Goal: Information Seeking & Learning: Learn about a topic

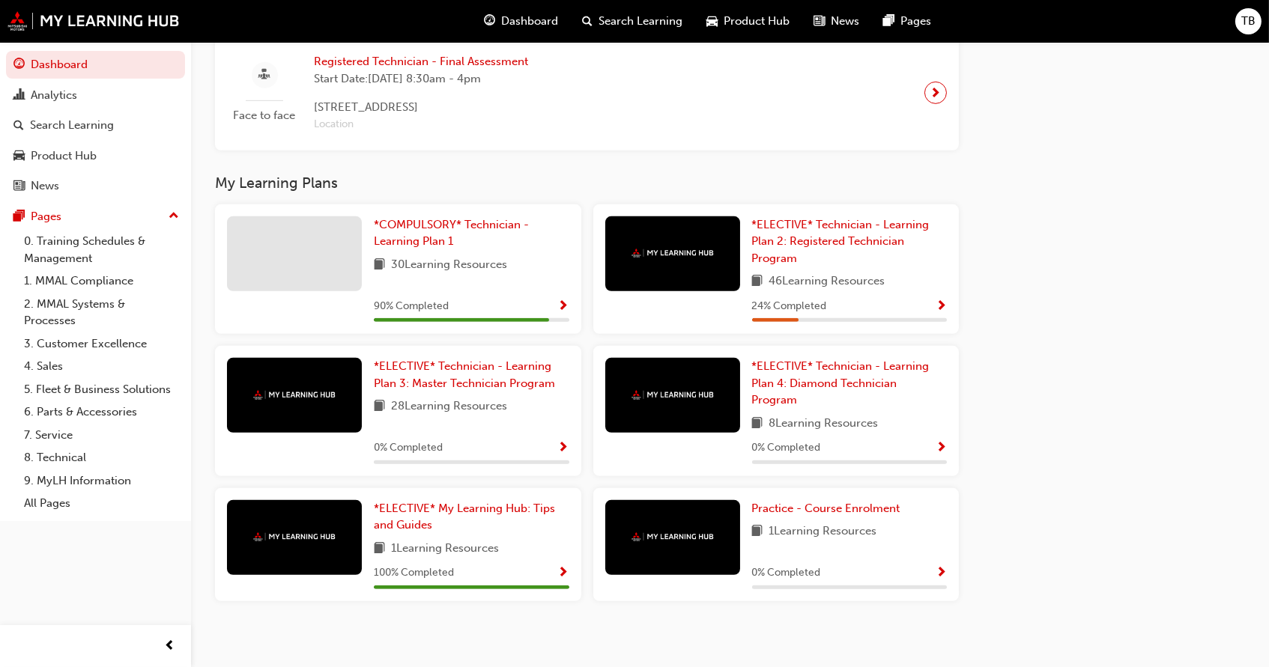
scroll to position [1594, 0]
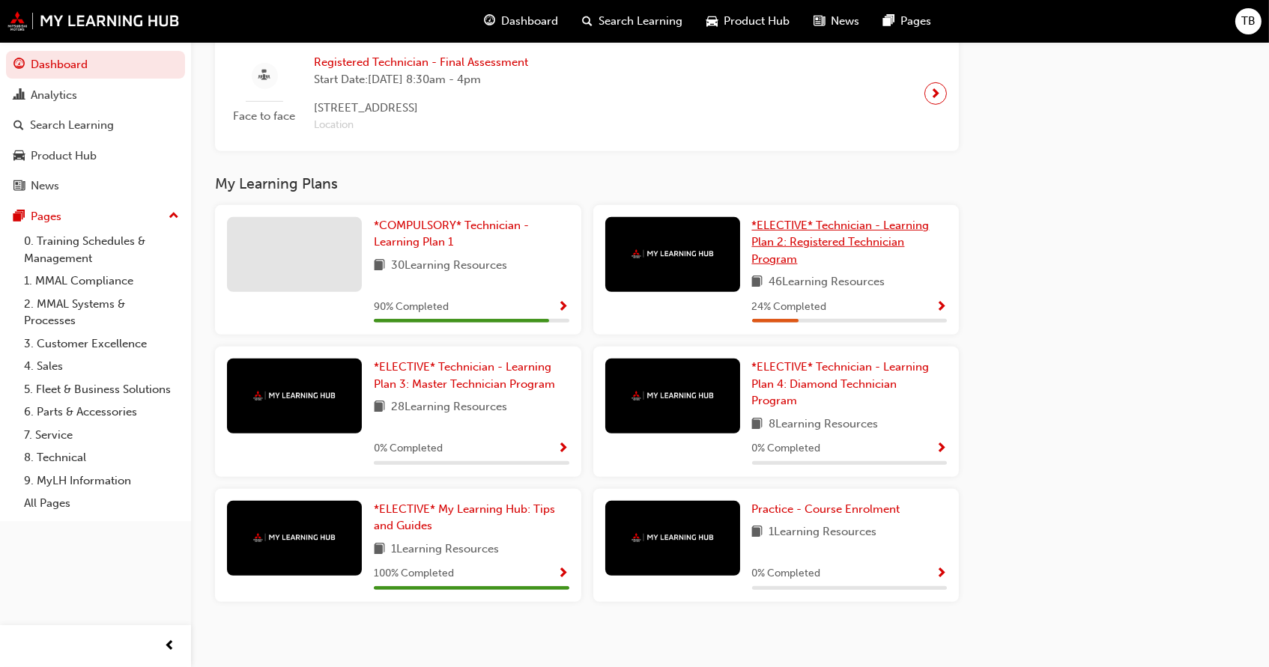
click at [807, 230] on span "*ELECTIVE* Technician - Learning Plan 2: Registered Technician Program" at bounding box center [840, 242] width 177 height 47
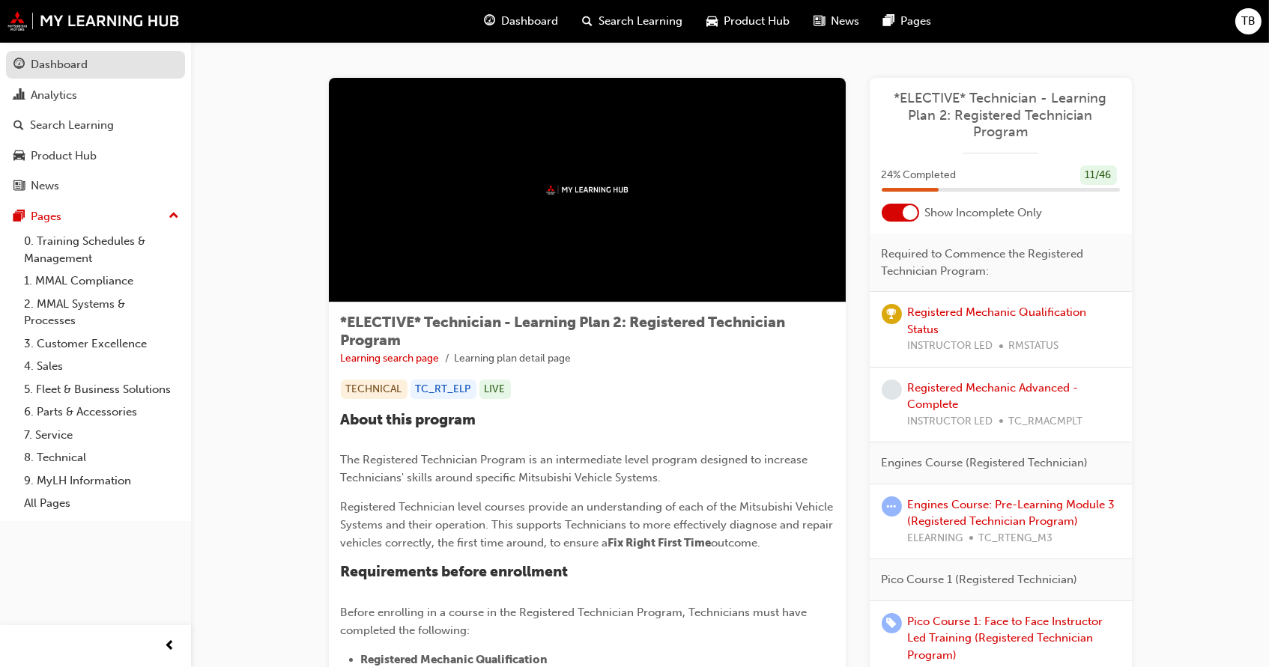
click at [38, 66] on div "Dashboard" at bounding box center [59, 64] width 57 height 17
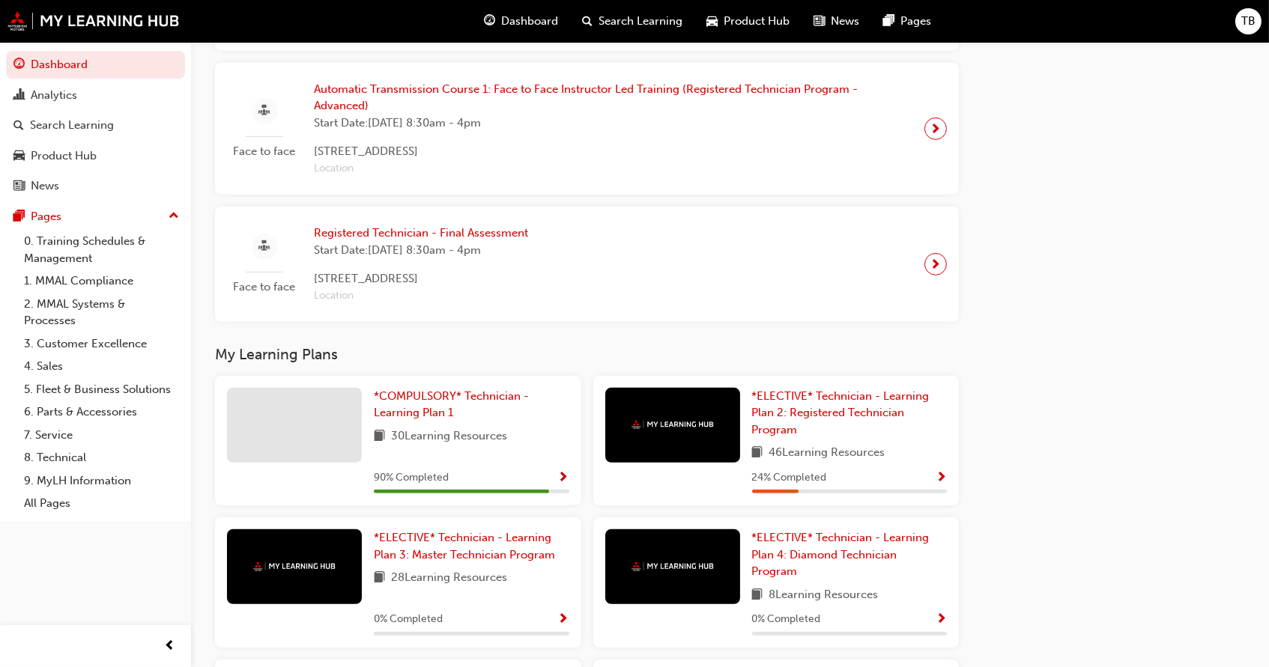
scroll to position [1459, 0]
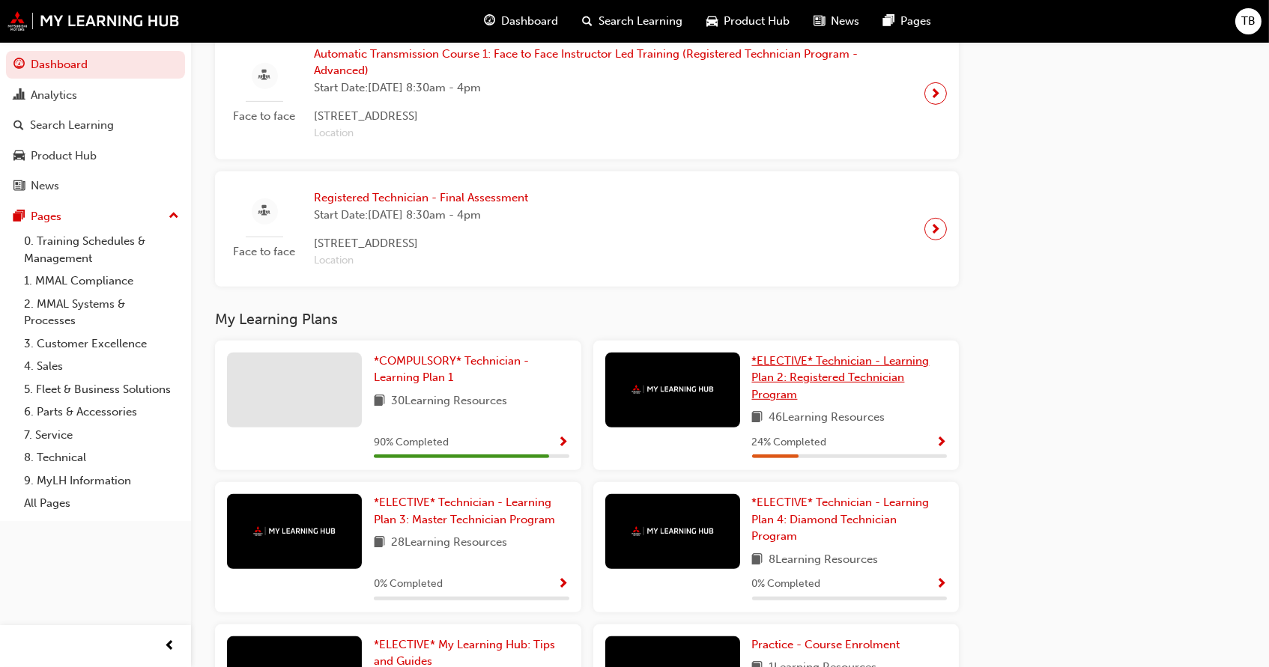
click at [828, 366] on link "*ELECTIVE* Technician - Learning Plan 2: Registered Technician Program" at bounding box center [849, 378] width 195 height 51
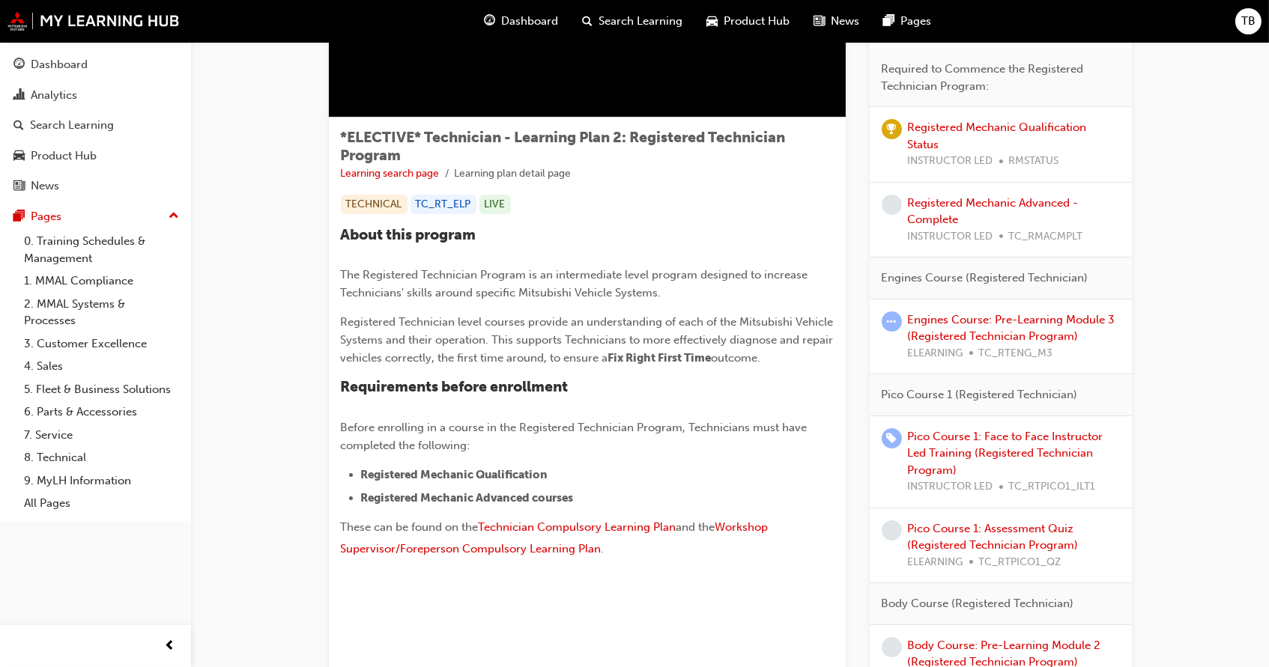
scroll to position [178, 0]
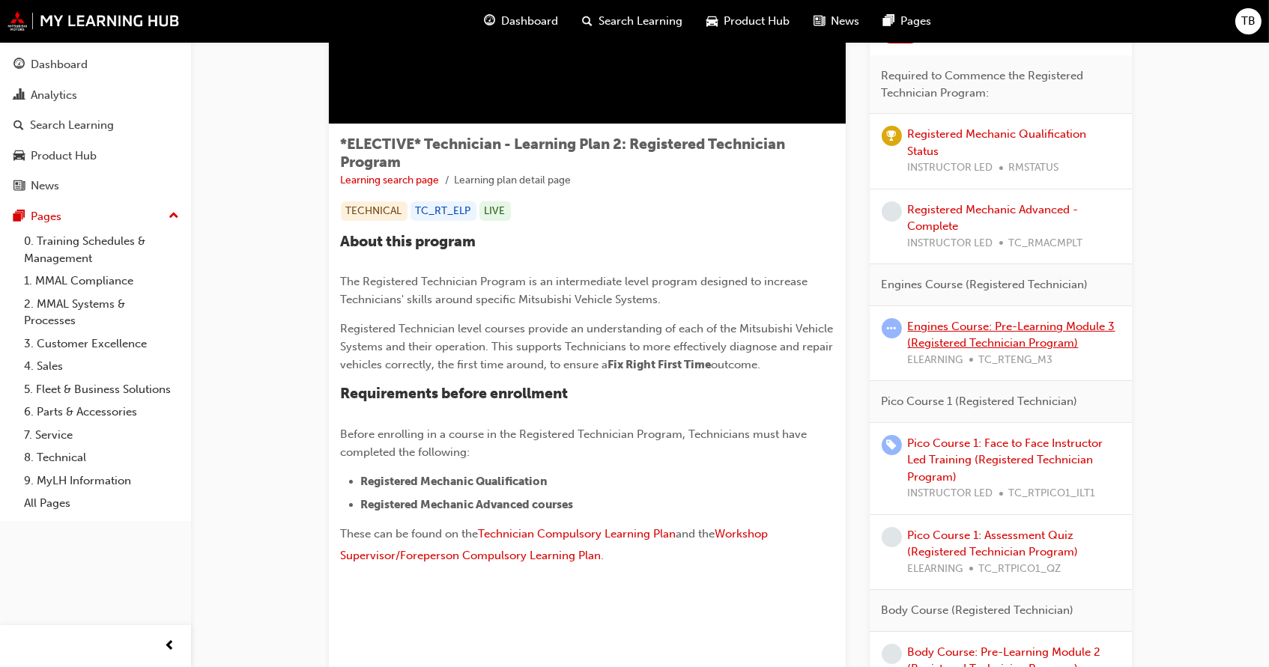
click at [962, 322] on link "Engines Course: Pre-Learning Module 3 (Registered Technician Program)" at bounding box center [1011, 335] width 207 height 31
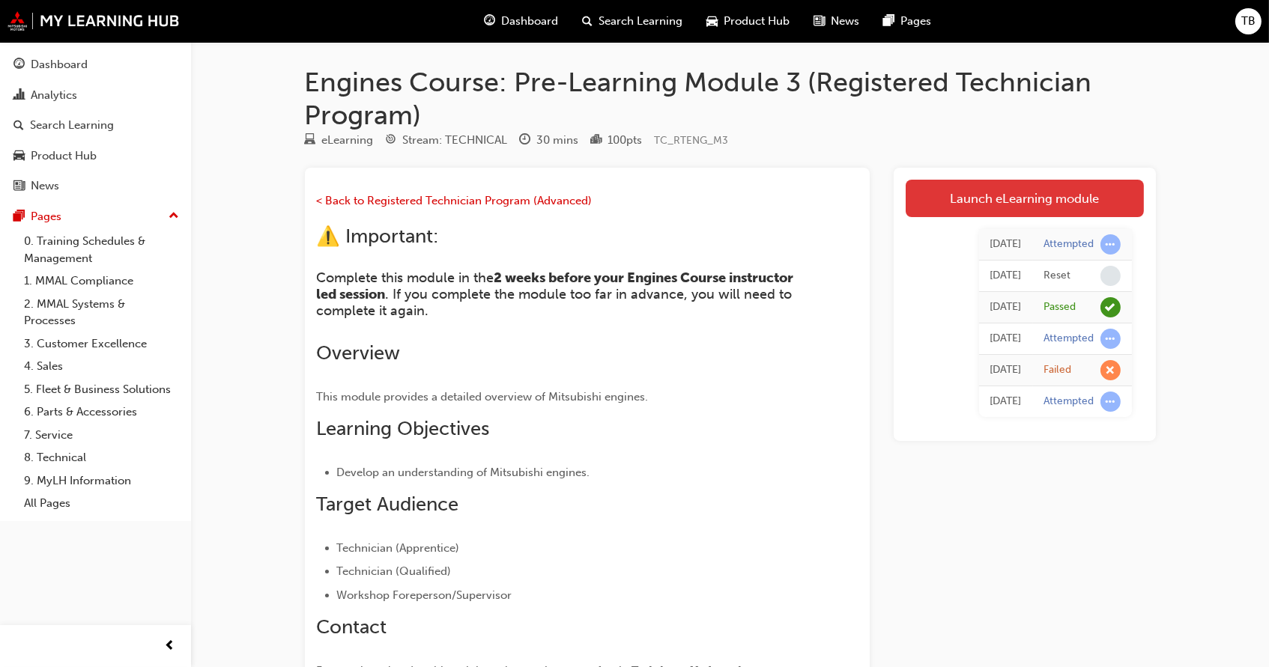
click at [964, 202] on link "Launch eLearning module" at bounding box center [1024, 198] width 238 height 37
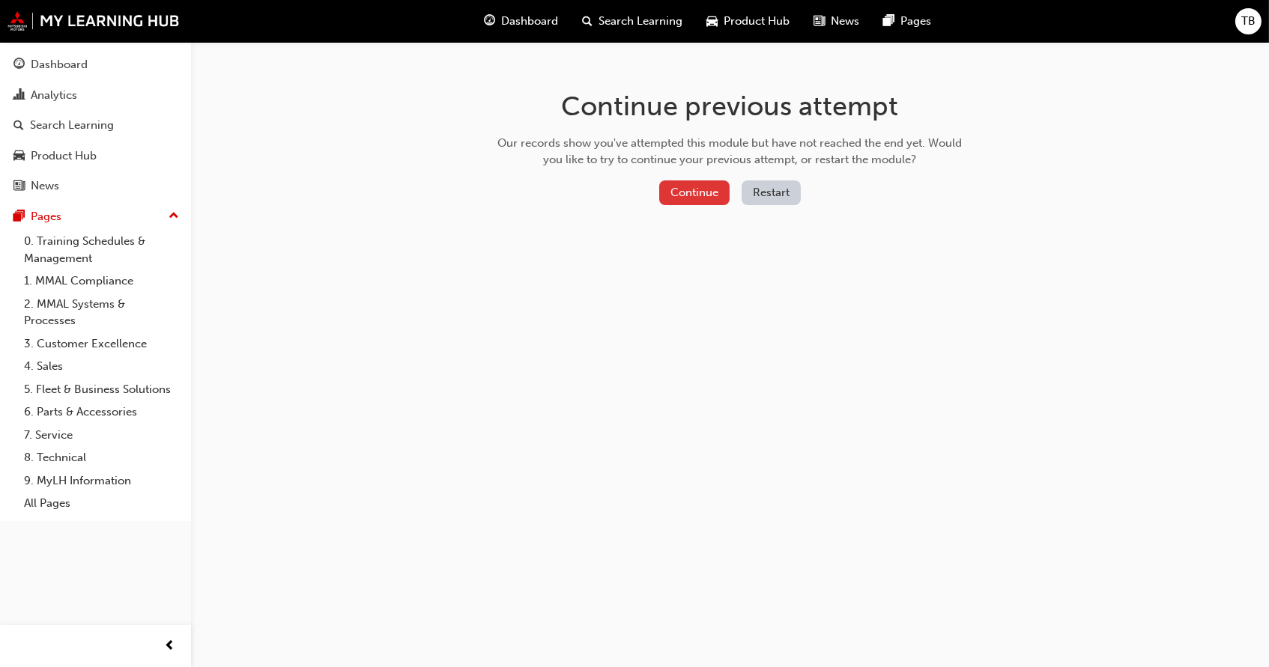
click at [712, 196] on button "Continue" at bounding box center [694, 192] width 70 height 25
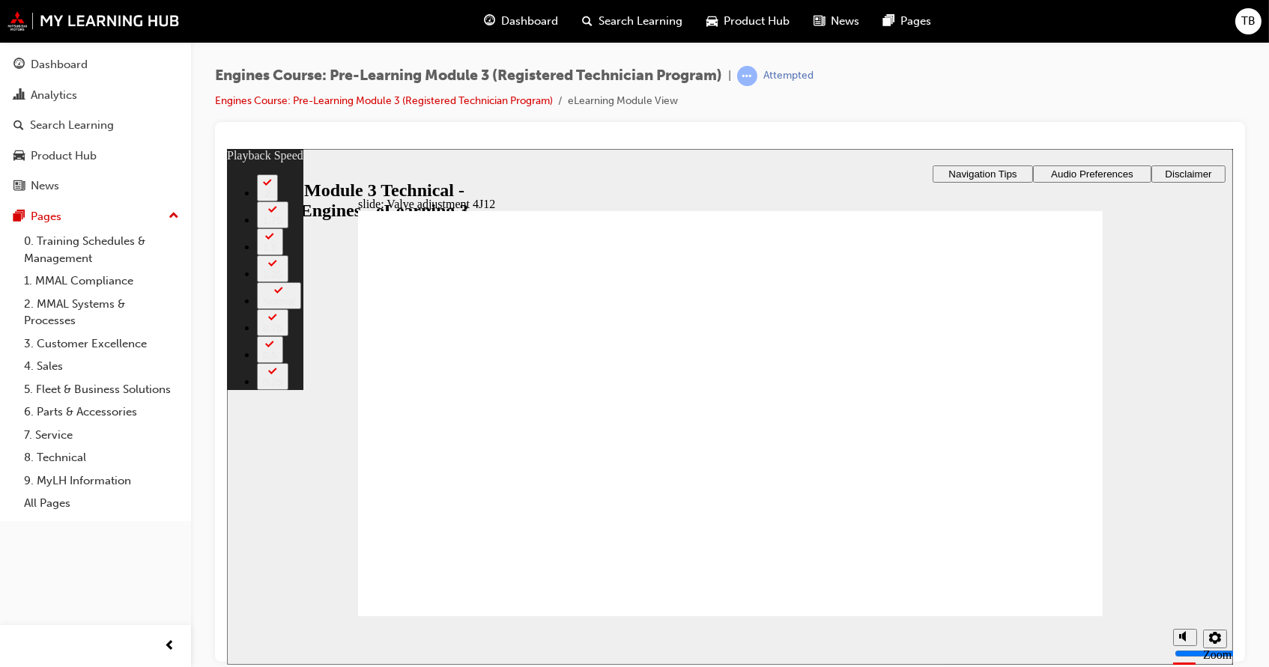
type input "1"
click at [1058, 616] on section "Playback Speed 2 1.75 1.5 1.25" at bounding box center [729, 640] width 1006 height 49
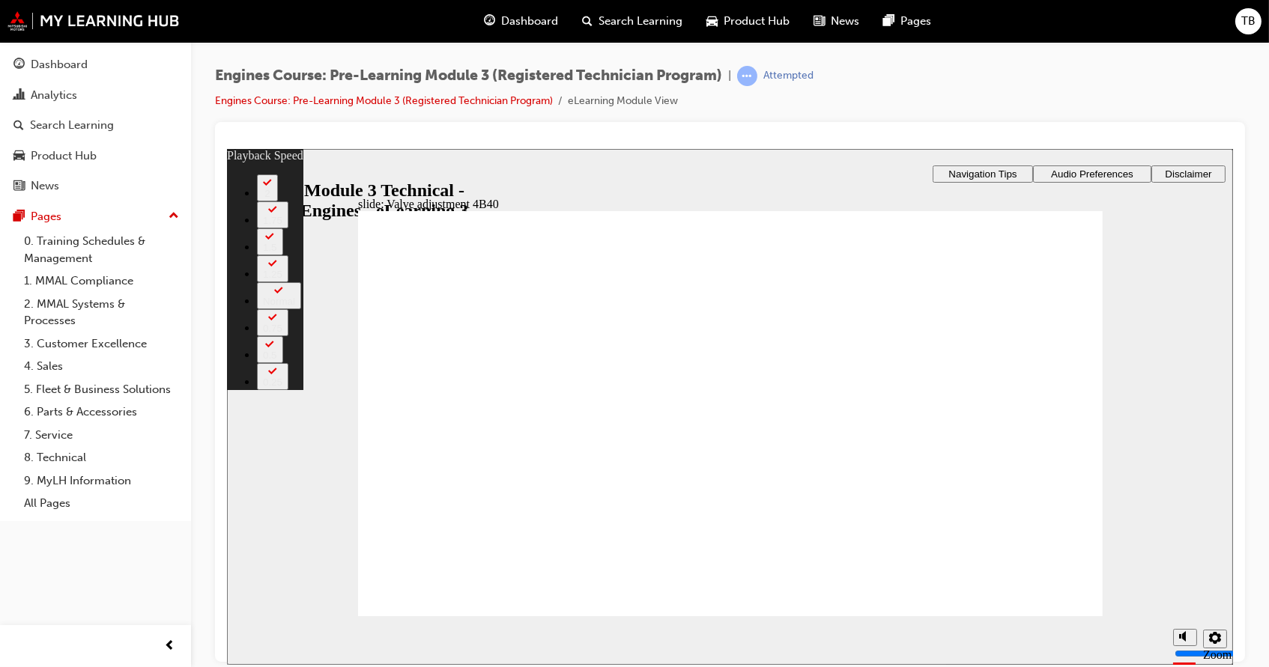
drag, startPoint x: 411, startPoint y: 579, endPoint x: 559, endPoint y: 576, distance: 148.3
click at [559, 576] on div "Player controls unavailable until video has played to the end. info icon 1 Rect…" at bounding box center [729, 419] width 744 height 419
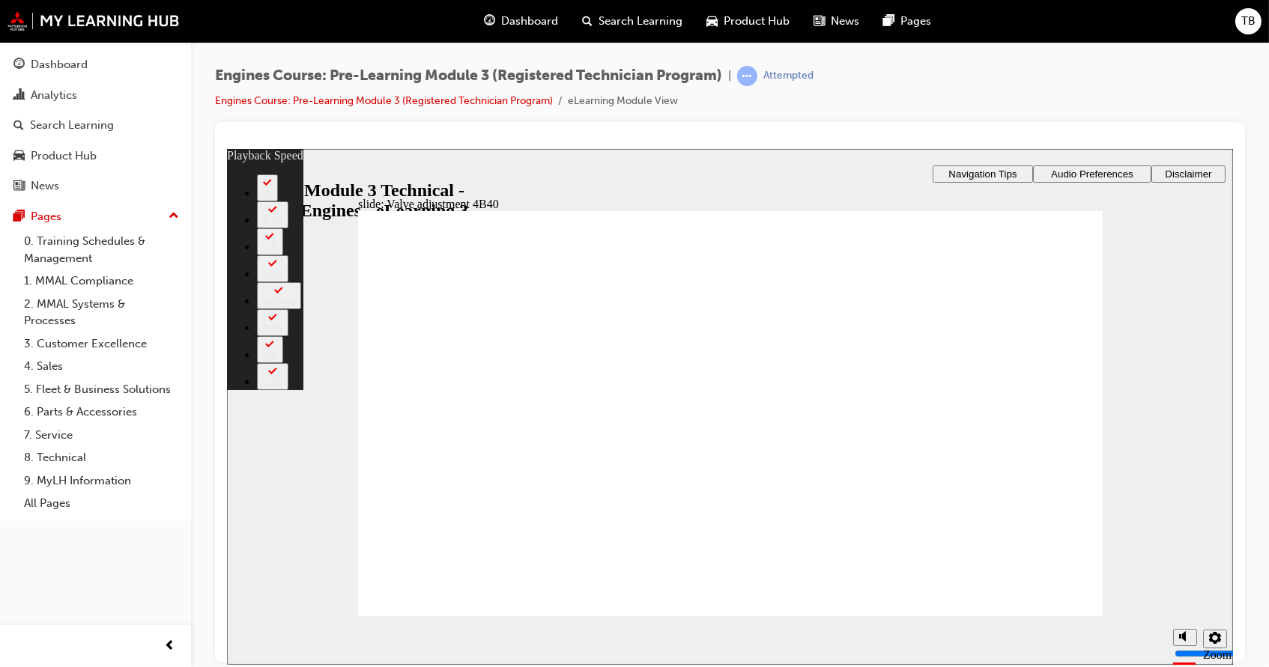
type input "13"
click at [33, 63] on div "Dashboard" at bounding box center [59, 64] width 57 height 17
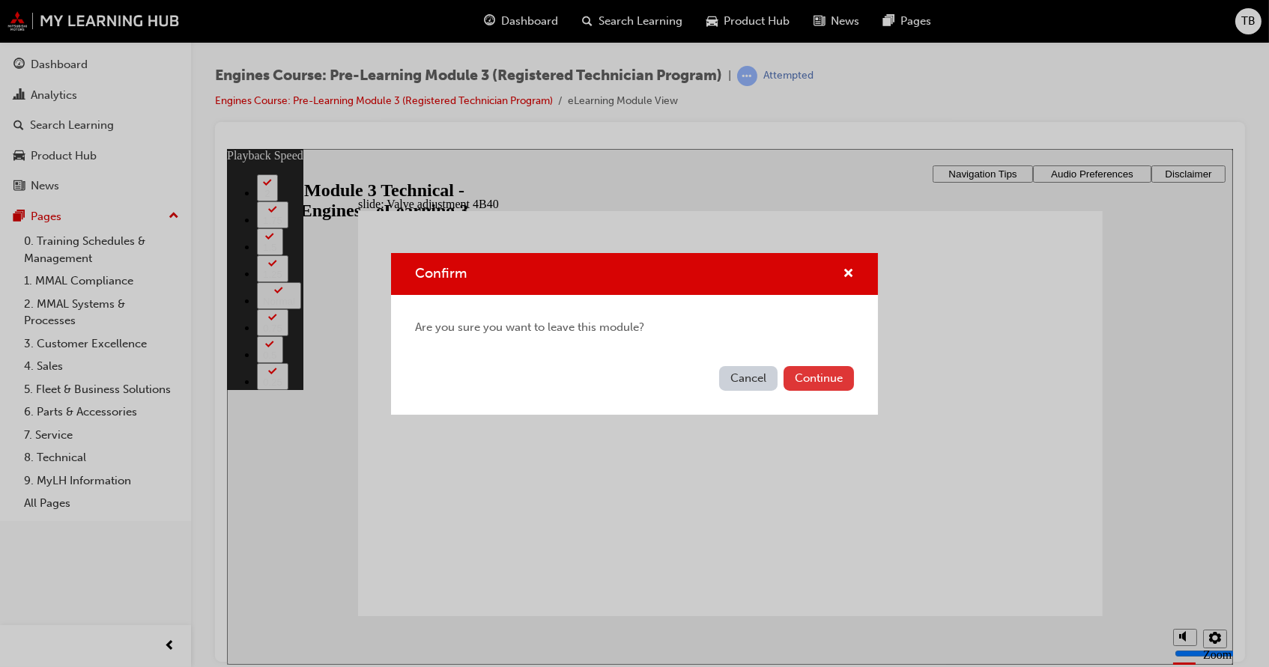
click at [816, 385] on button "Continue" at bounding box center [818, 378] width 70 height 25
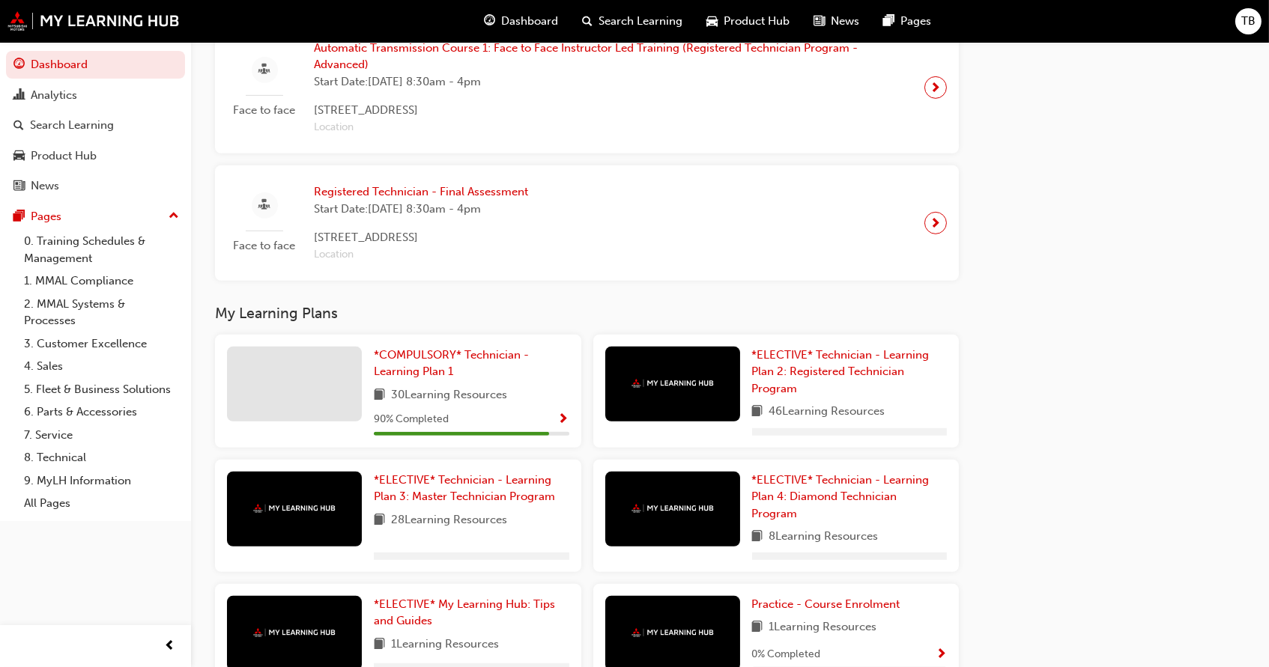
scroll to position [1514, 0]
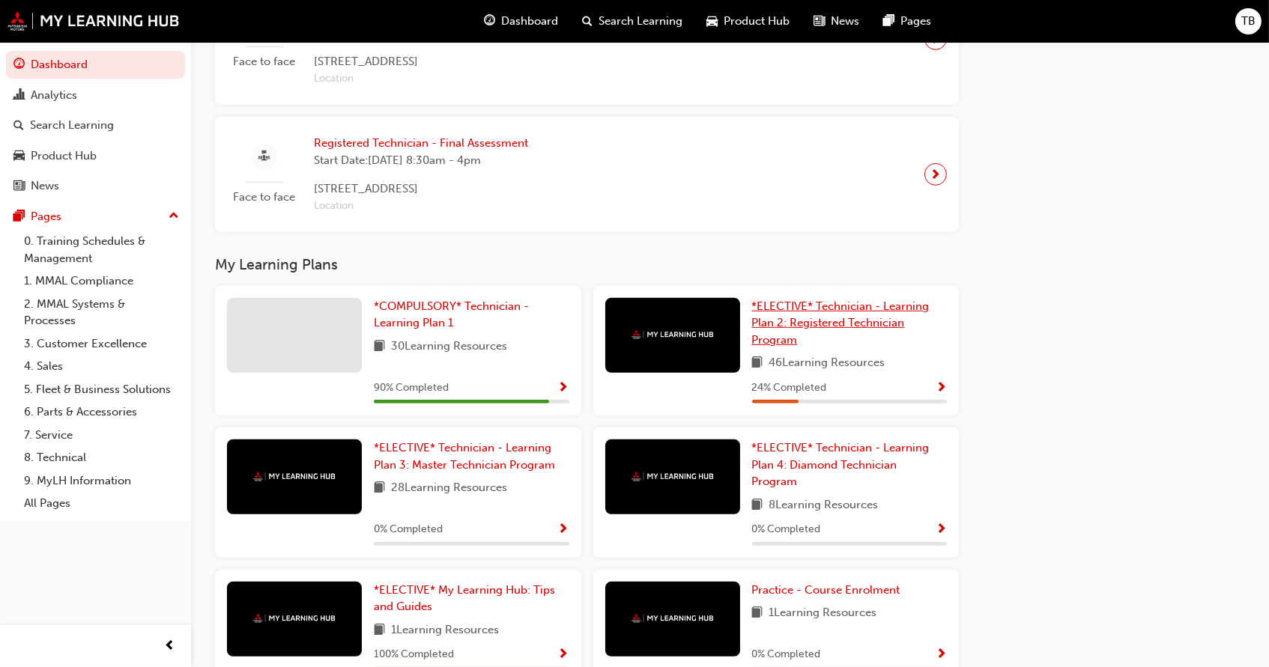
click at [814, 320] on span "*ELECTIVE* Technician - Learning Plan 2: Registered Technician Program" at bounding box center [840, 323] width 177 height 47
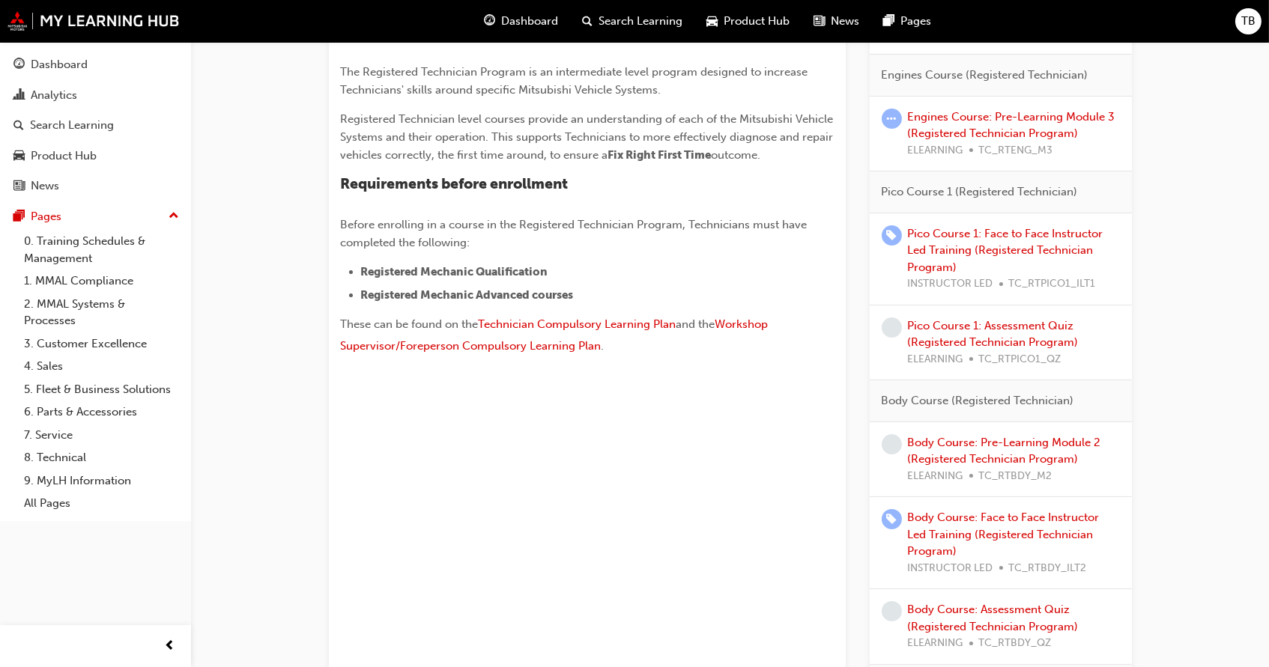
scroll to position [380, 0]
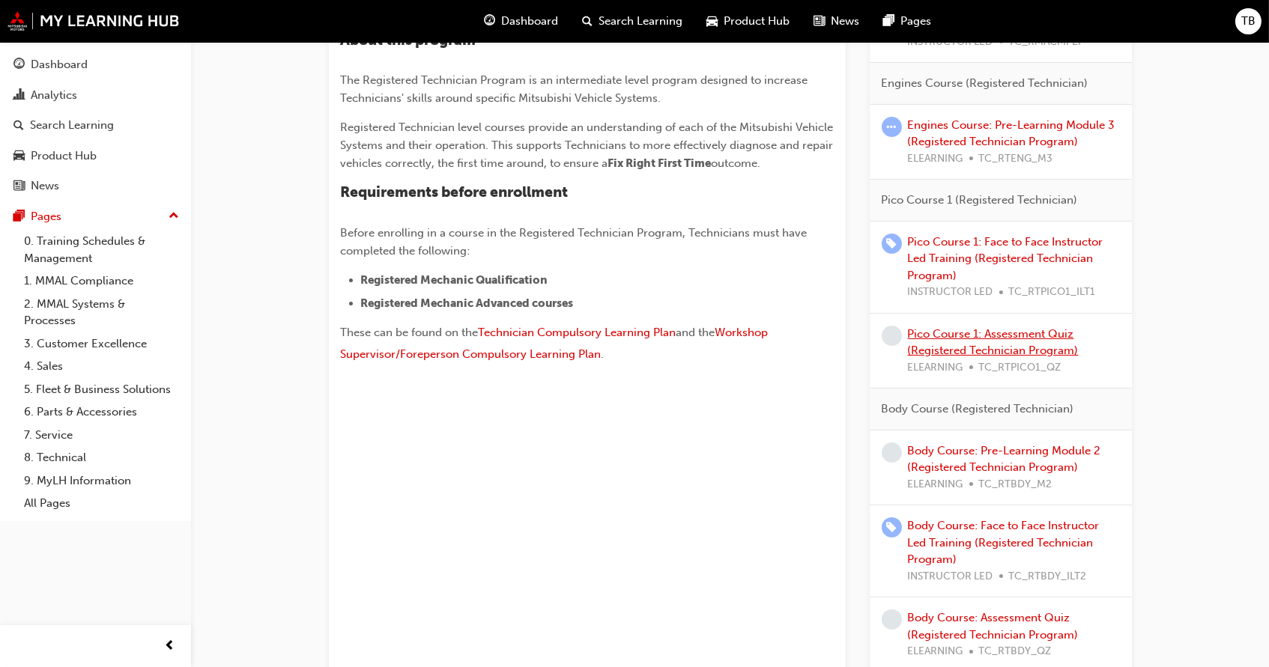
click at [994, 337] on link "Pico Course 1: Assessment Quiz (Registered Technician Program)" at bounding box center [993, 342] width 171 height 31
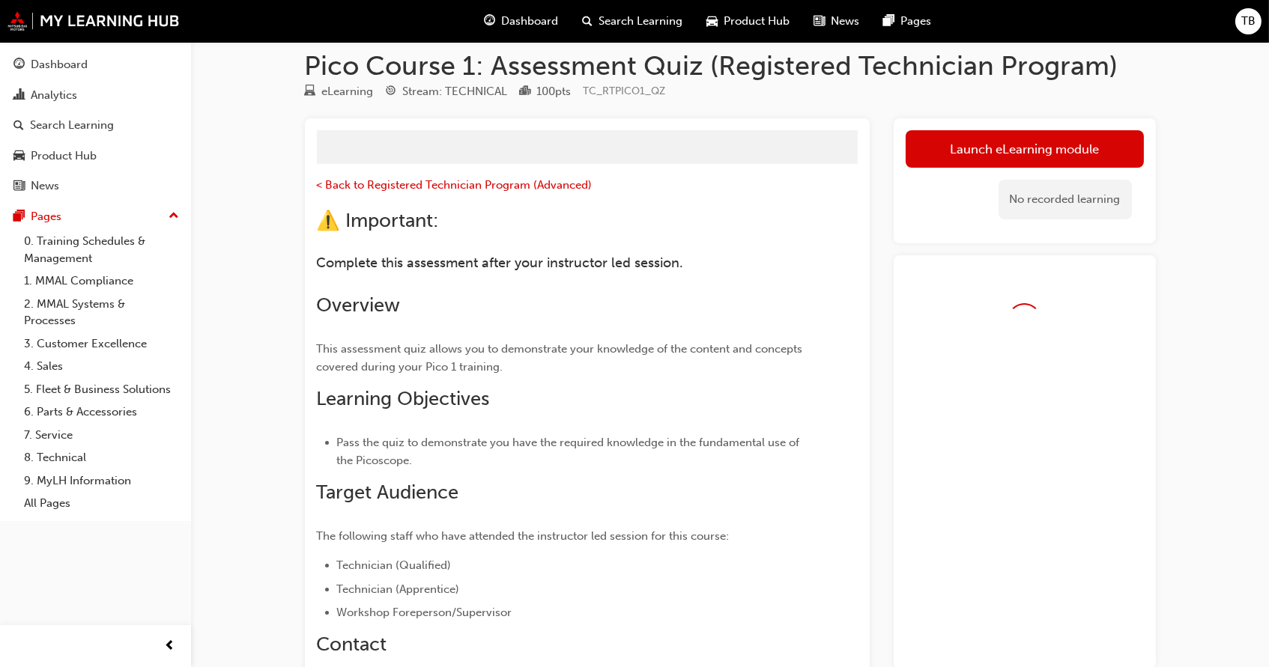
scroll to position [7, 0]
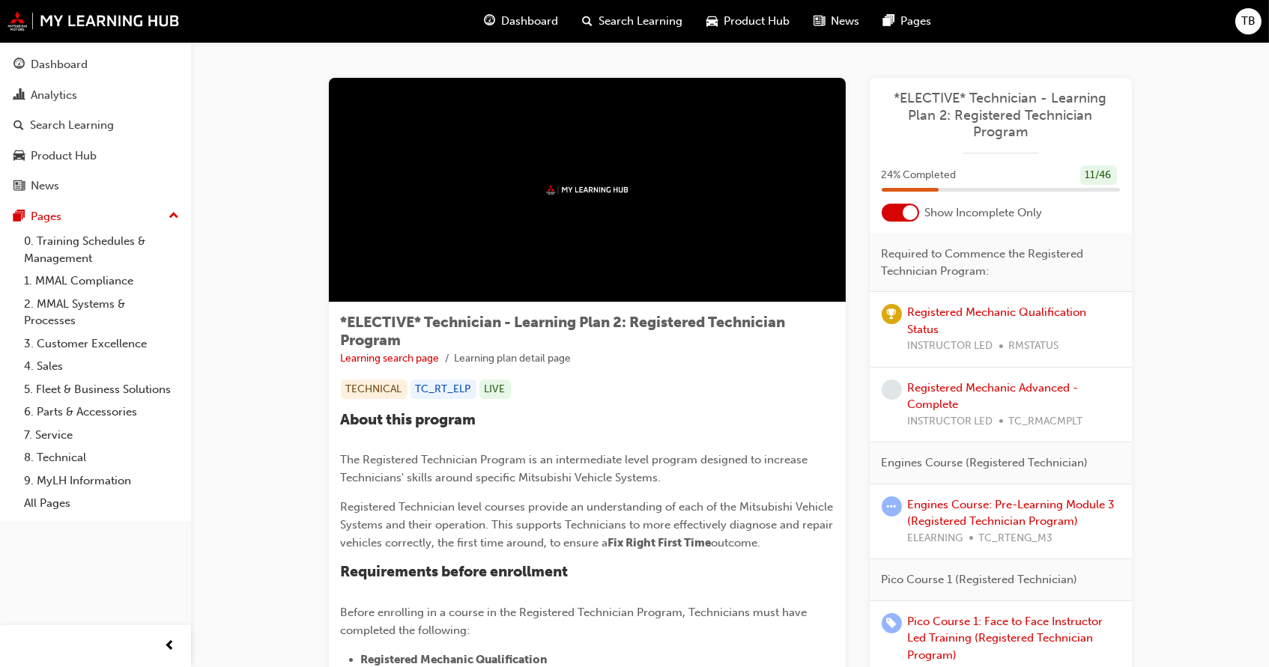
click at [910, 217] on div at bounding box center [909, 212] width 15 height 15
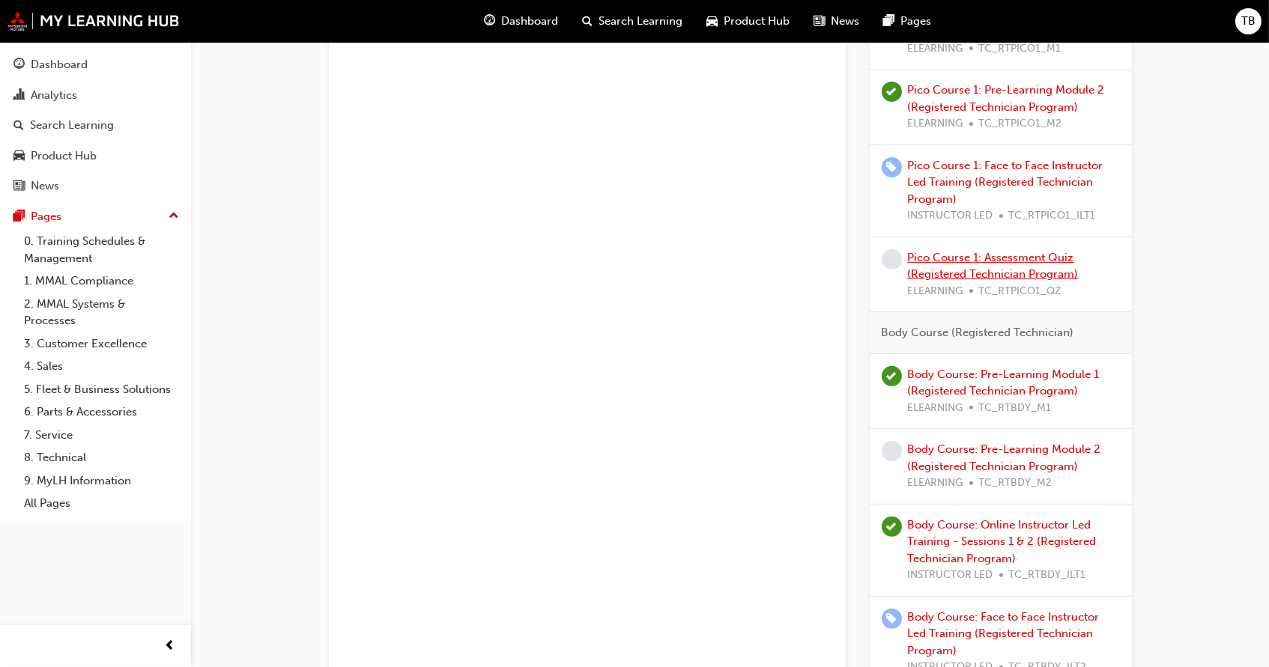
scroll to position [1001, 0]
click at [974, 448] on link "Body Course: Pre-Learning Module 2 (Registered Technician Program)" at bounding box center [1004, 456] width 193 height 31
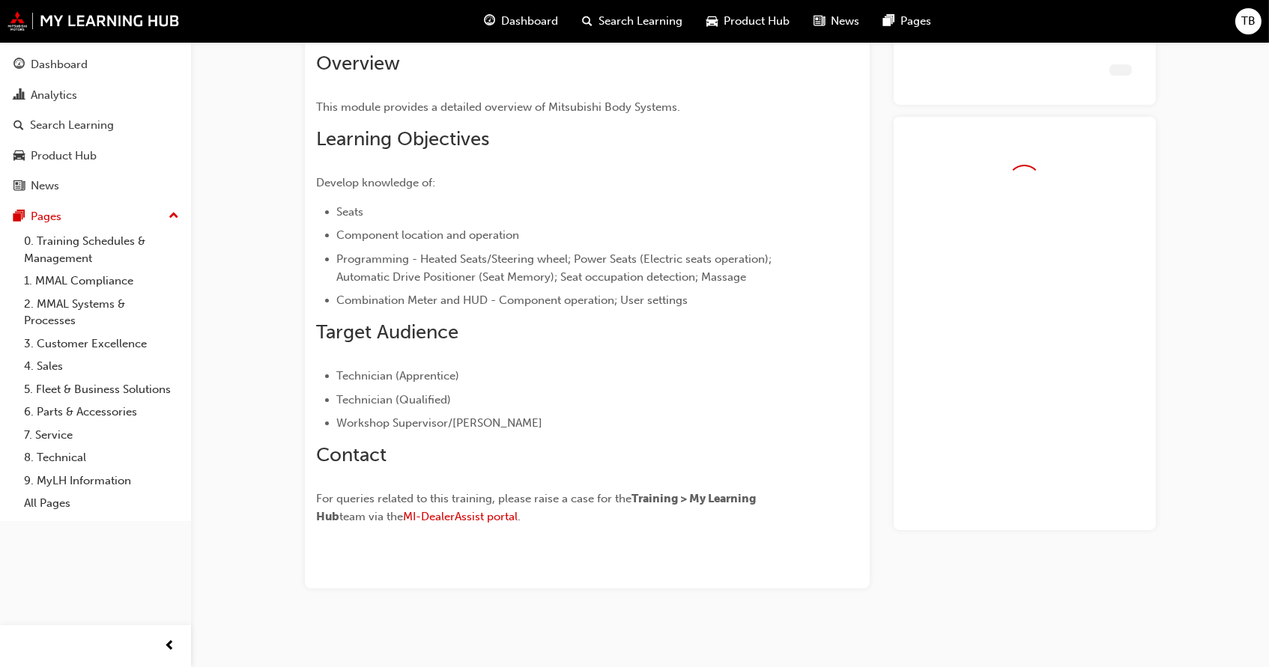
scroll to position [291, 0]
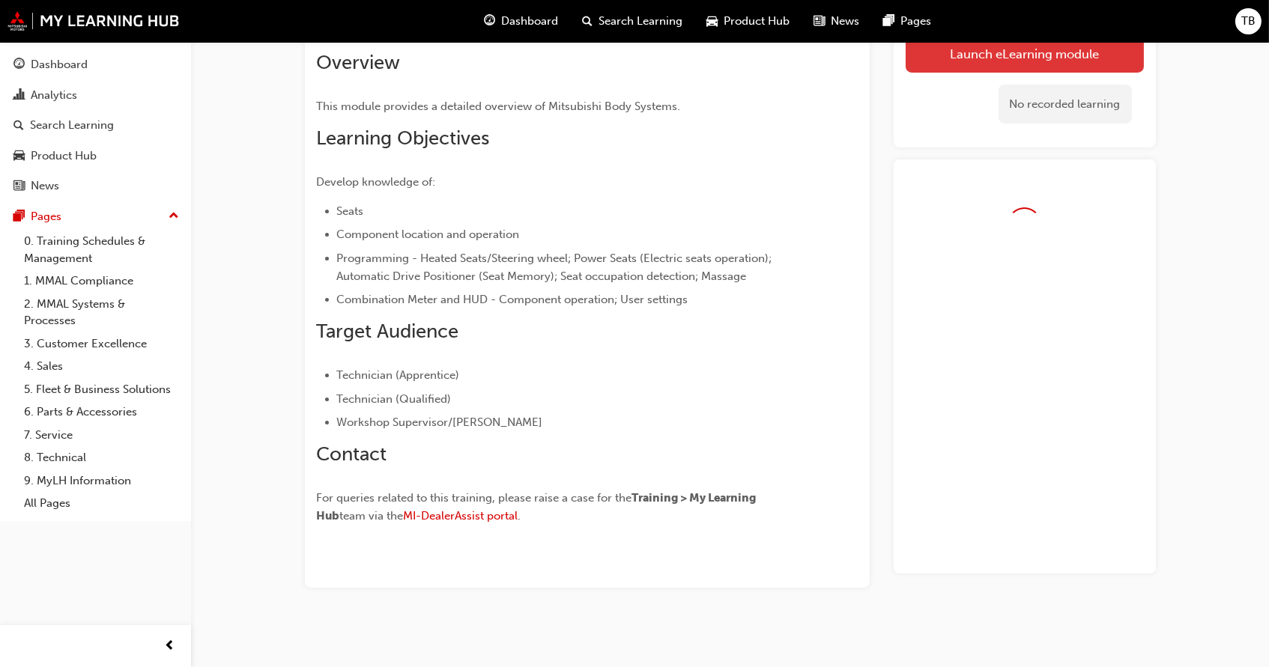
click at [995, 53] on link "Launch eLearning module" at bounding box center [1024, 52] width 238 height 37
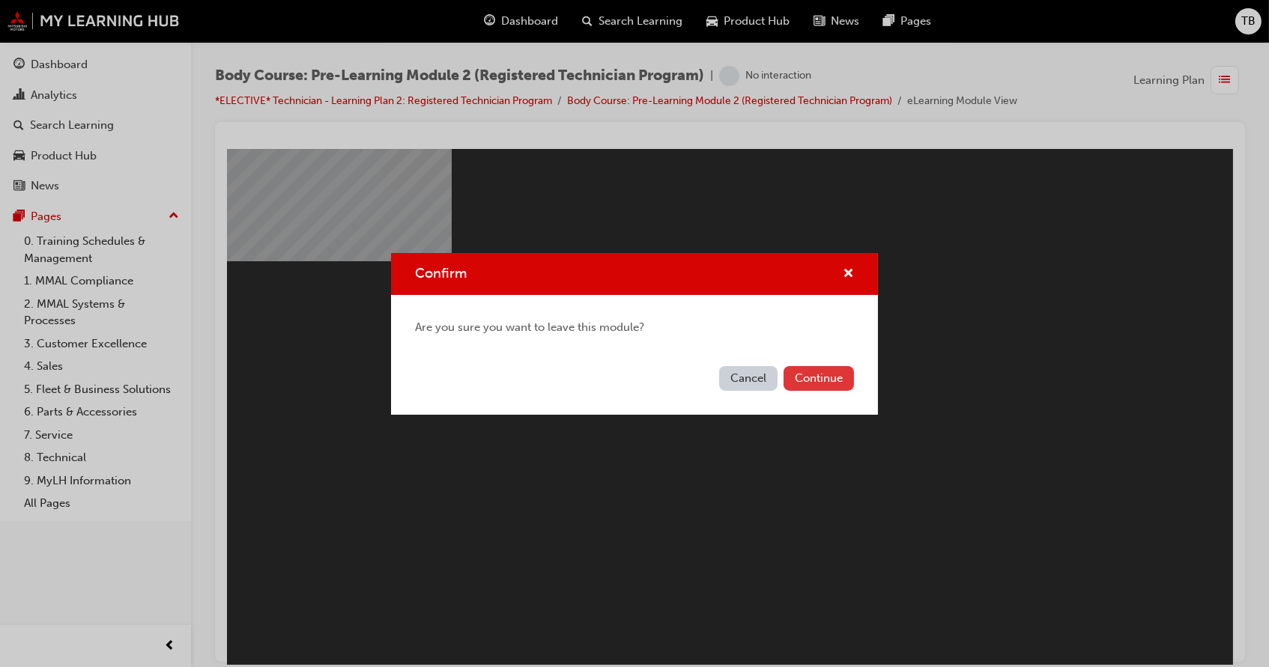
click at [836, 376] on button "Continue" at bounding box center [818, 378] width 70 height 25
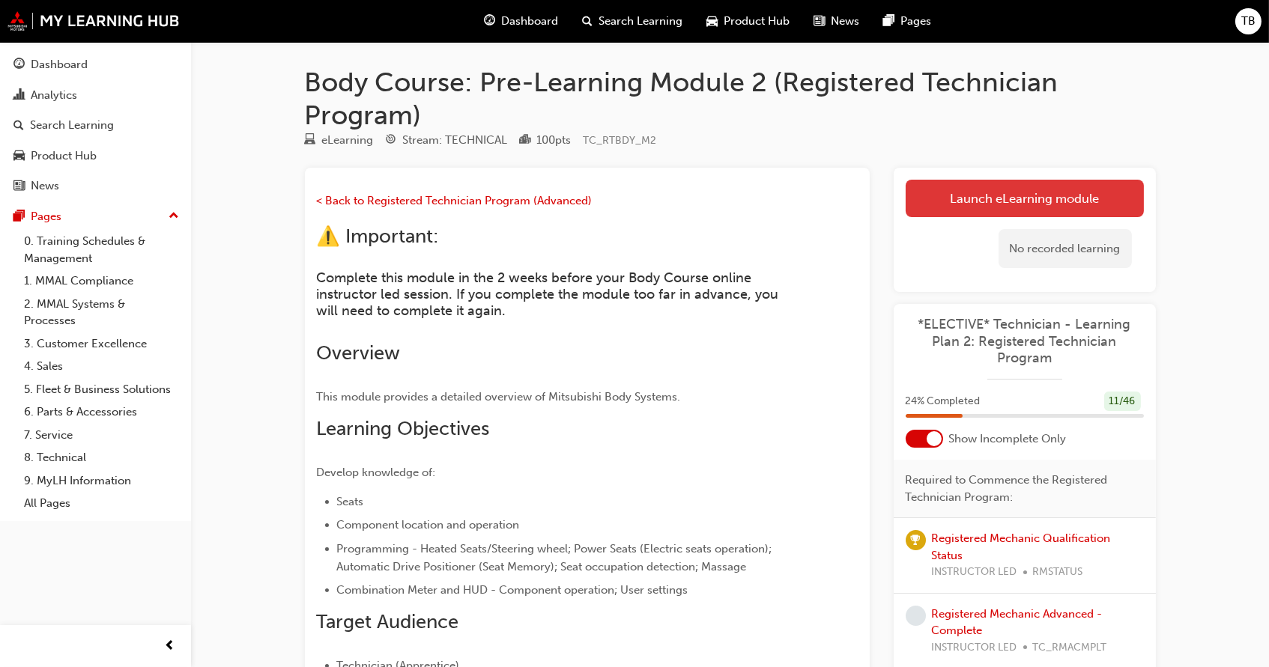
click at [972, 203] on link "Launch eLearning module" at bounding box center [1024, 198] width 238 height 37
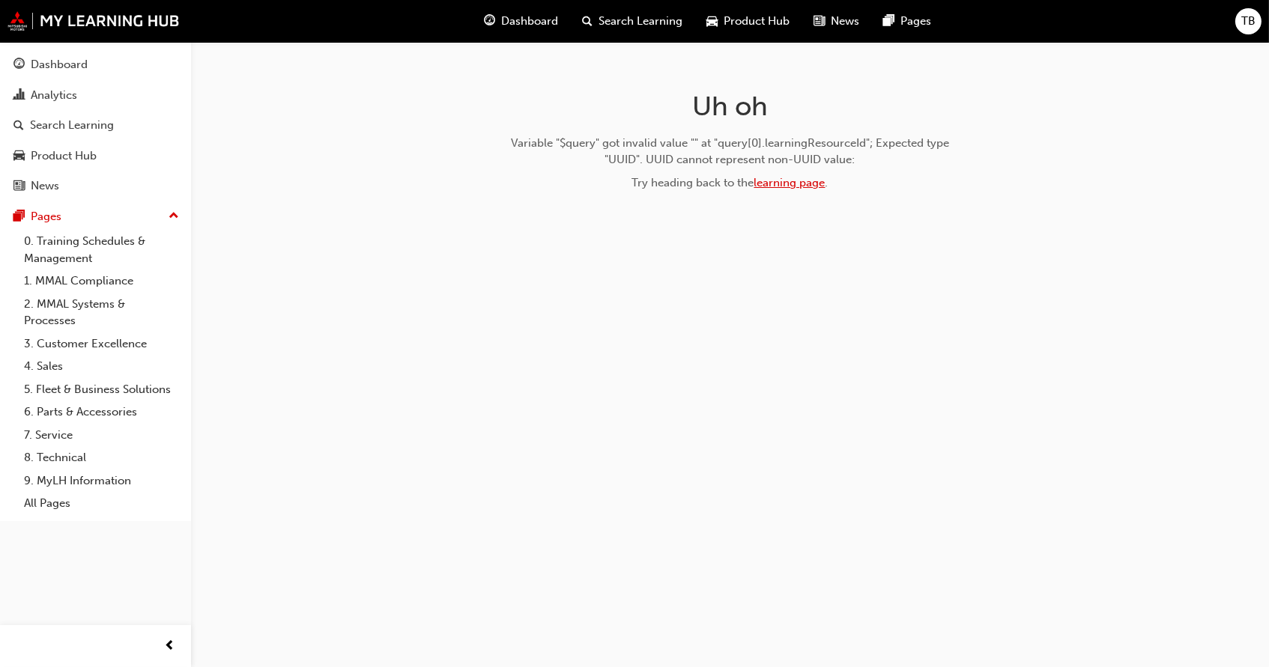
click at [784, 180] on link "learning page" at bounding box center [789, 182] width 71 height 13
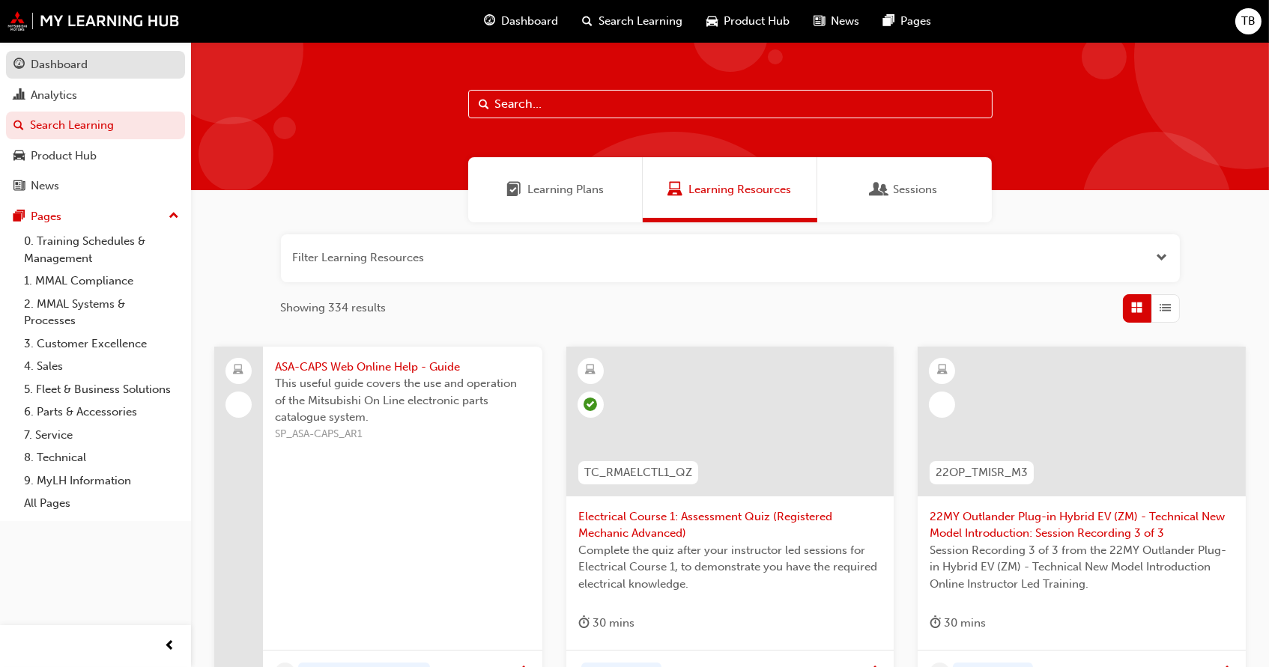
click at [58, 68] on div "Dashboard" at bounding box center [59, 64] width 57 height 17
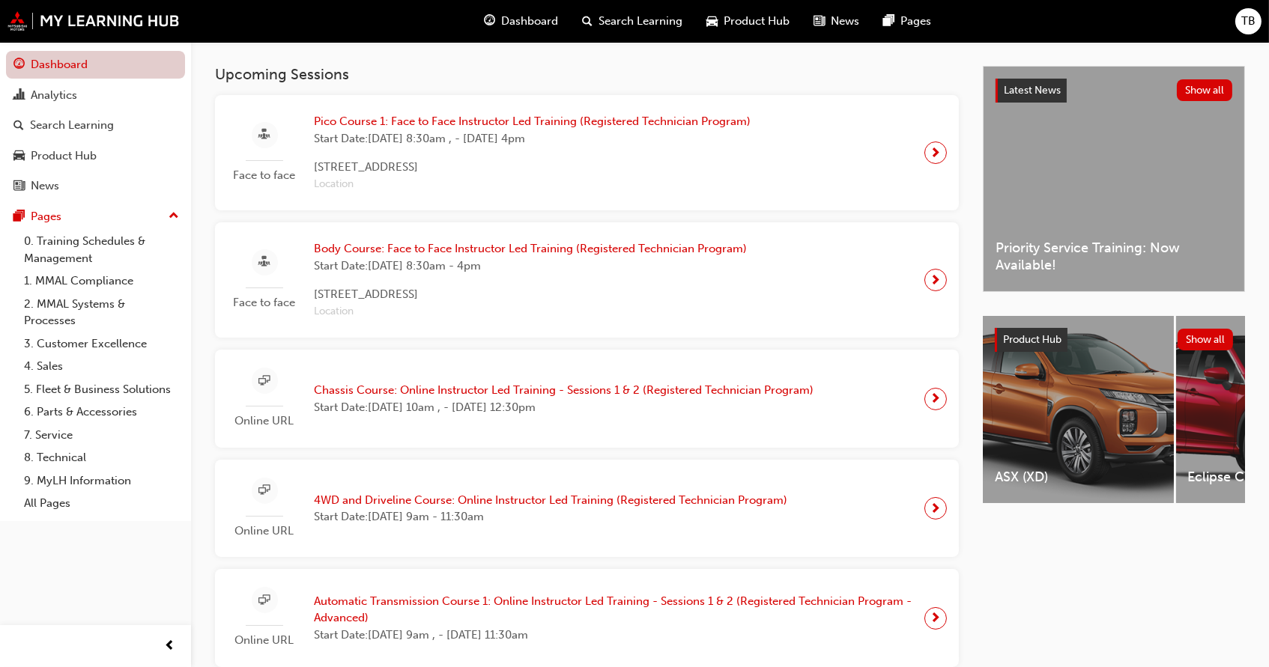
click at [94, 67] on link "Dashboard" at bounding box center [95, 65] width 179 height 28
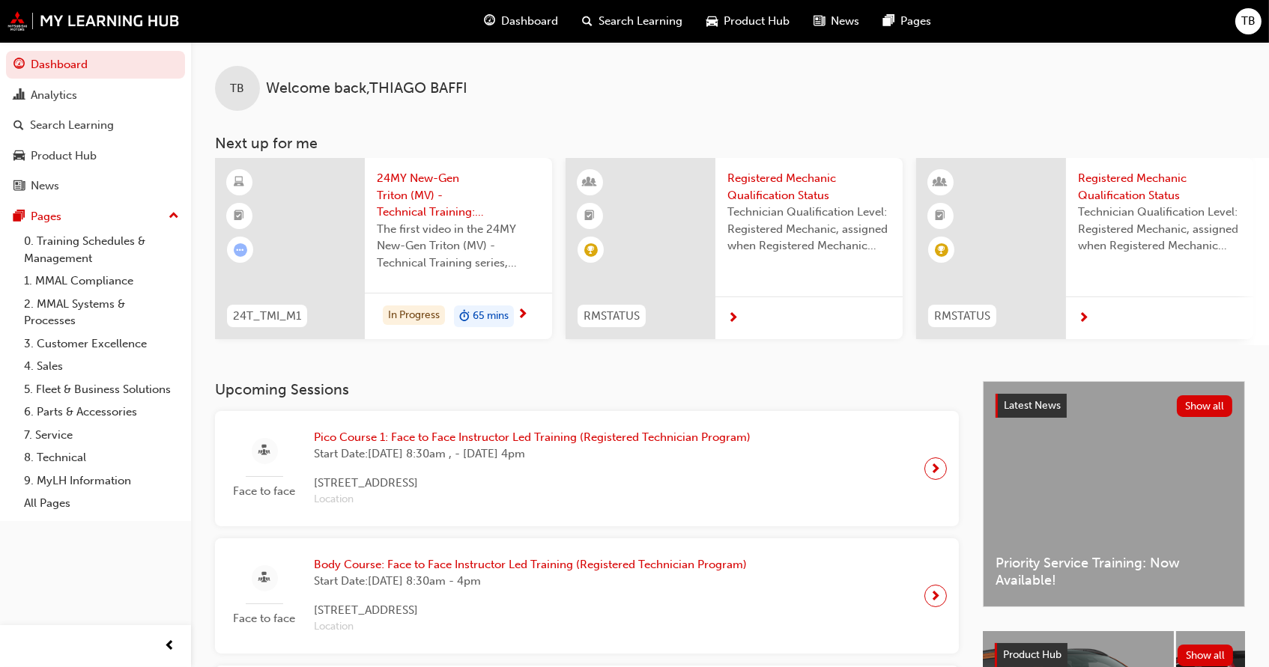
click at [790, 179] on span "Registered Mechanic Qualification Status" at bounding box center [808, 187] width 163 height 34
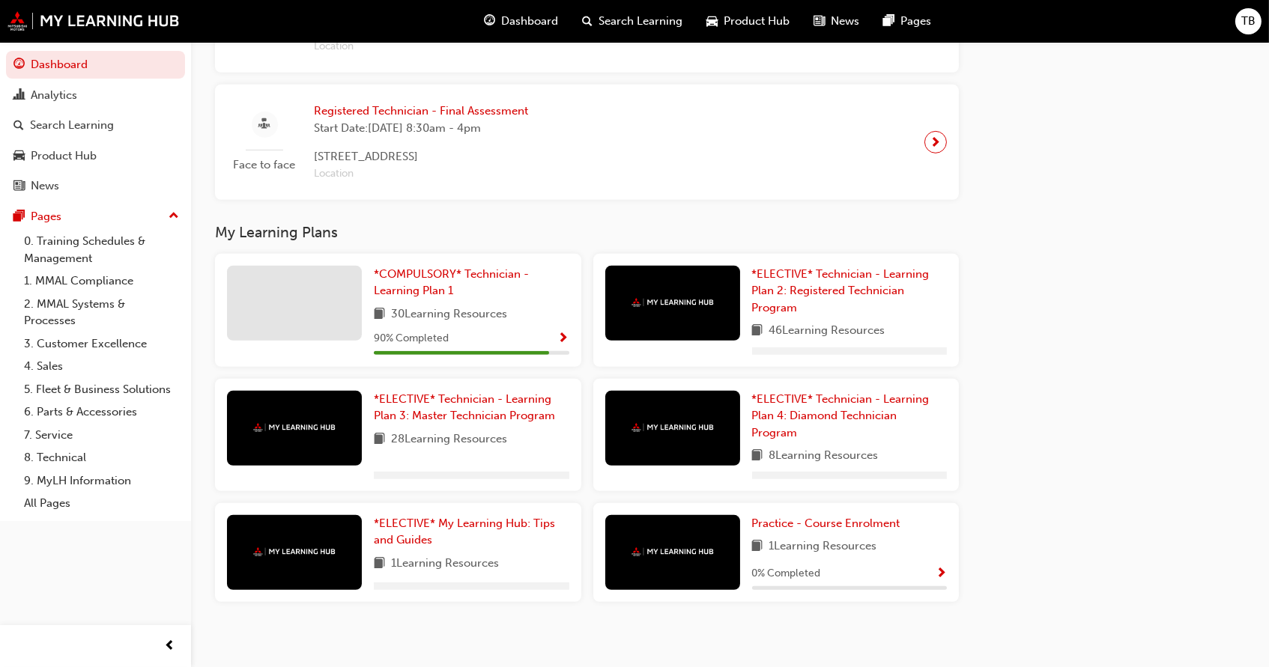
scroll to position [1545, 0]
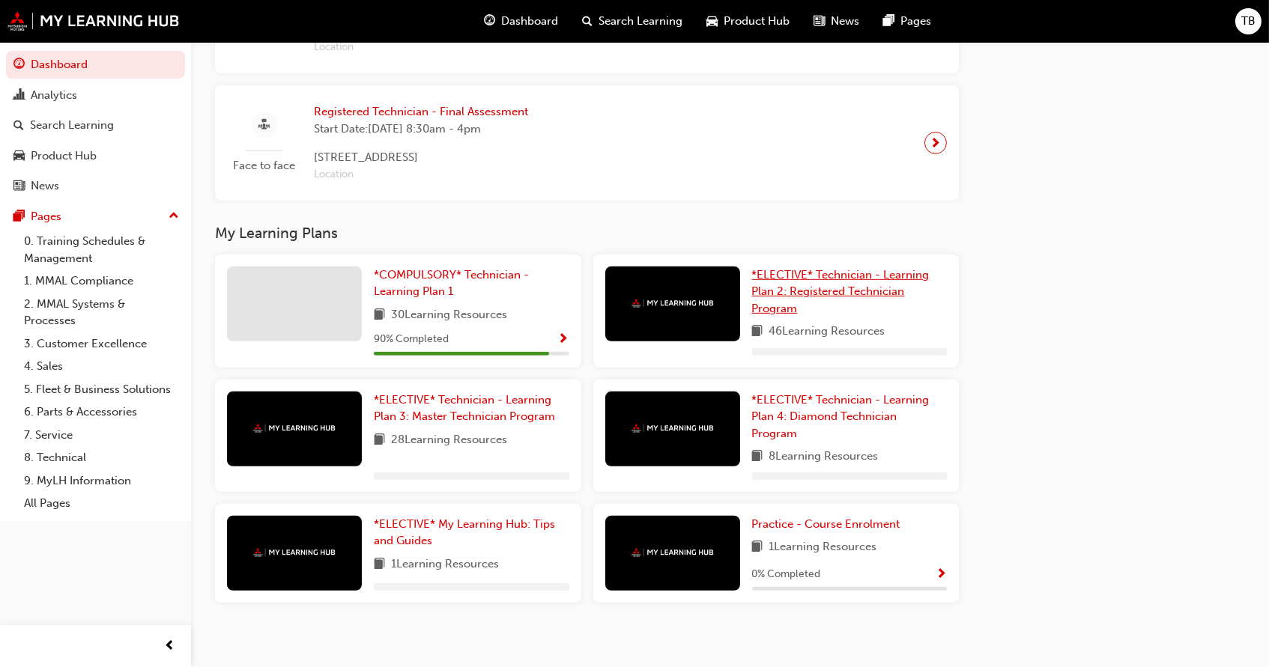
click at [843, 268] on span "*ELECTIVE* Technician - Learning Plan 2: Registered Technician Program" at bounding box center [840, 291] width 177 height 47
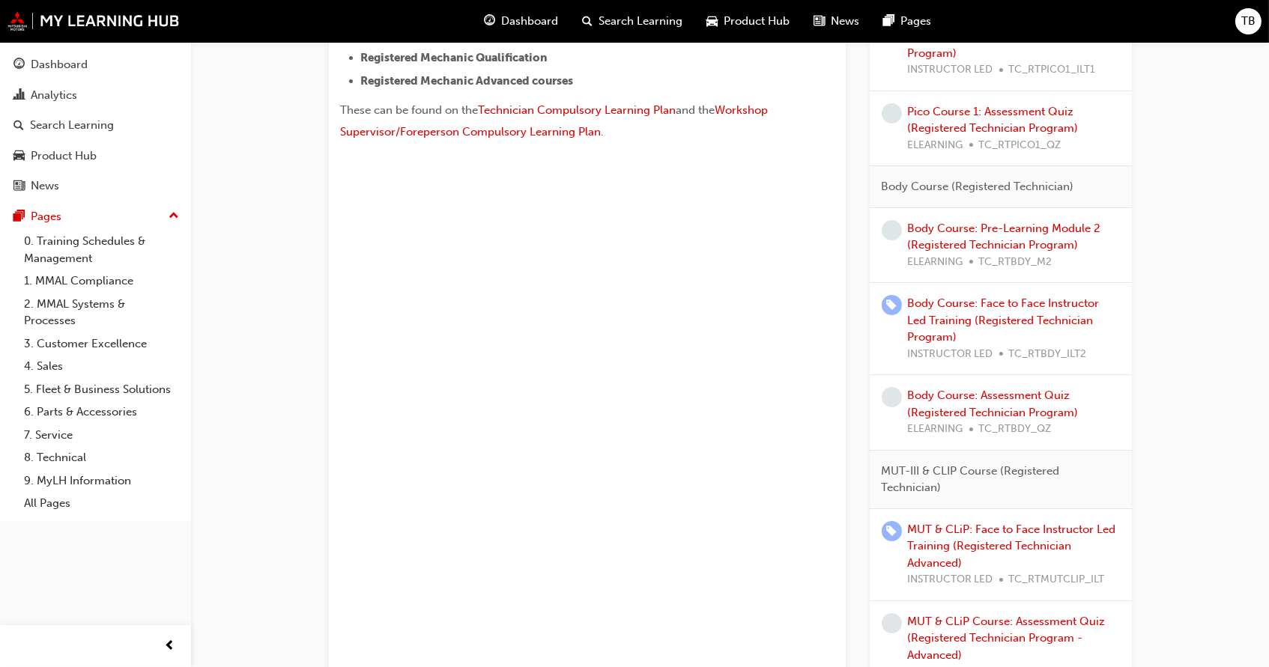
scroll to position [598, 0]
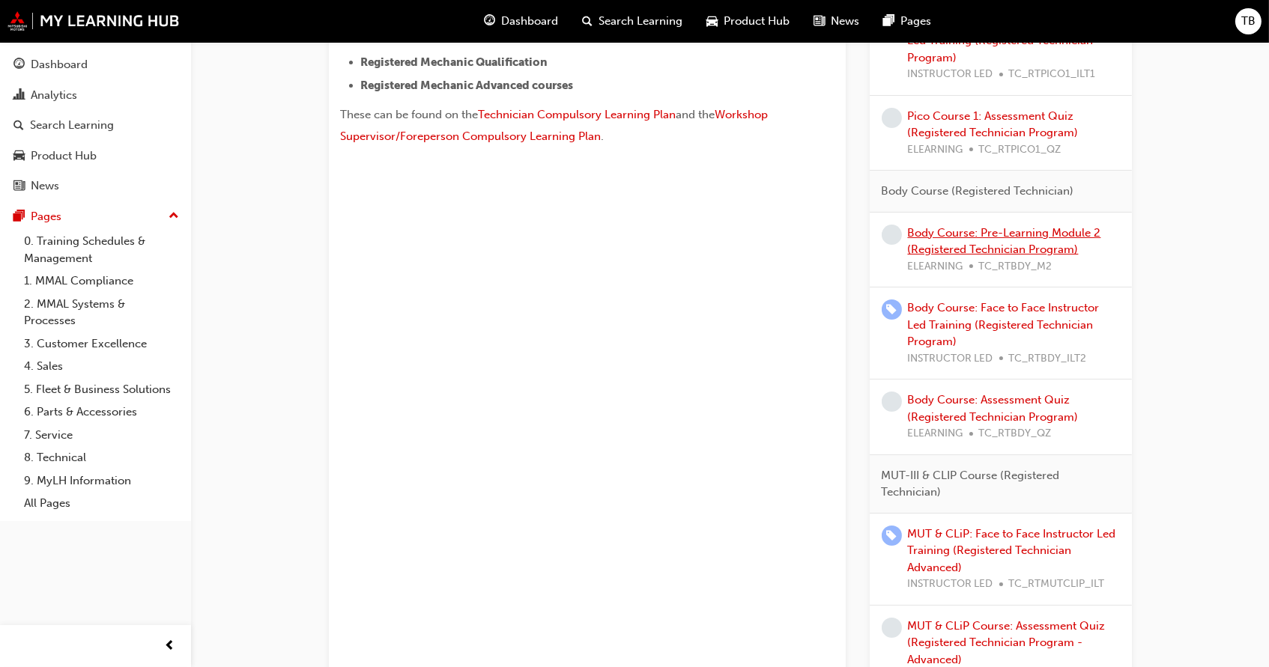
click at [992, 237] on link "Body Course: Pre-Learning Module 2 (Registered Technician Program)" at bounding box center [1004, 241] width 193 height 31
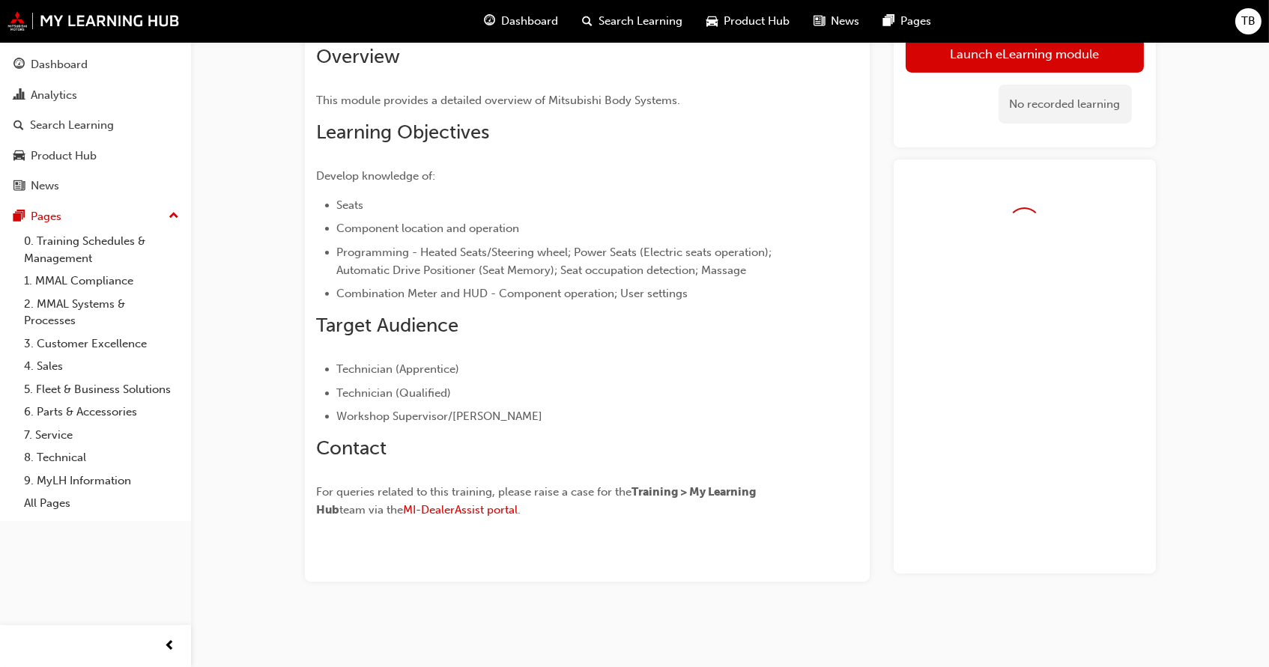
scroll to position [291, 0]
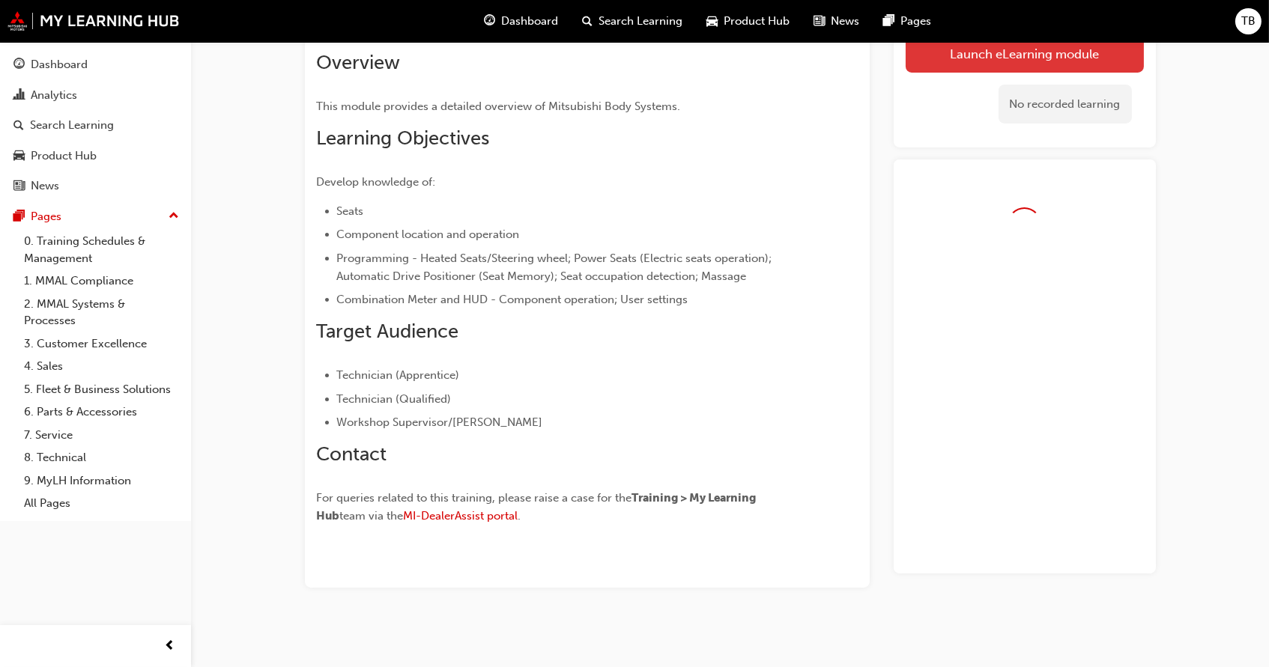
click at [995, 54] on link "Launch eLearning module" at bounding box center [1024, 52] width 238 height 37
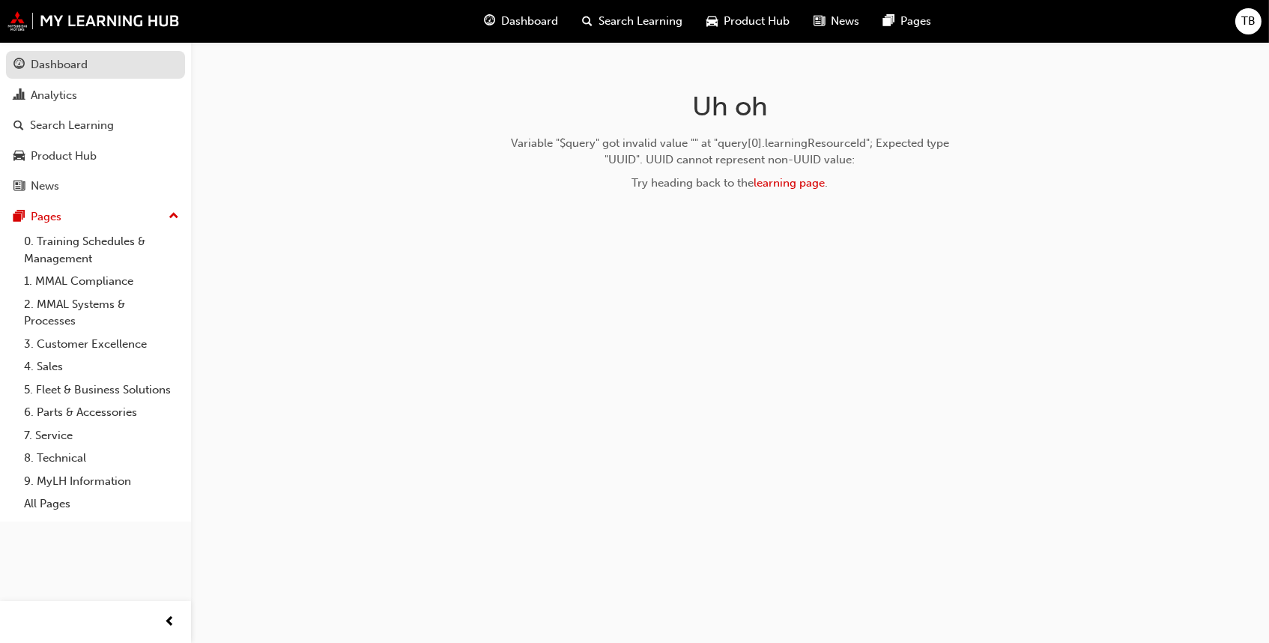
click at [116, 65] on div "Dashboard" at bounding box center [95, 64] width 164 height 19
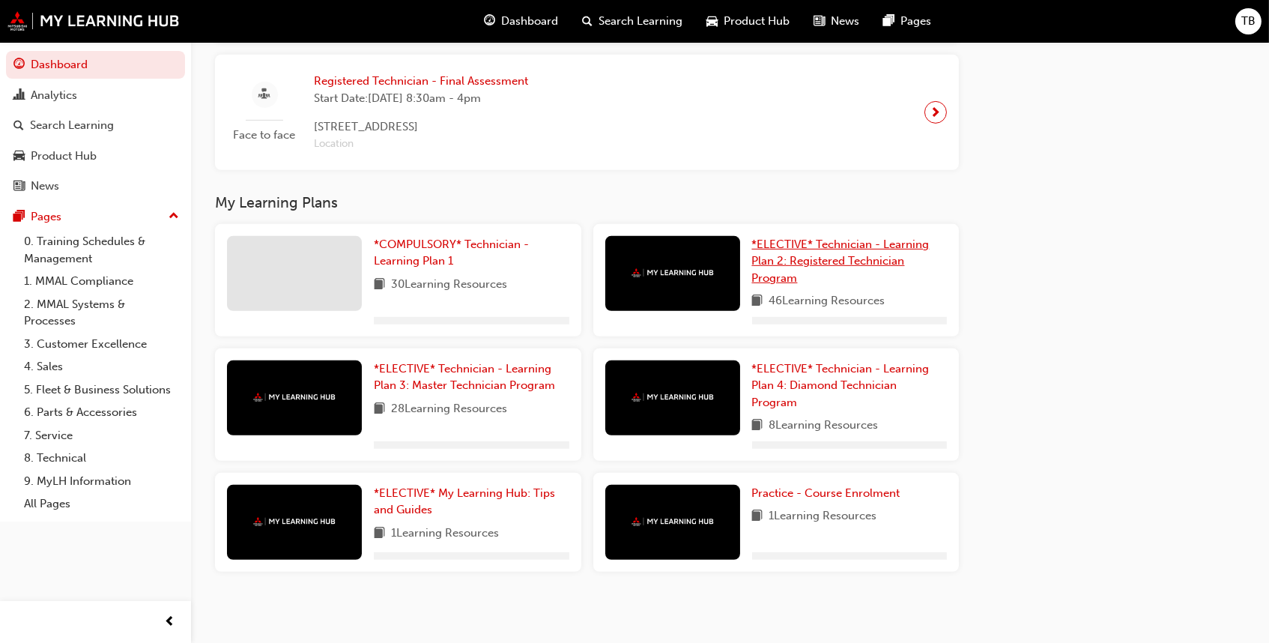
scroll to position [1575, 0]
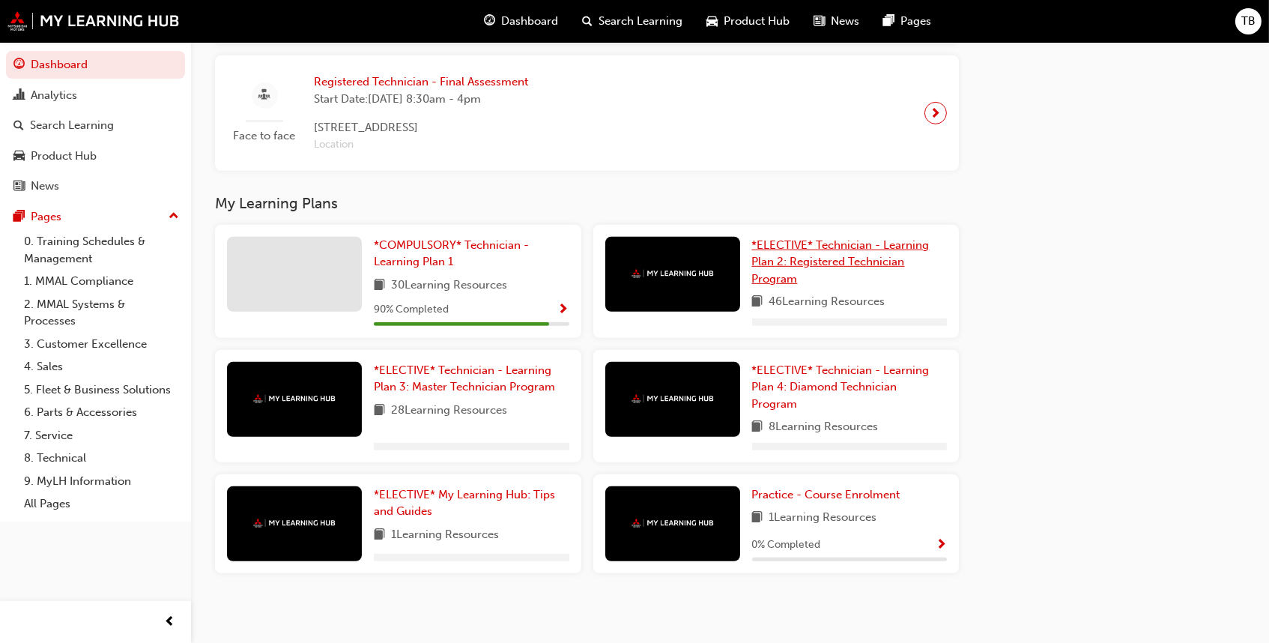
click at [828, 248] on span "*ELECTIVE* Technician - Learning Plan 2: Registered Technician Program" at bounding box center [840, 261] width 177 height 47
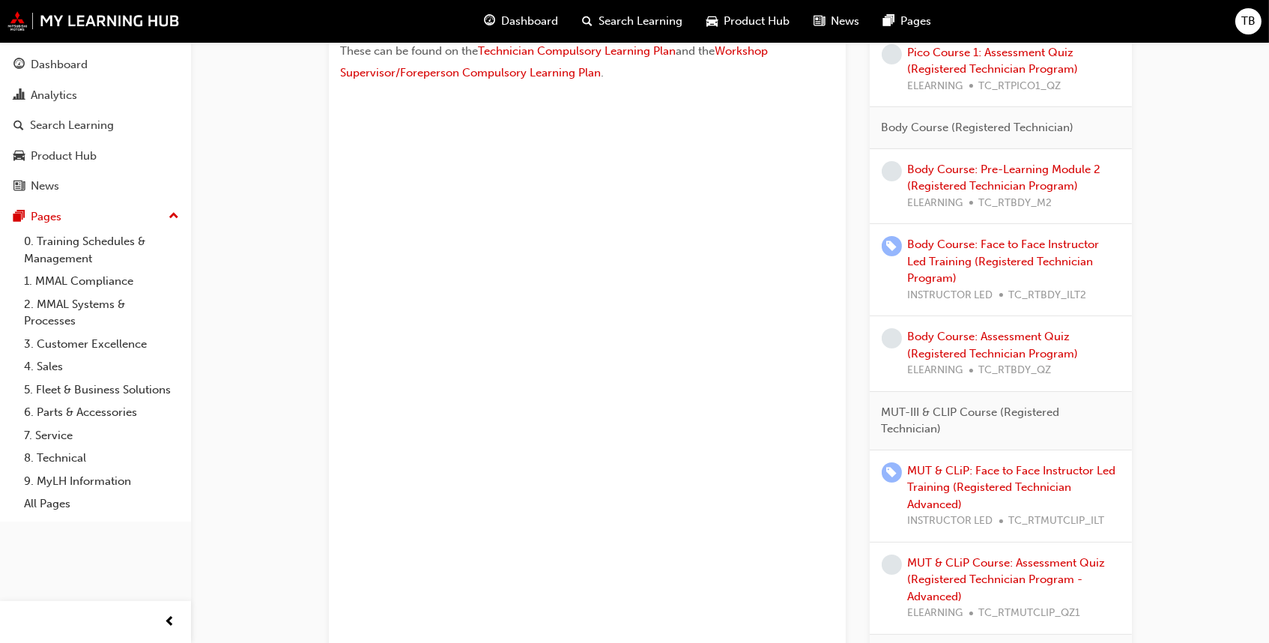
scroll to position [661, 0]
click at [1015, 166] on link "Body Course: Pre-Learning Module 2 (Registered Technician Program)" at bounding box center [1004, 178] width 193 height 31
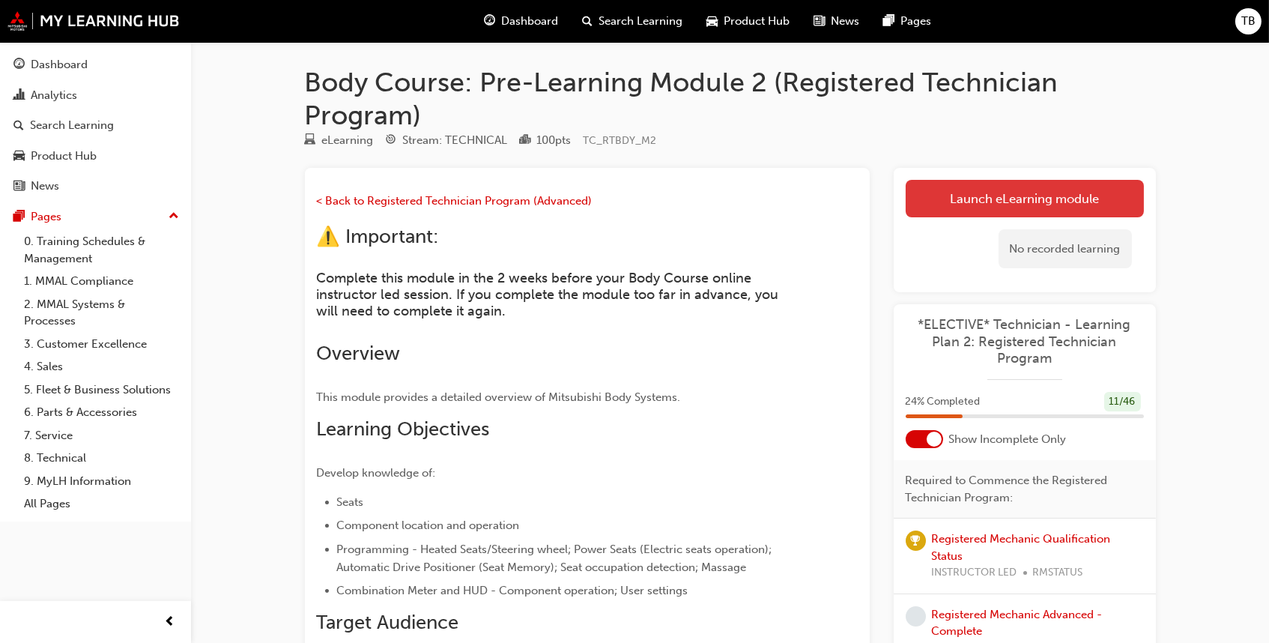
click at [989, 180] on link "Launch eLearning module" at bounding box center [1024, 198] width 238 height 37
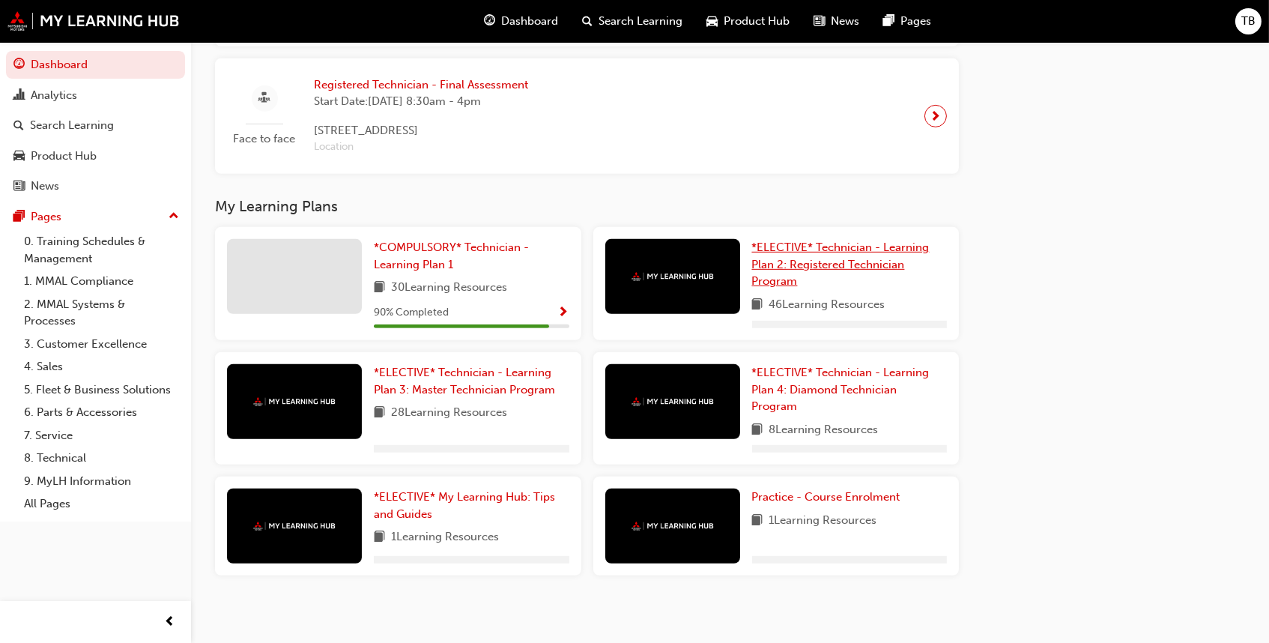
scroll to position [1518, 0]
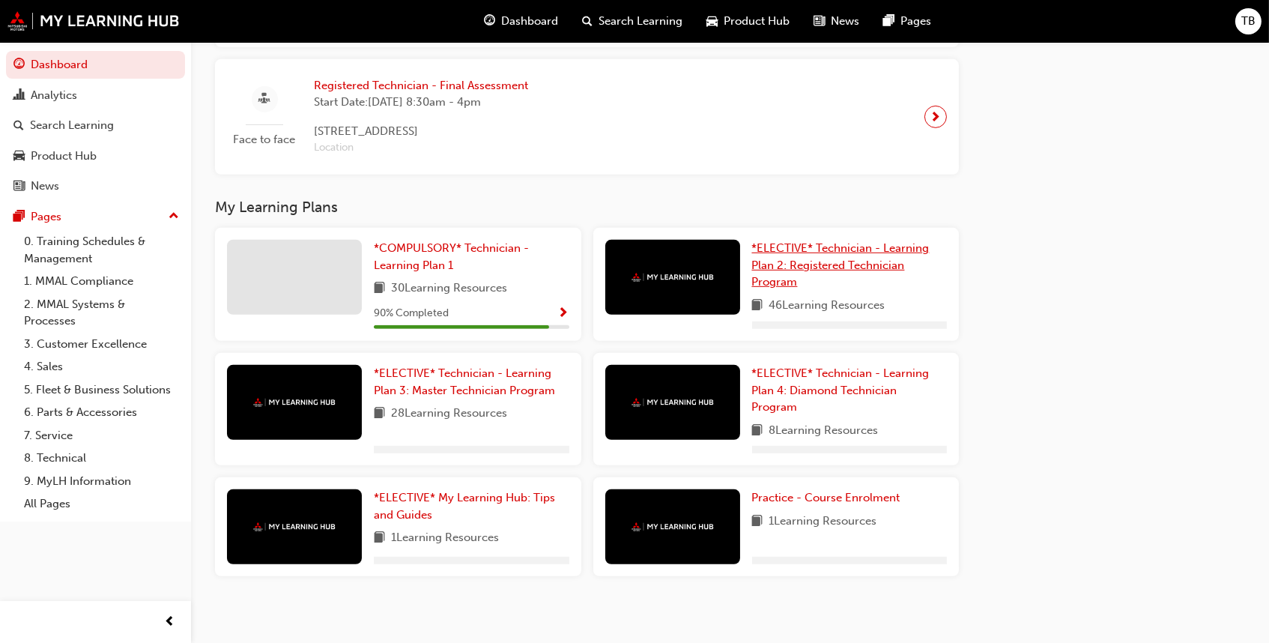
click at [815, 249] on span "*ELECTIVE* Technician - Learning Plan 2: Registered Technician Program" at bounding box center [840, 264] width 177 height 47
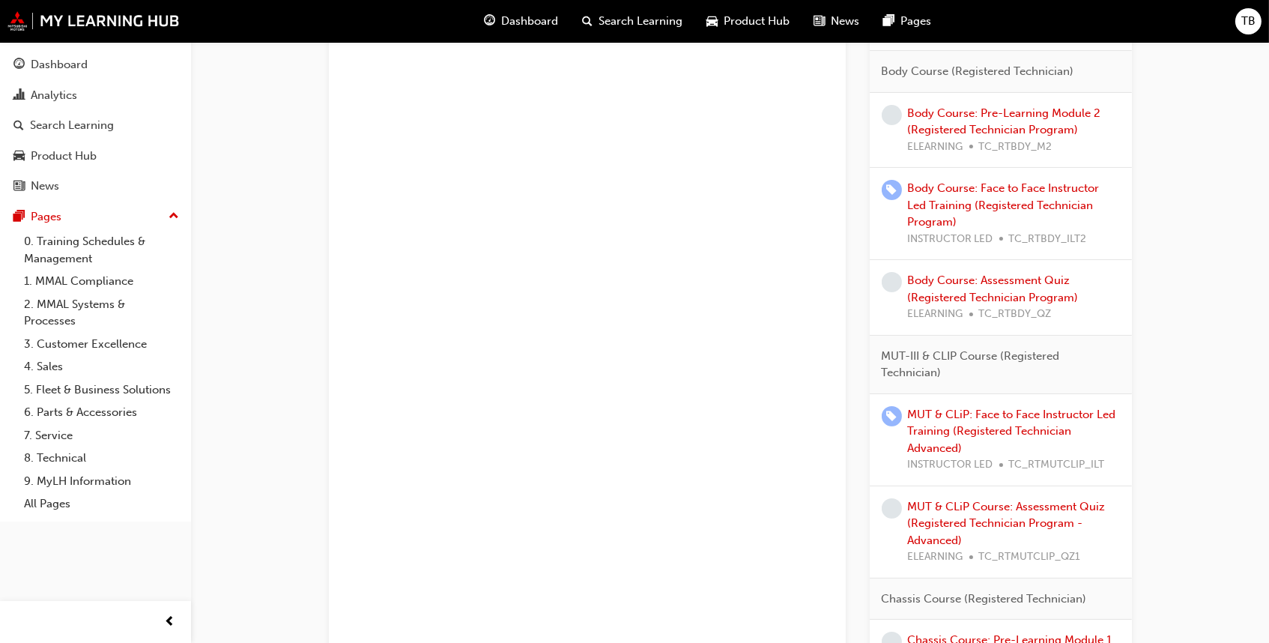
scroll to position [717, 0]
click at [1019, 112] on link "Body Course: Pre-Learning Module 2 (Registered Technician Program)" at bounding box center [1004, 122] width 193 height 31
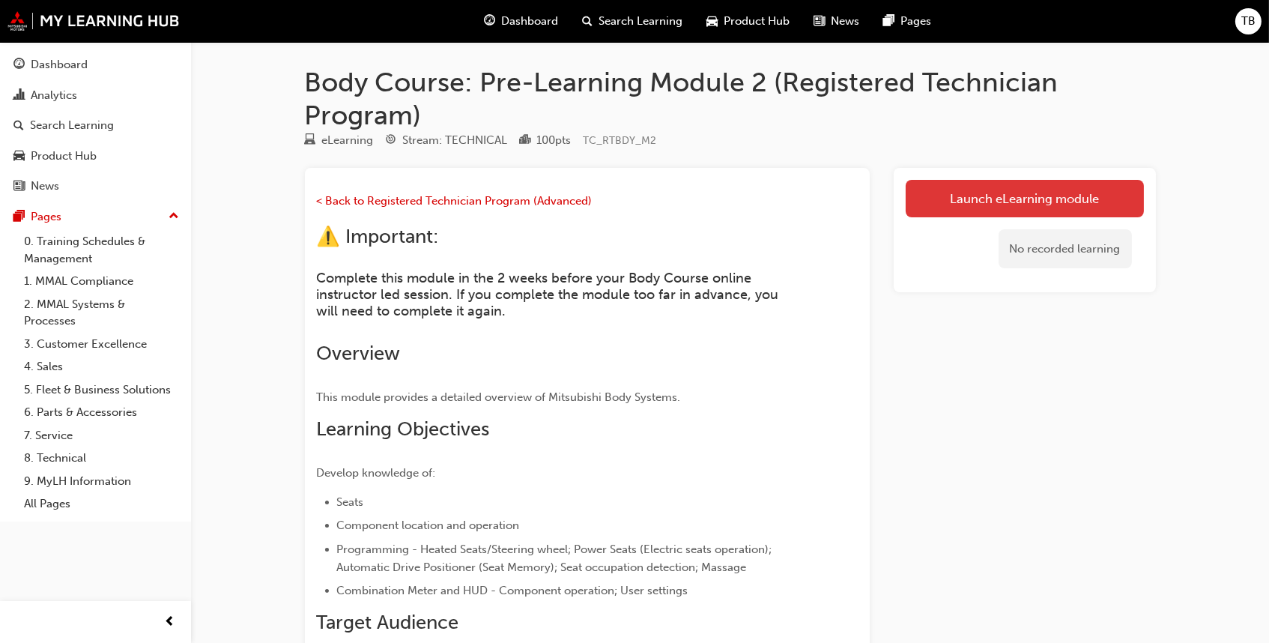
click at [973, 190] on link "Launch eLearning module" at bounding box center [1024, 198] width 238 height 37
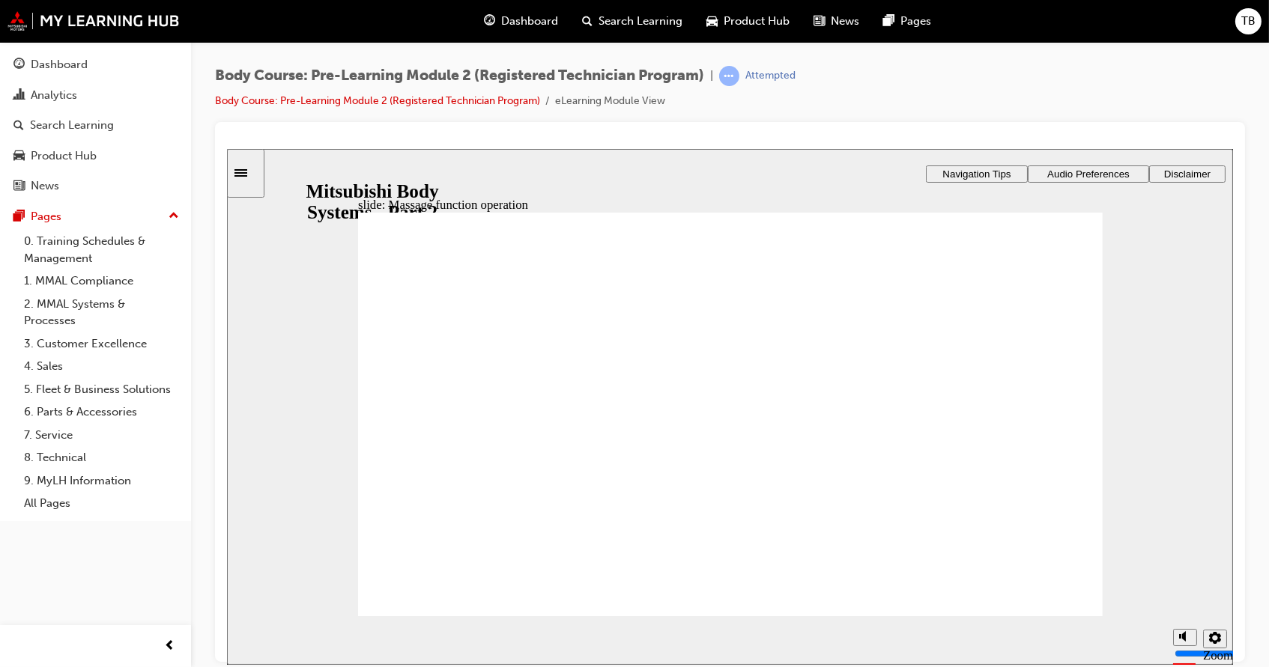
radio input "true"
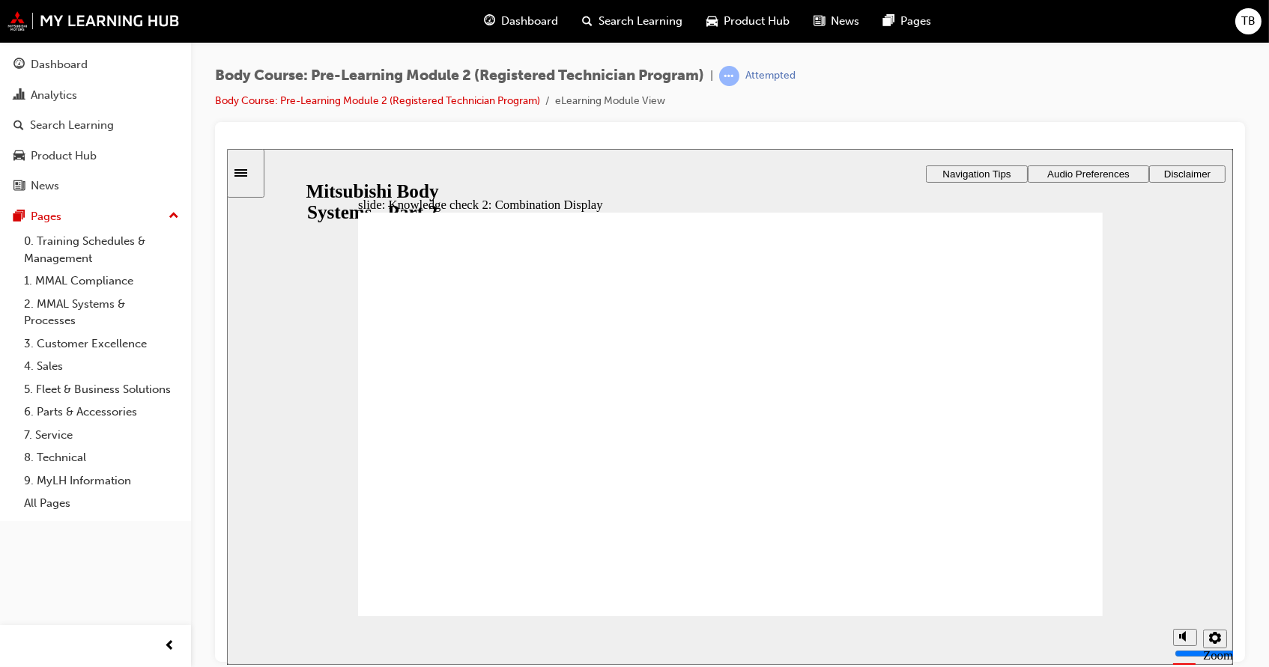
checkbox input "false"
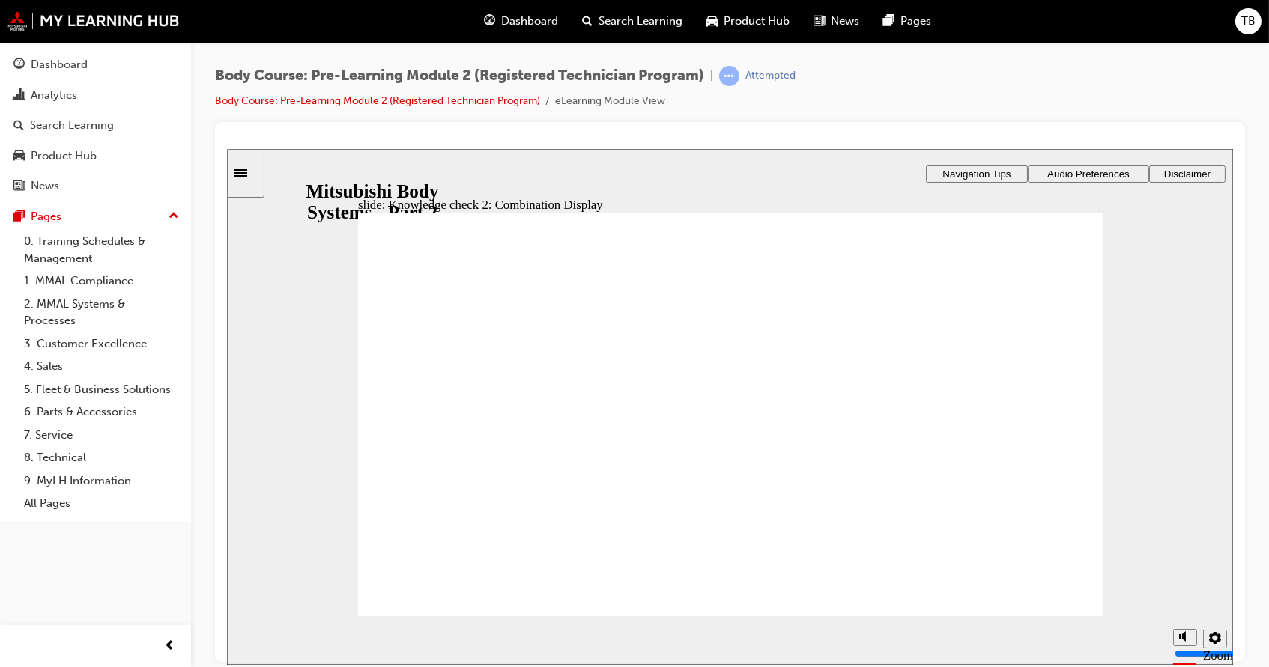
checkbox input "true"
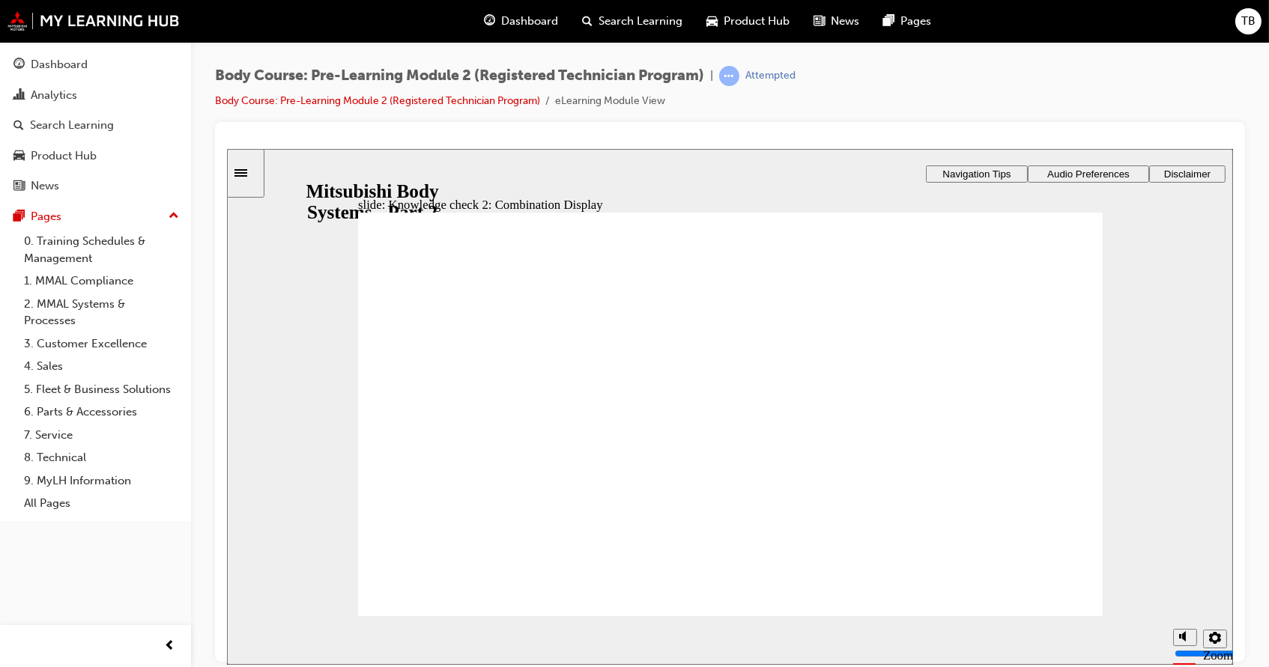
checkbox input "false"
checkbox input "true"
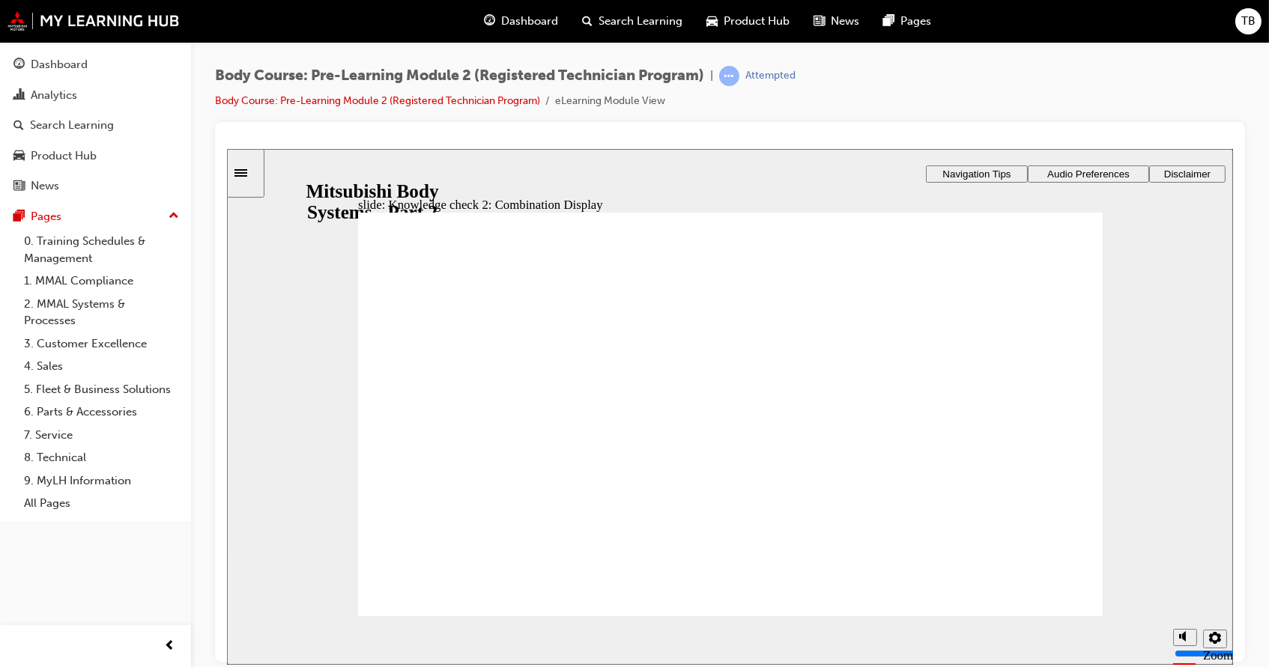
checkbox input "false"
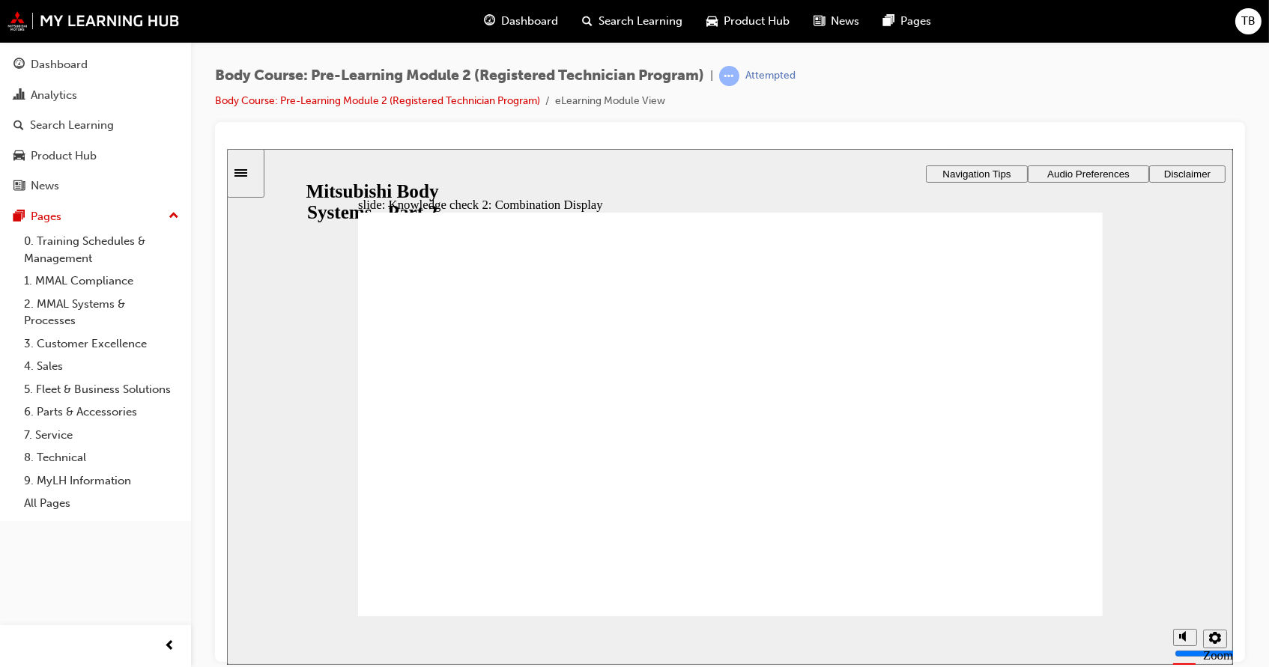
checkbox input "true"
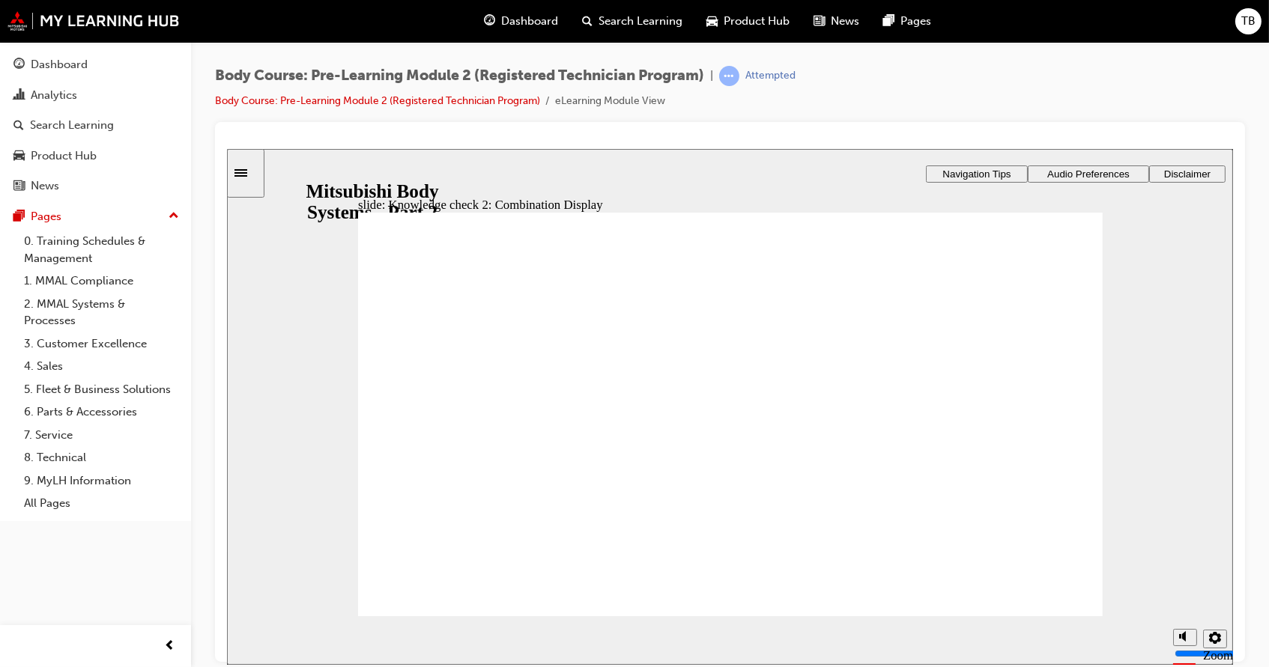
checkbox input "true"
checkbox input "false"
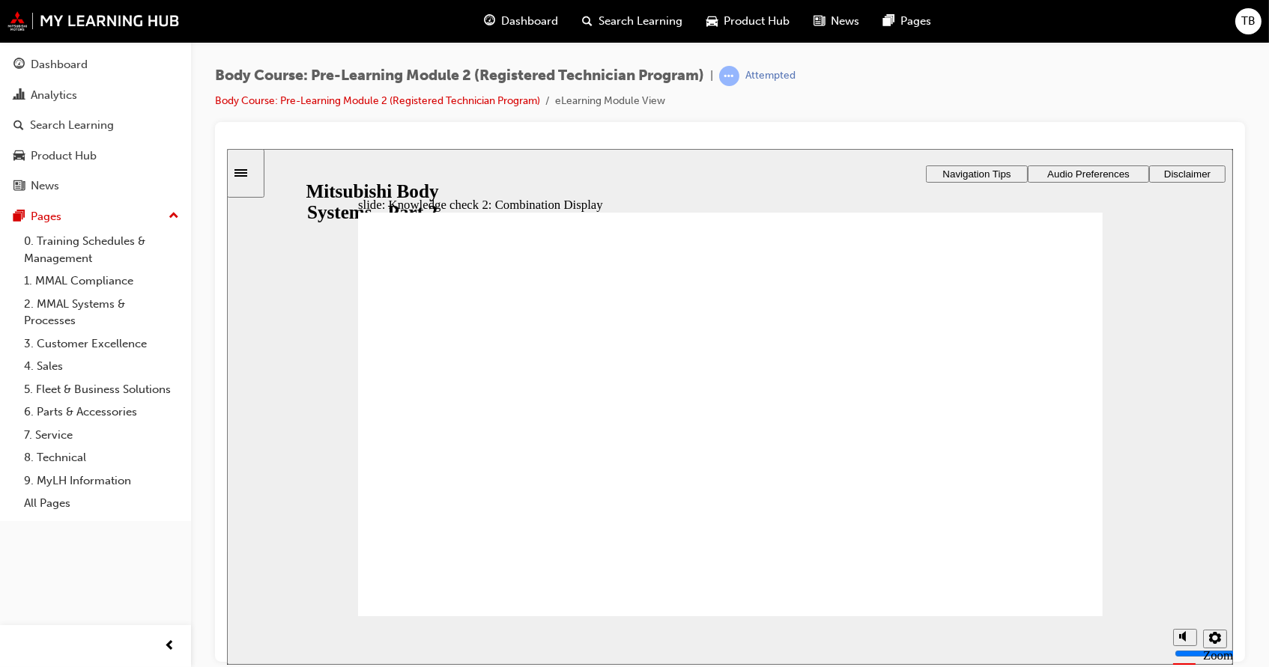
checkbox input "false"
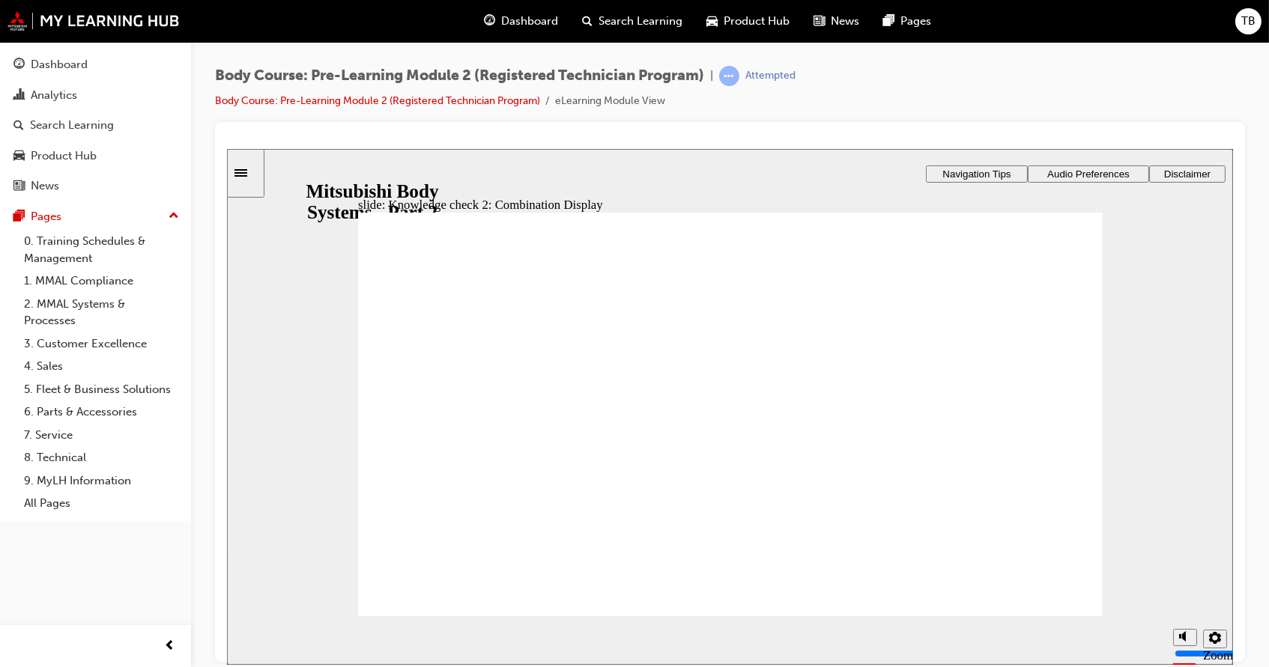
checkbox input "true"
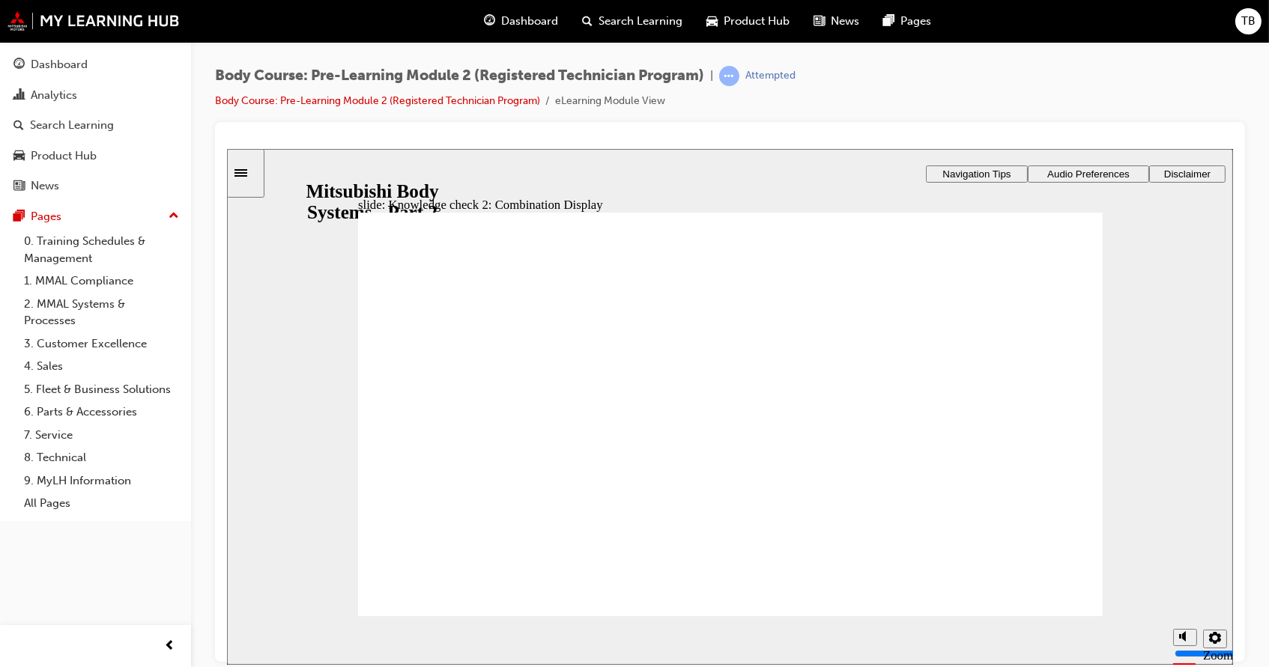
radio input "true"
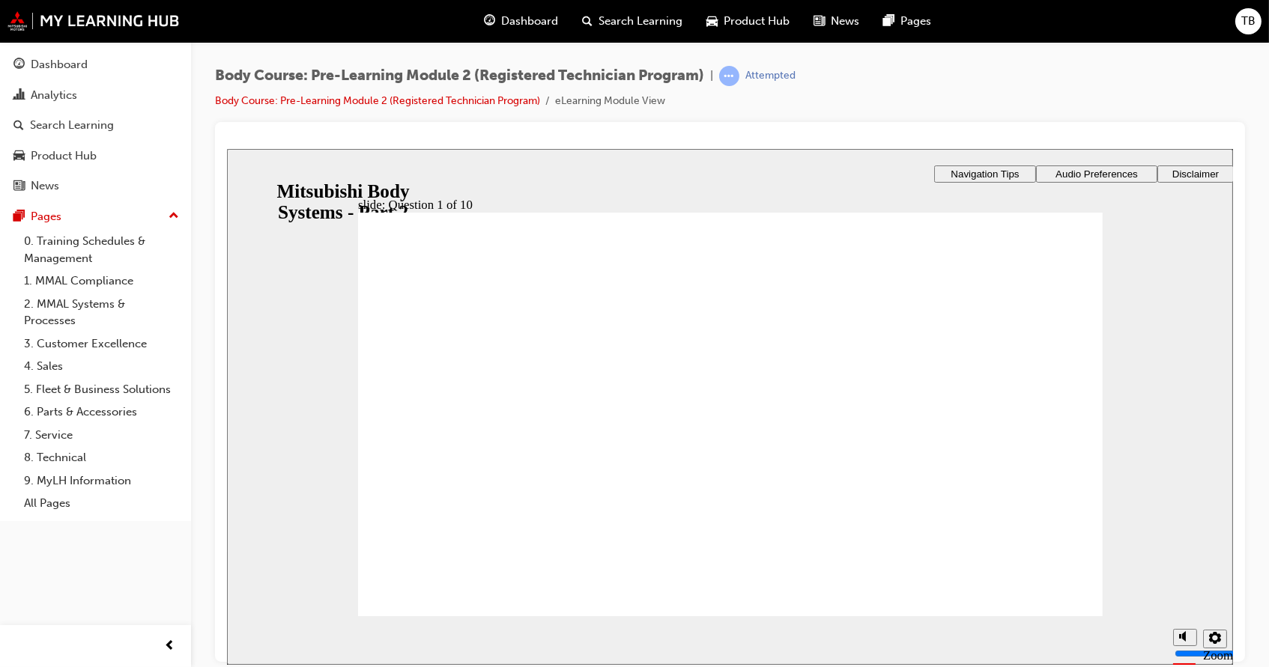
radio input "true"
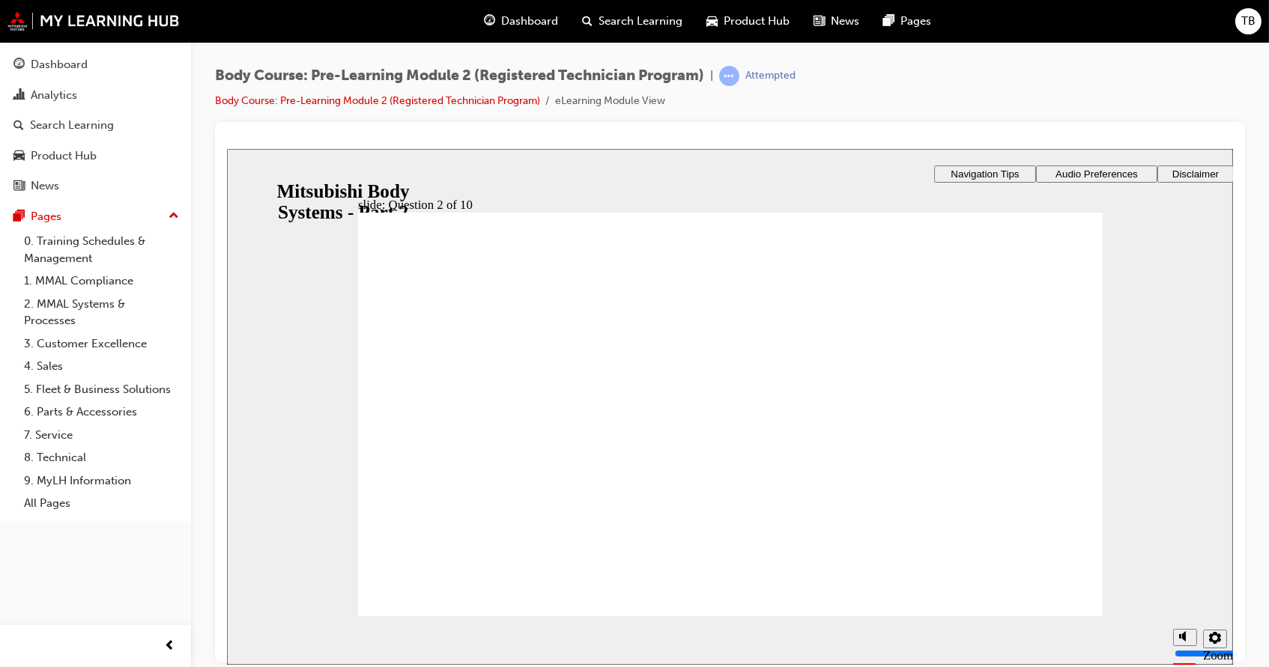
radio input "true"
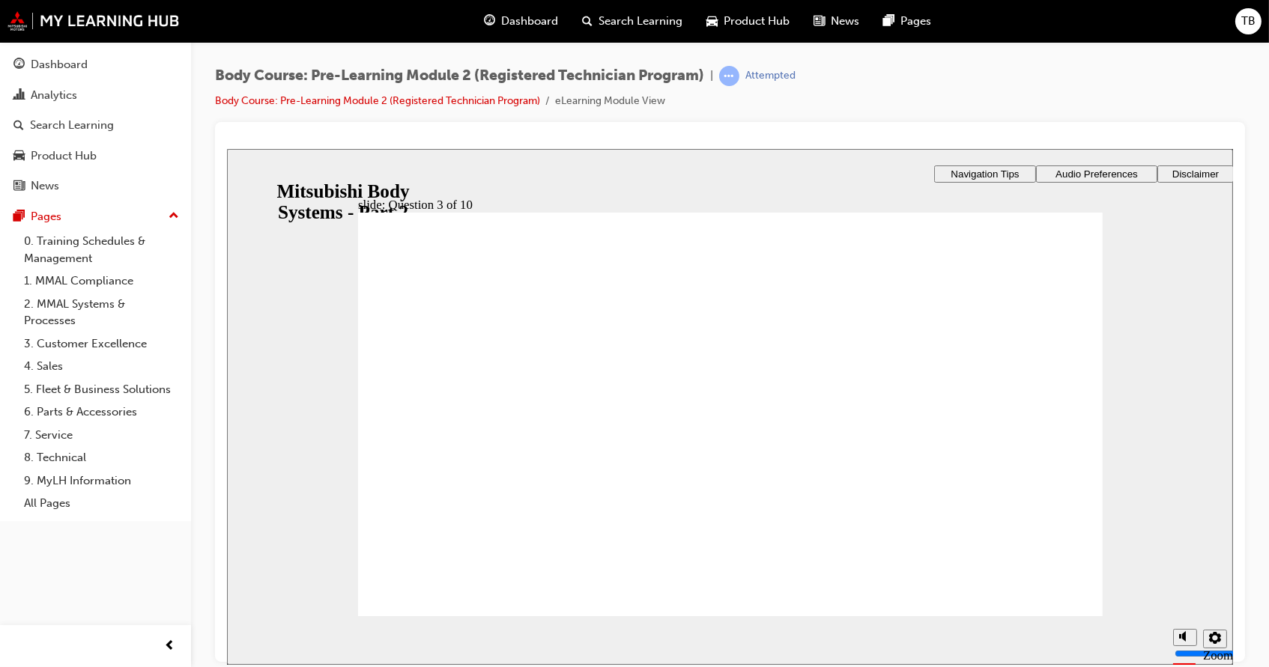
radio input "true"
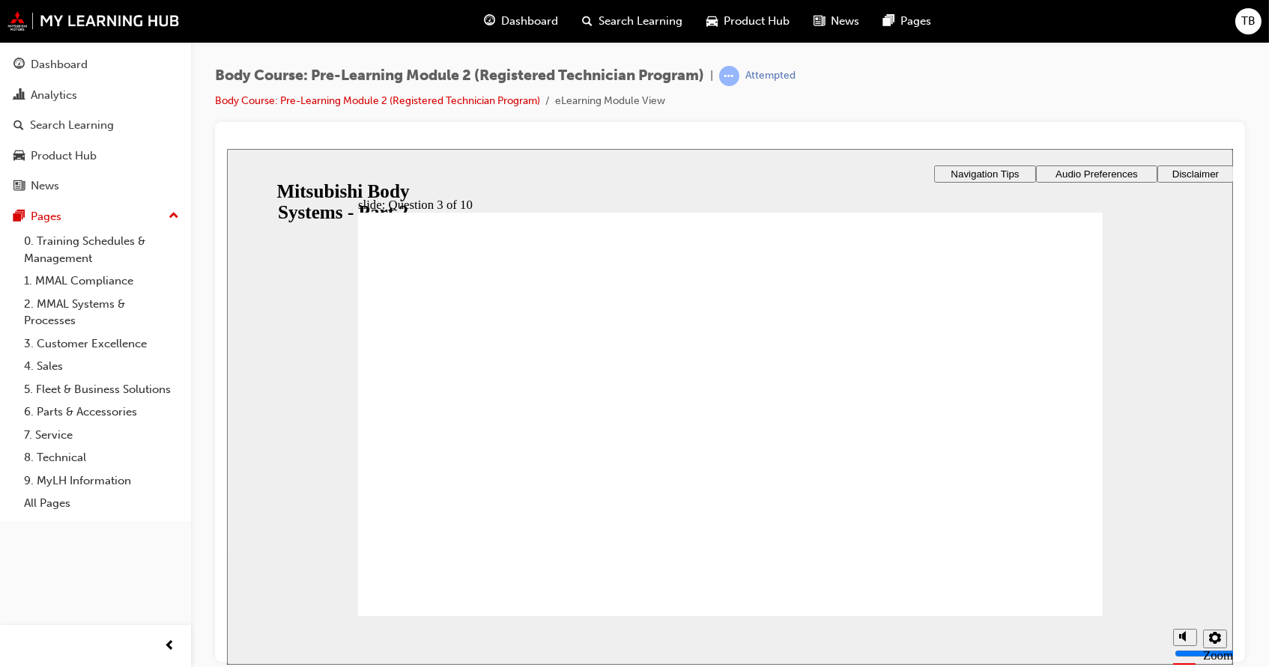
checkbox input "true"
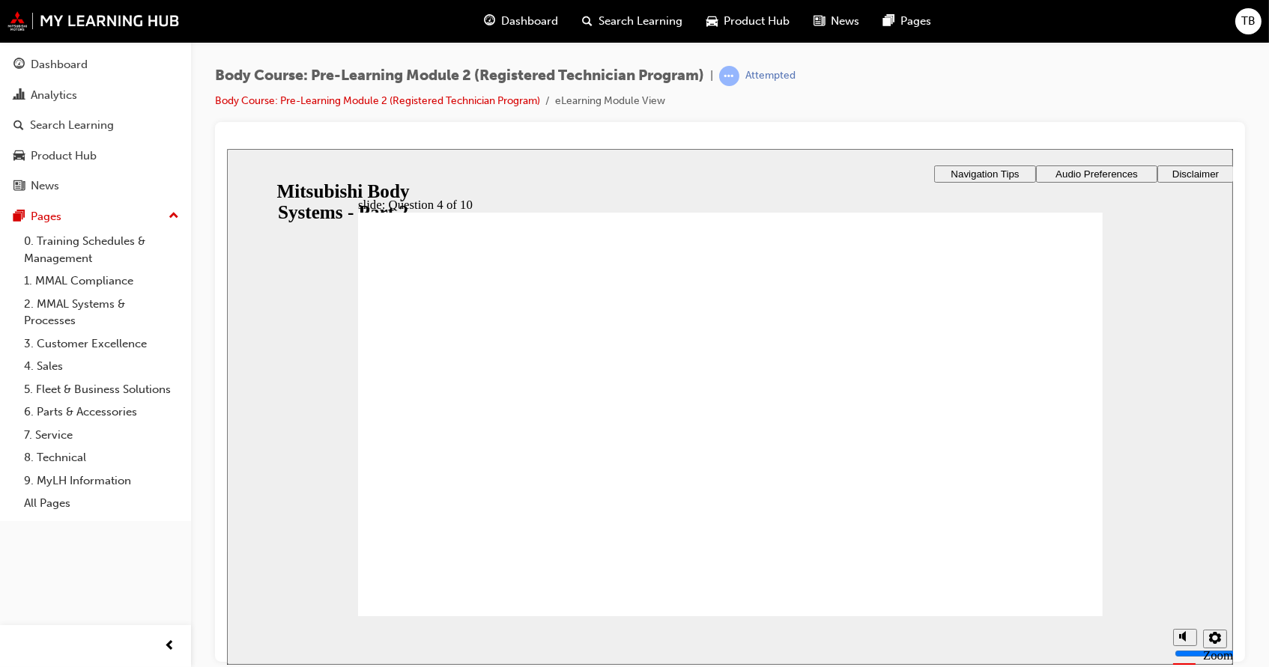
checkbox input "true"
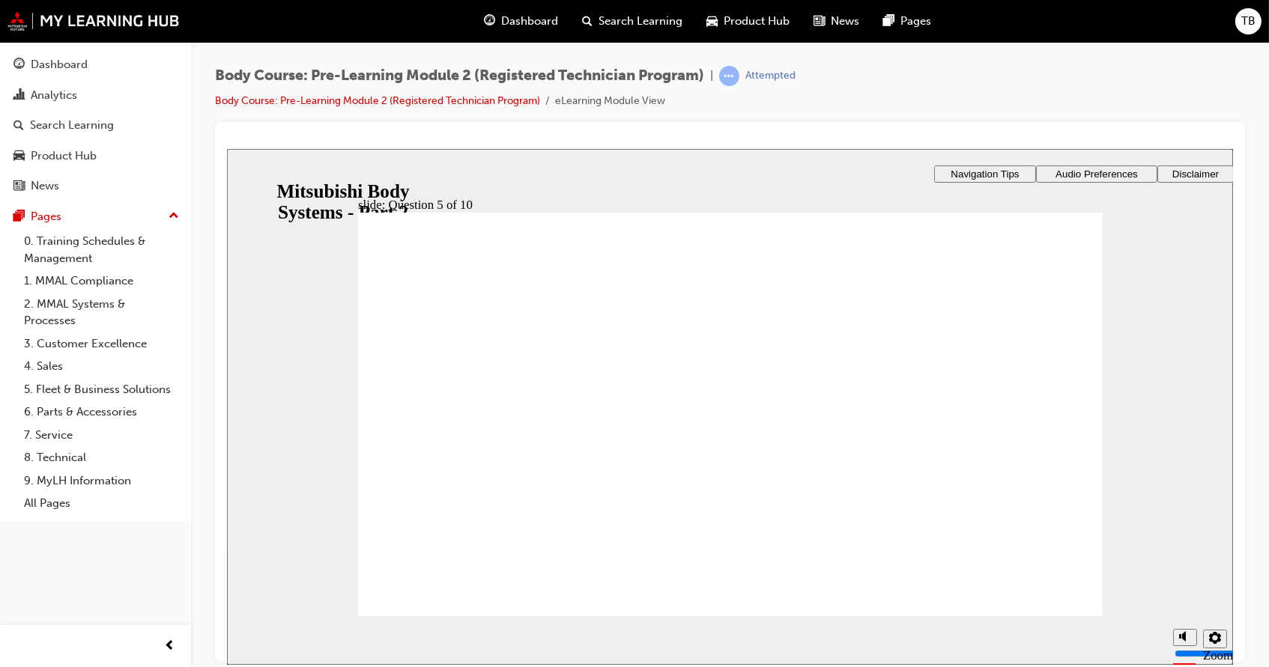
radio input "true"
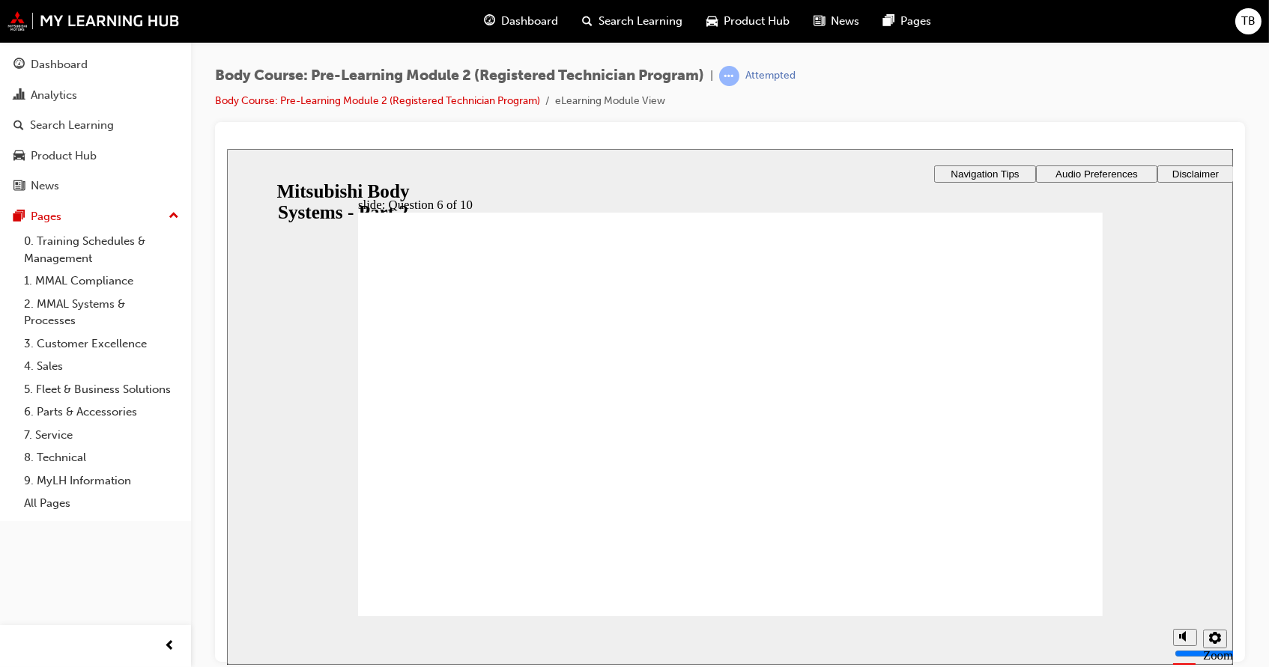
radio input "true"
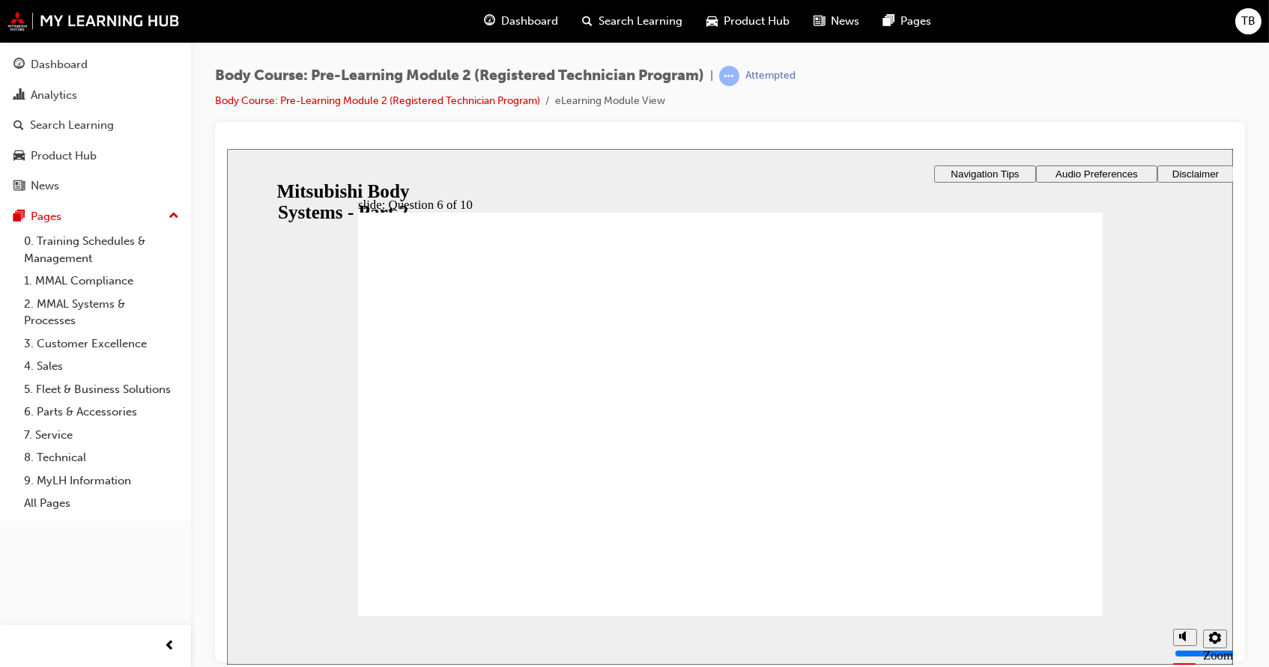
radio input "true"
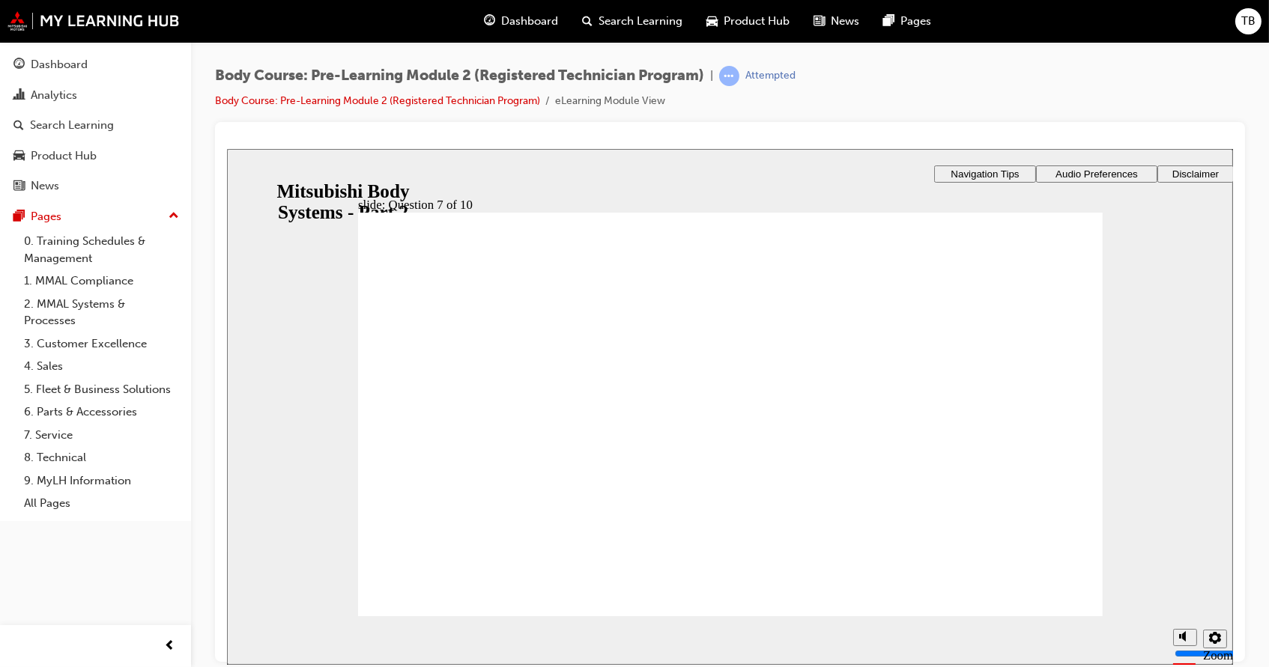
radio input "true"
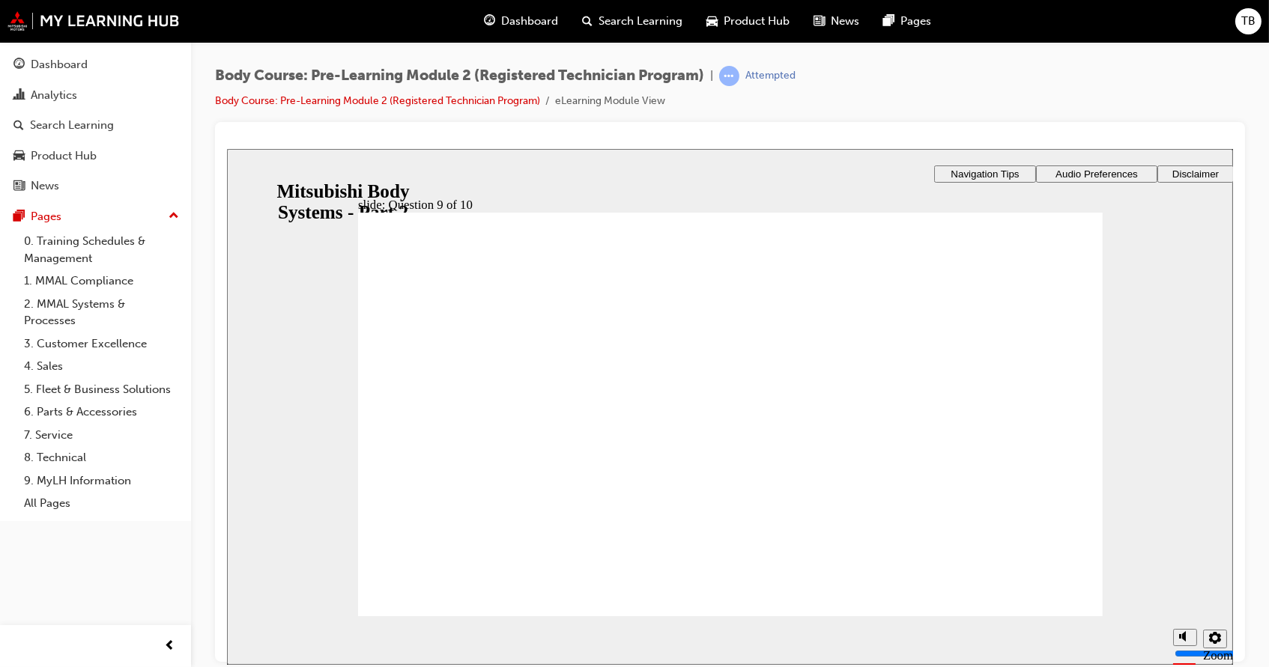
checkbox input "true"
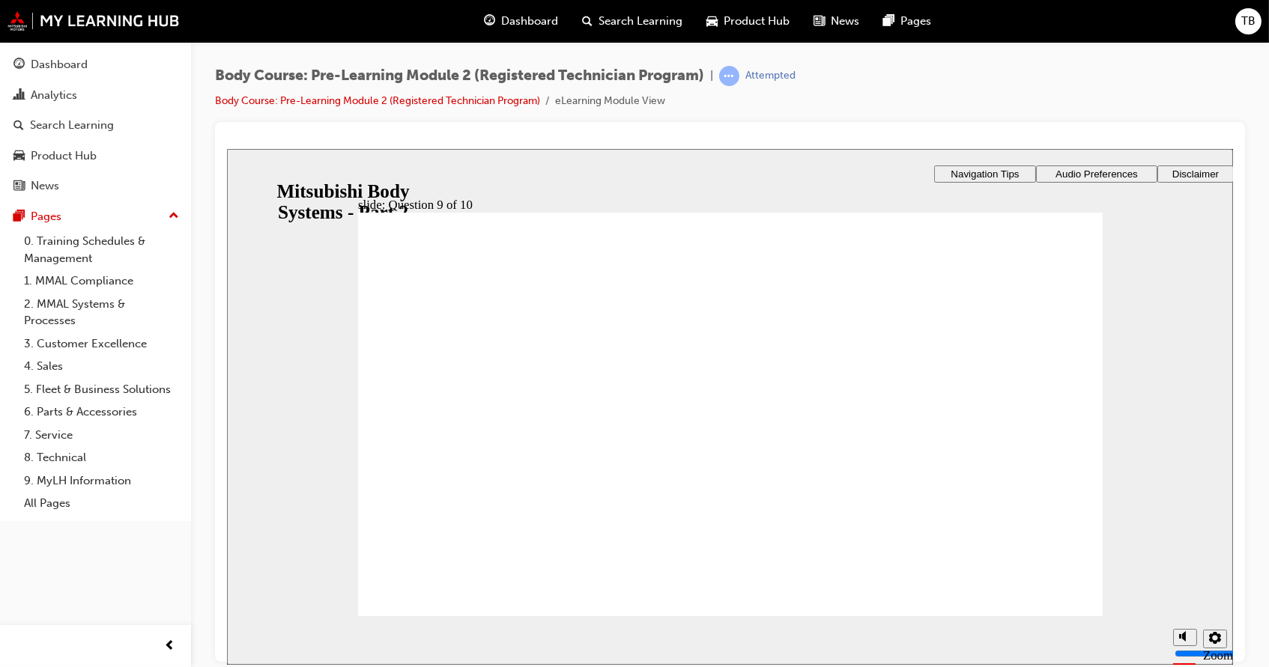
checkbox input "true"
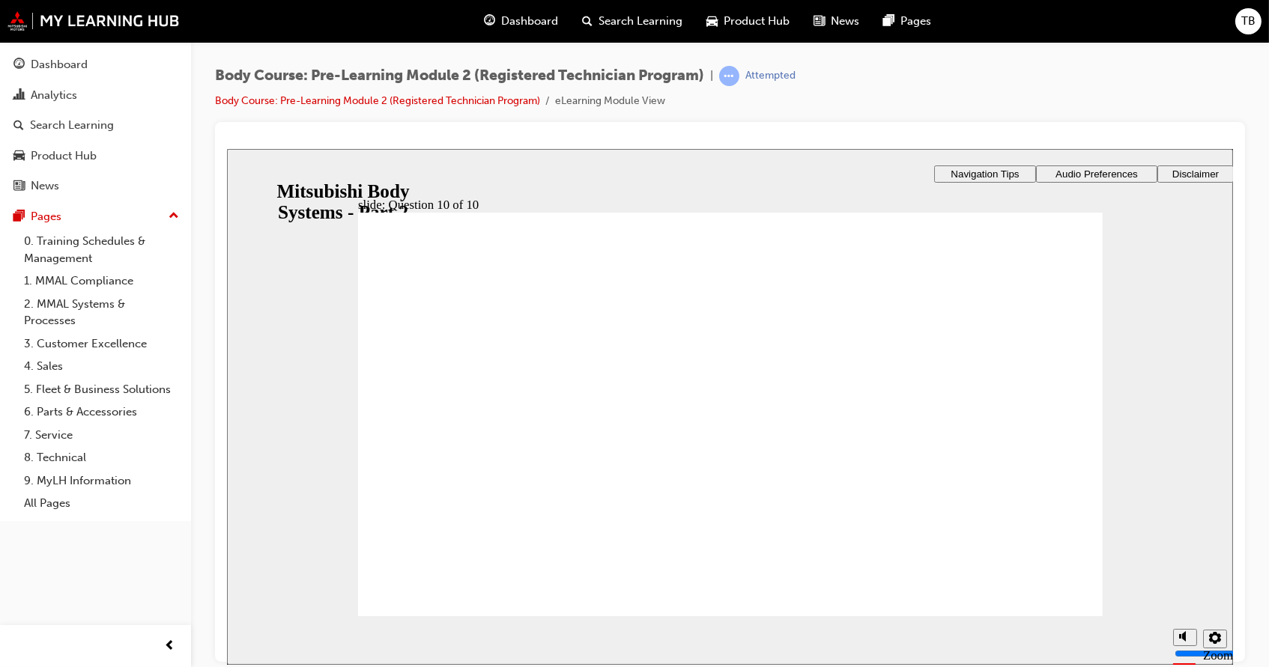
radio input "true"
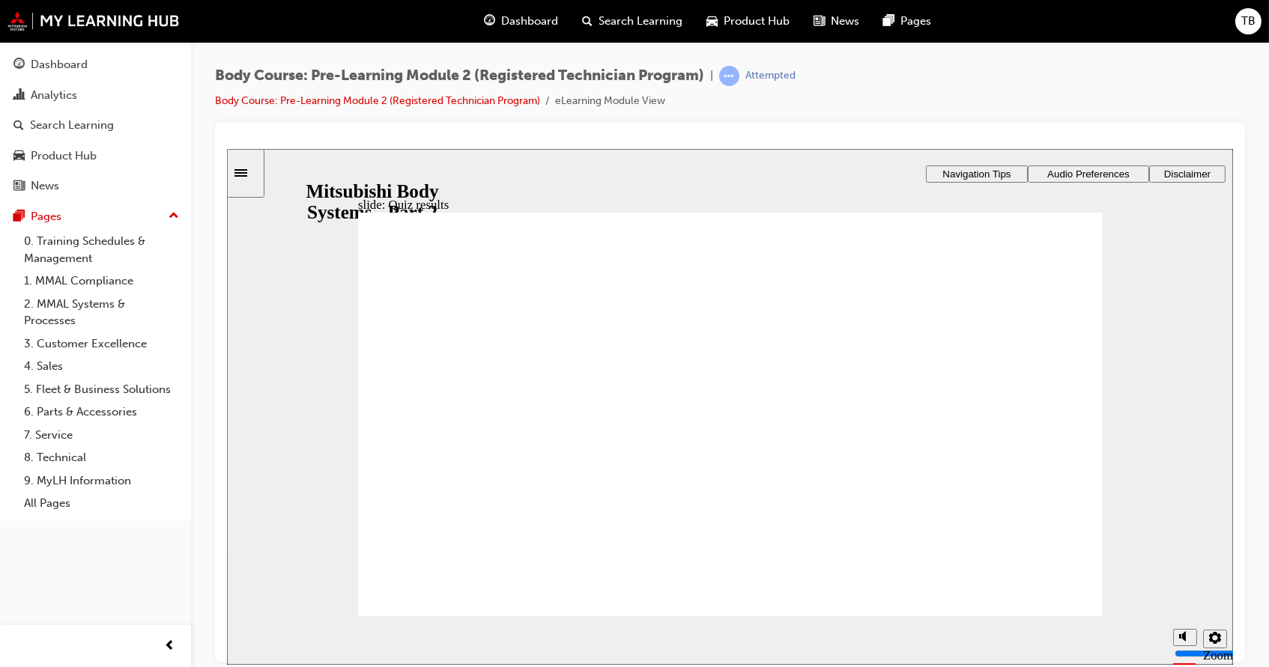
radio input "true"
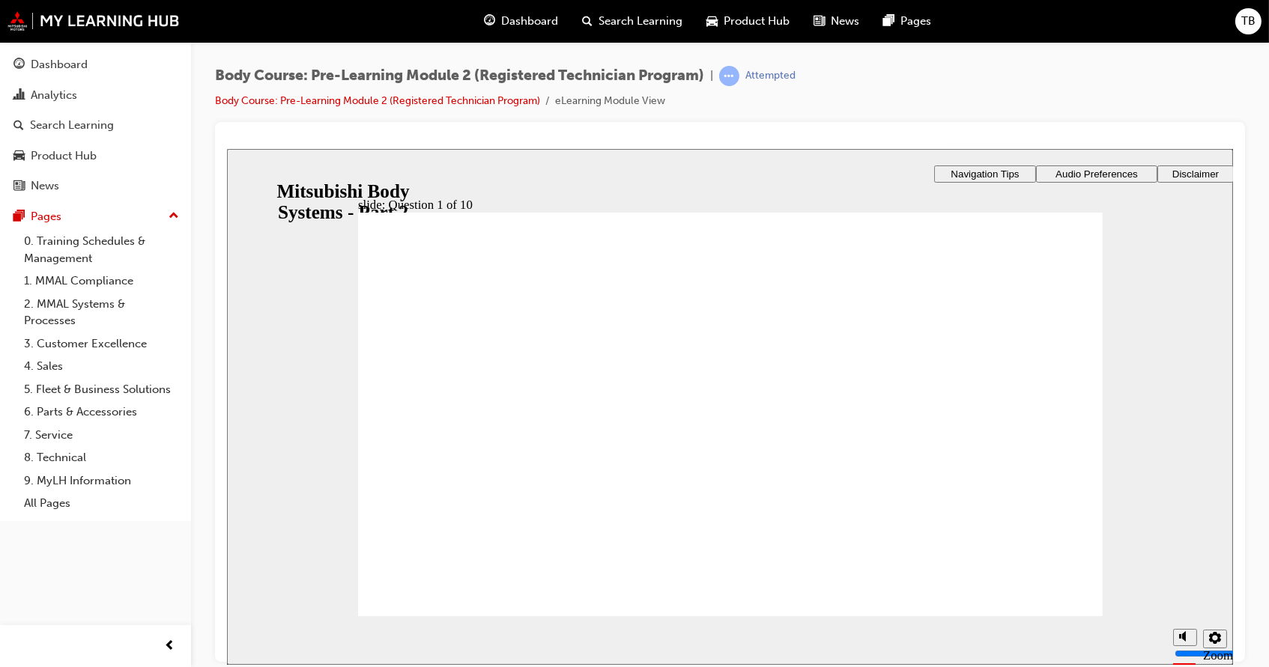
radio input "true"
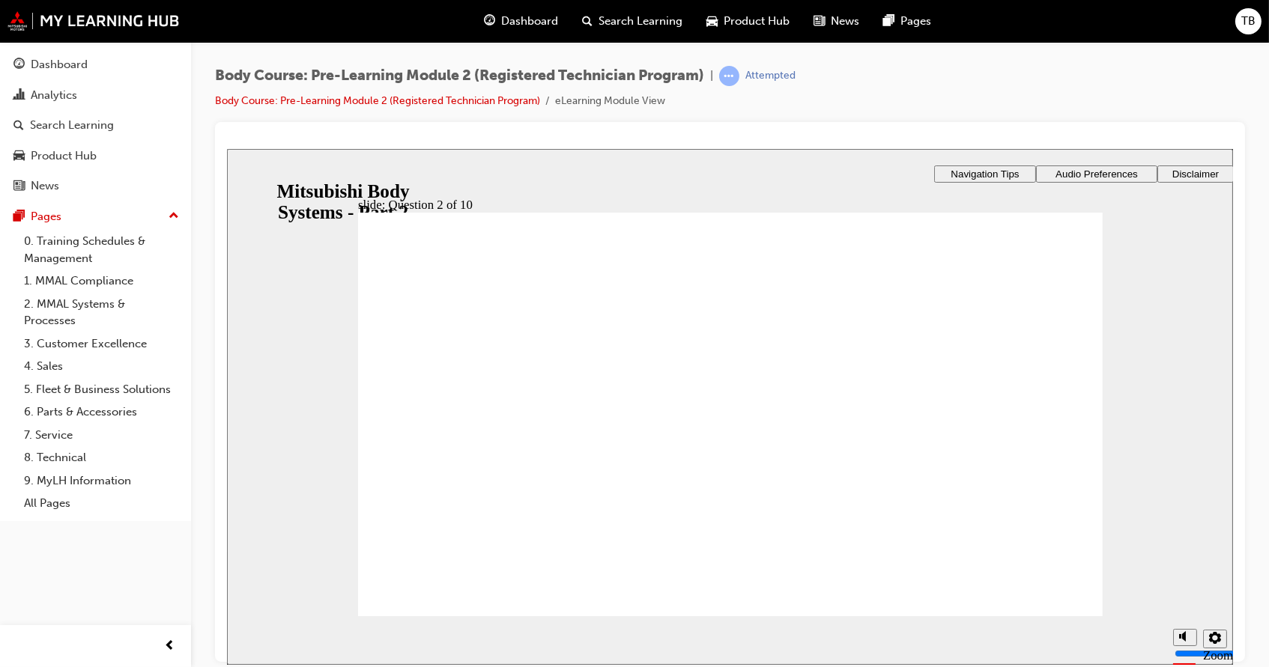
radio input "true"
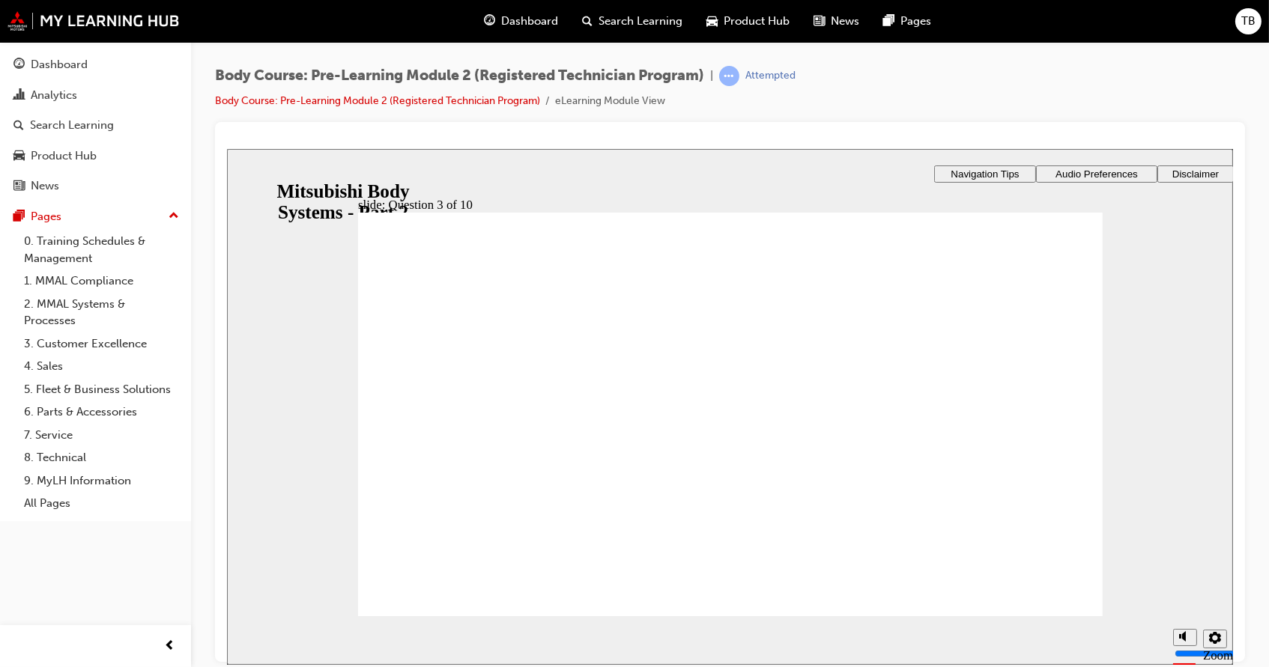
checkbox input "true"
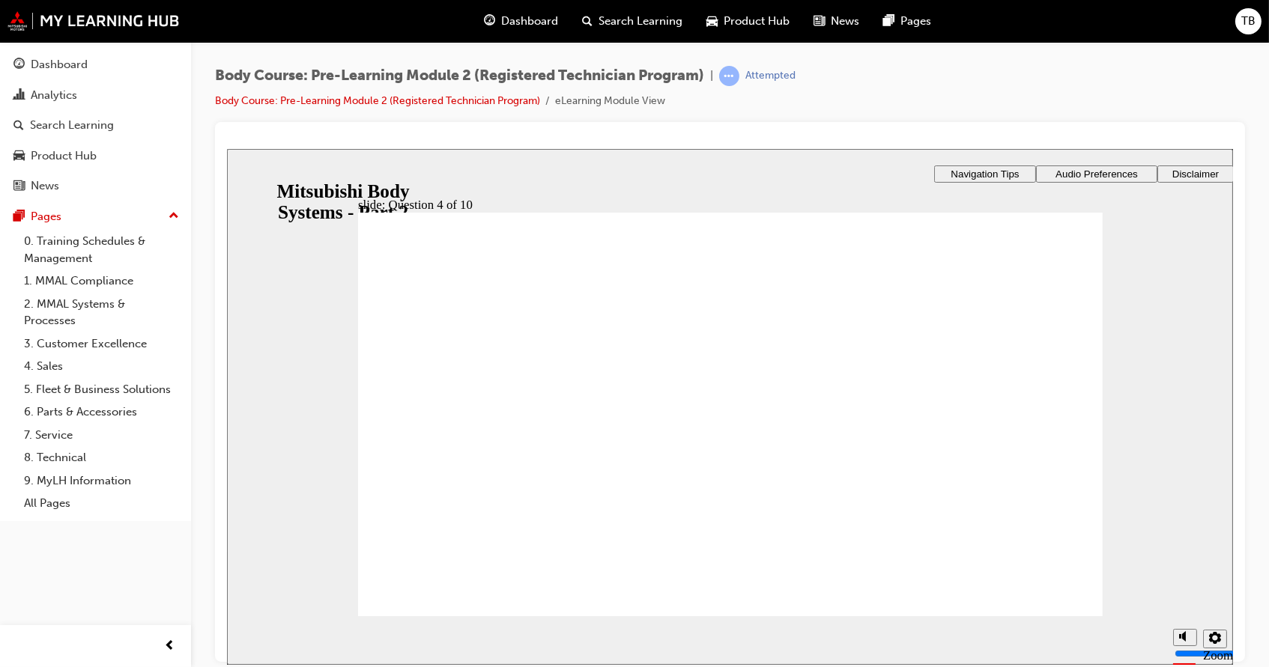
radio input "true"
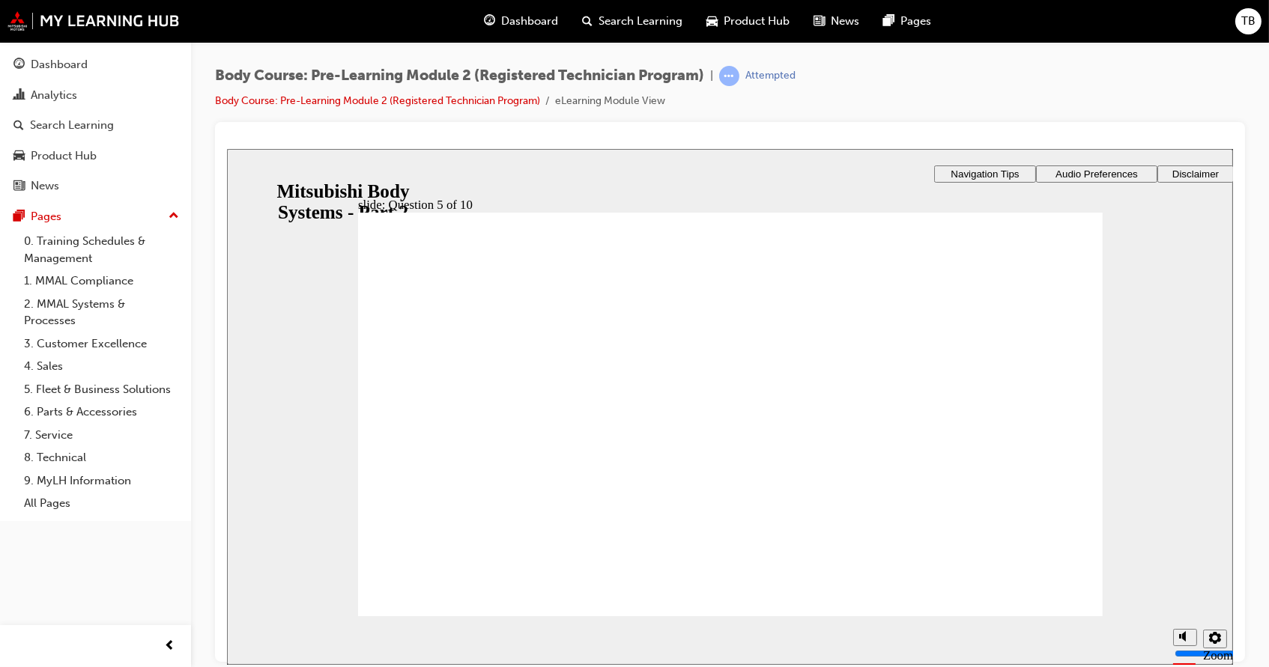
radio input "true"
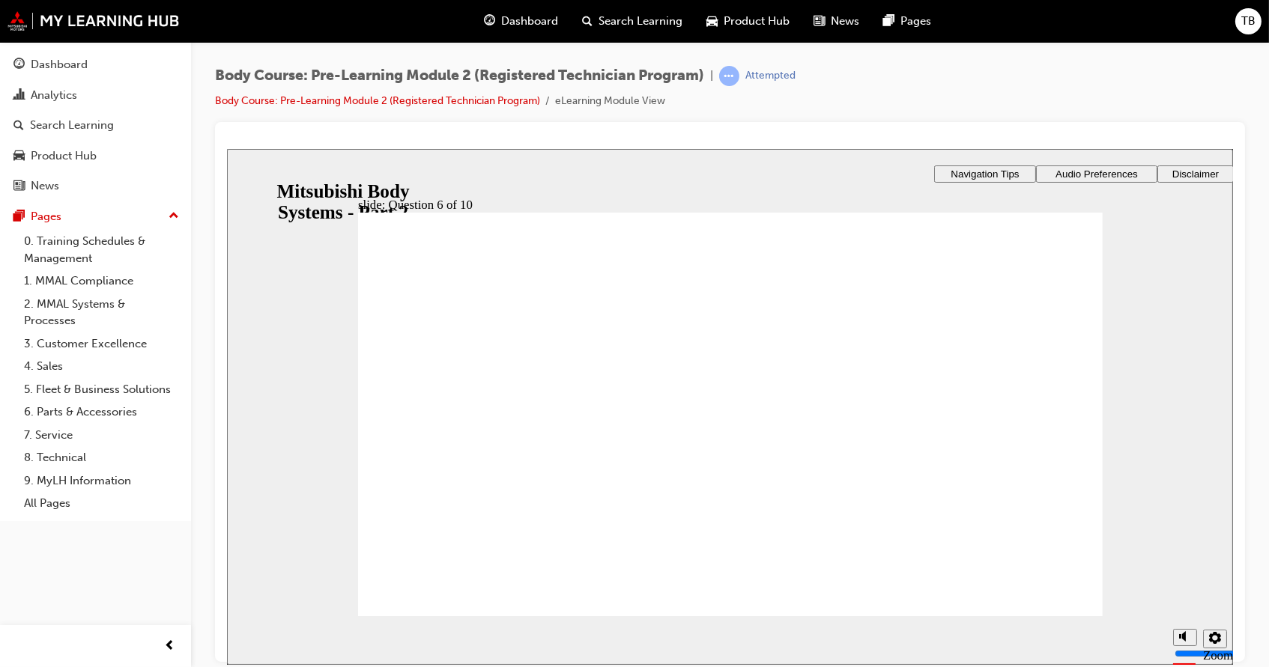
radio input "true"
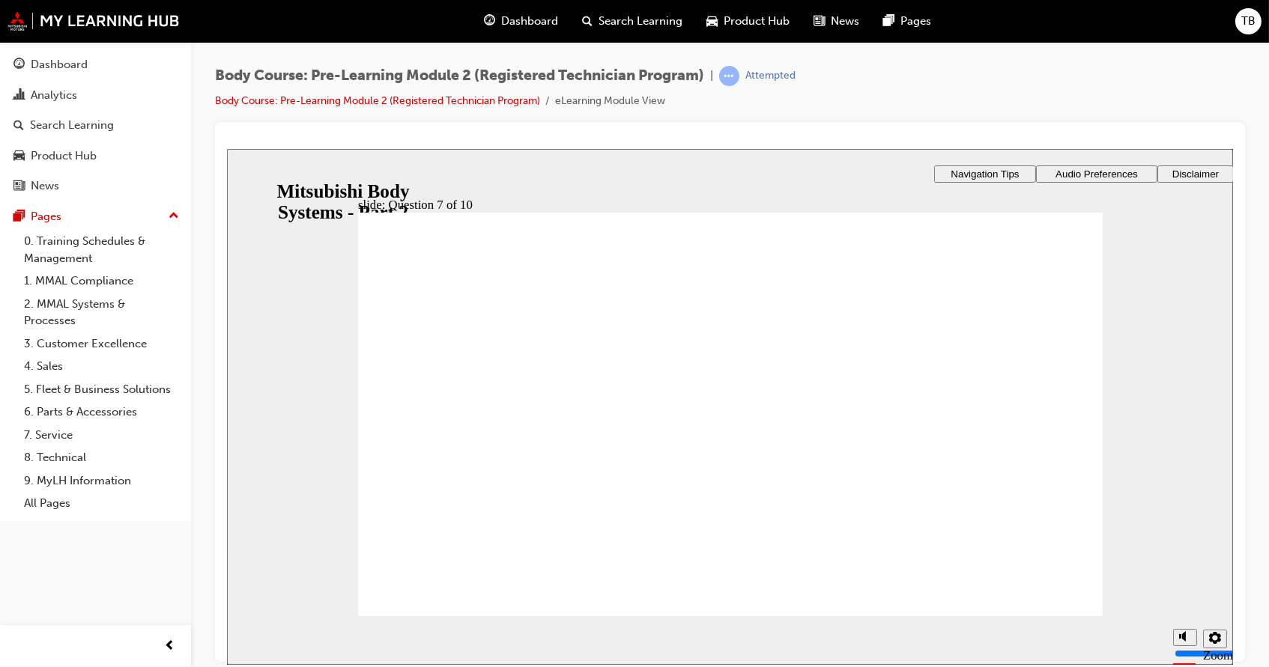
radio input "true"
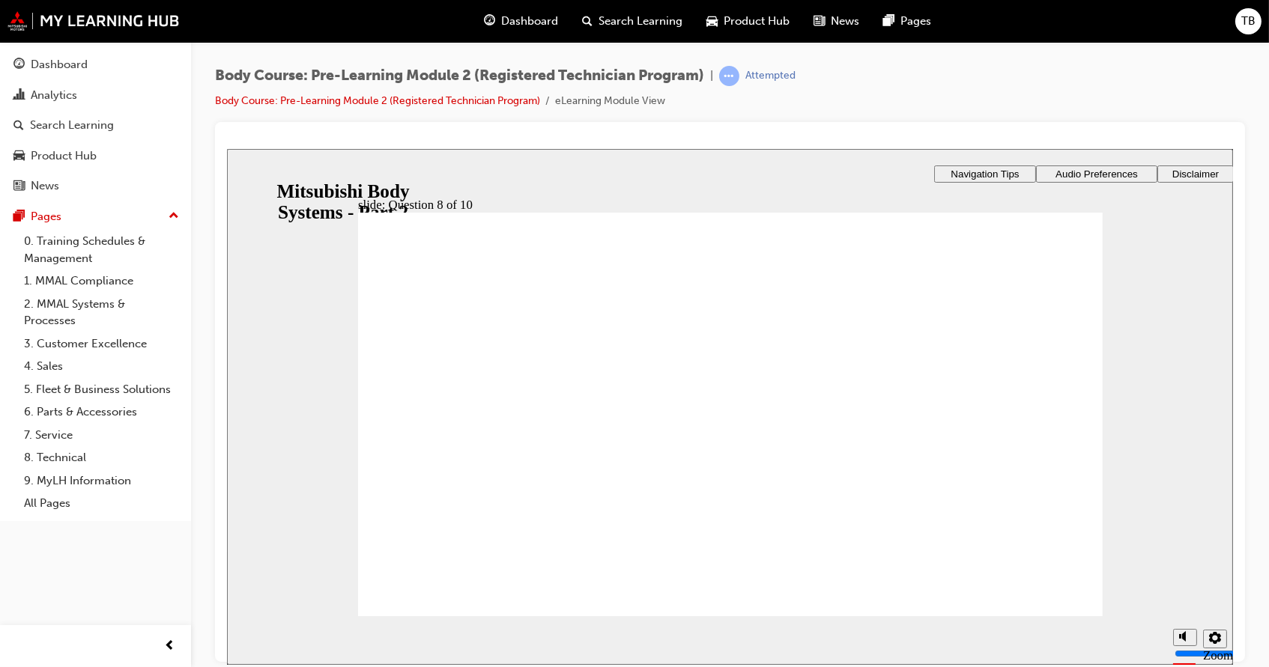
checkbox input "true"
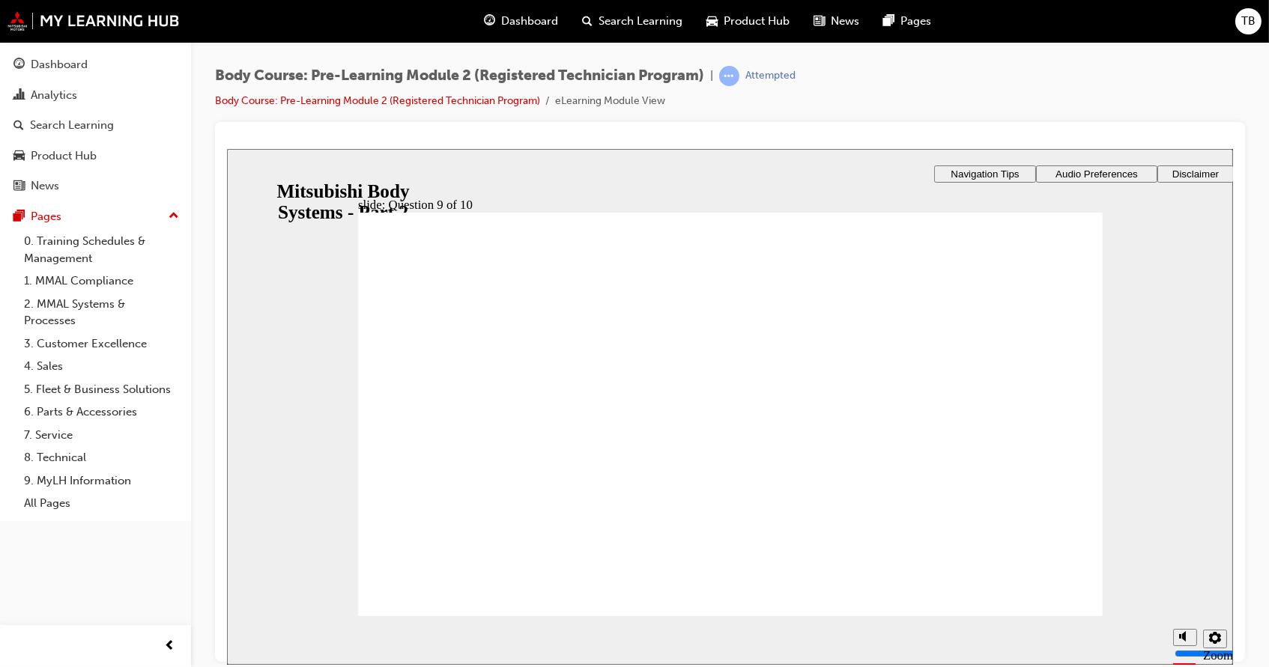
checkbox input "true"
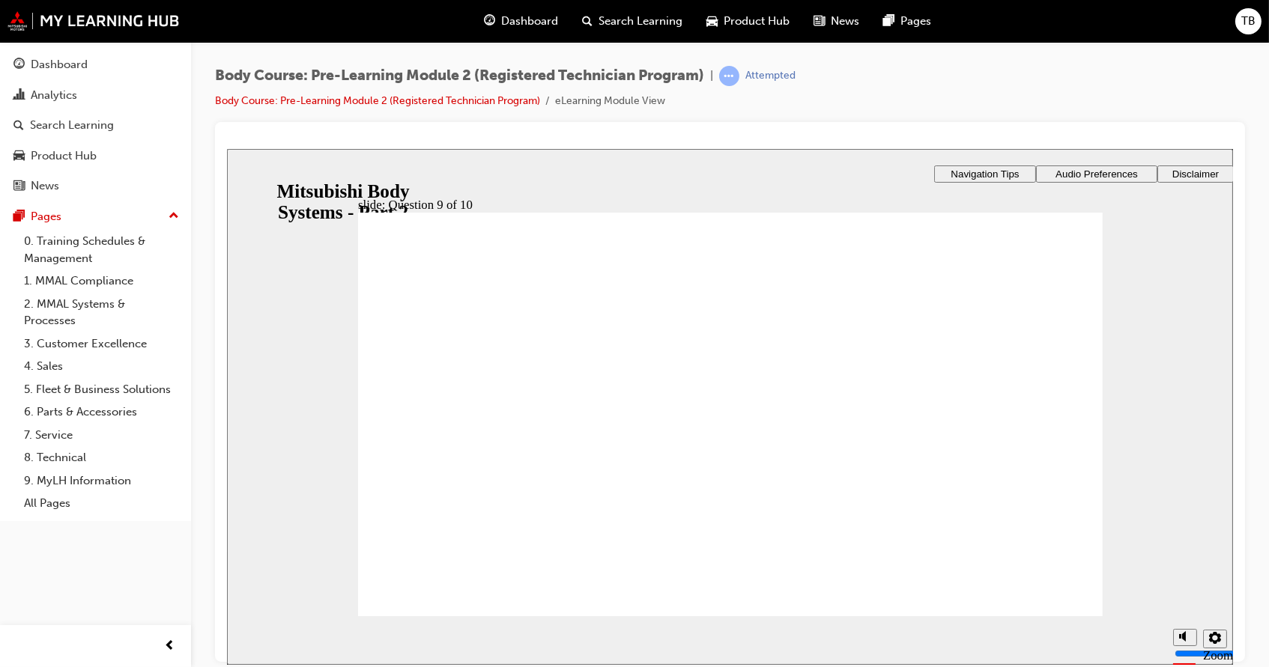
radio input "true"
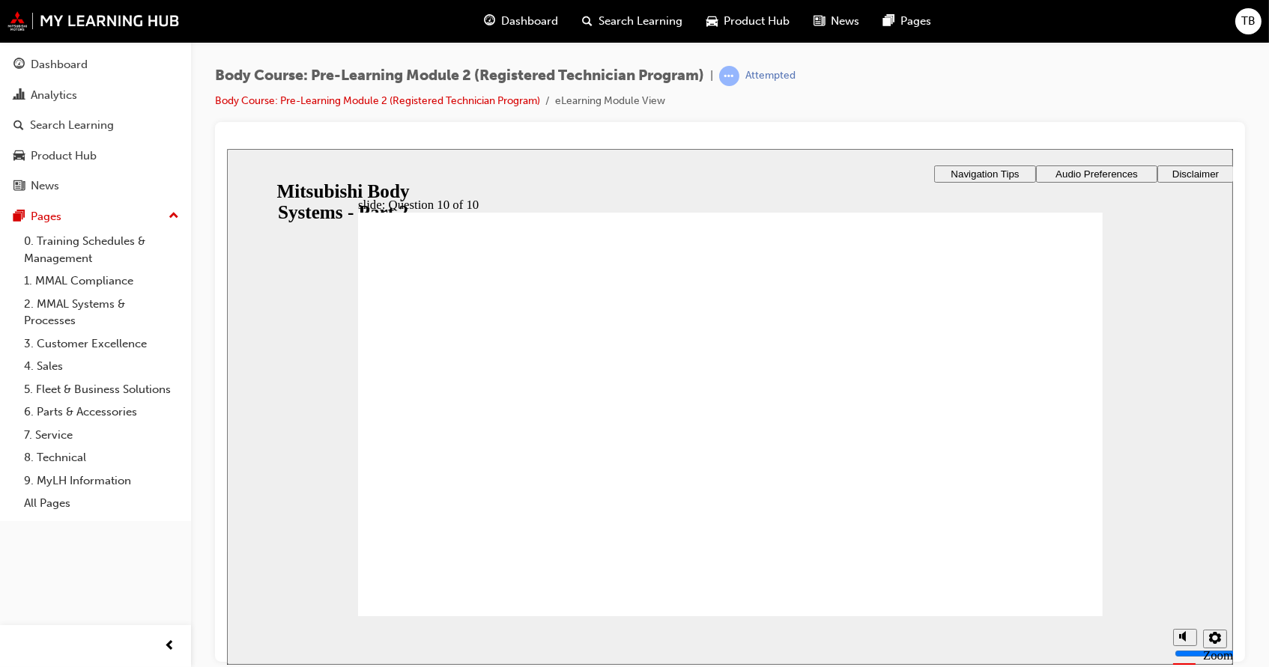
radio input "true"
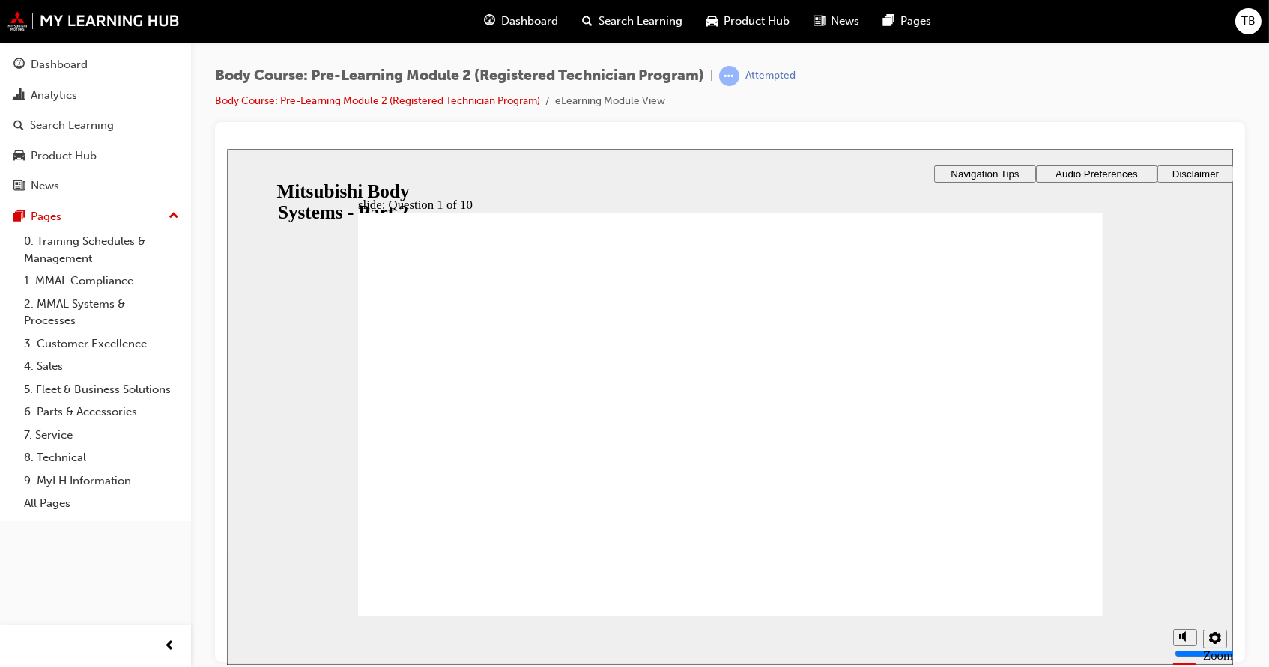
radio input "true"
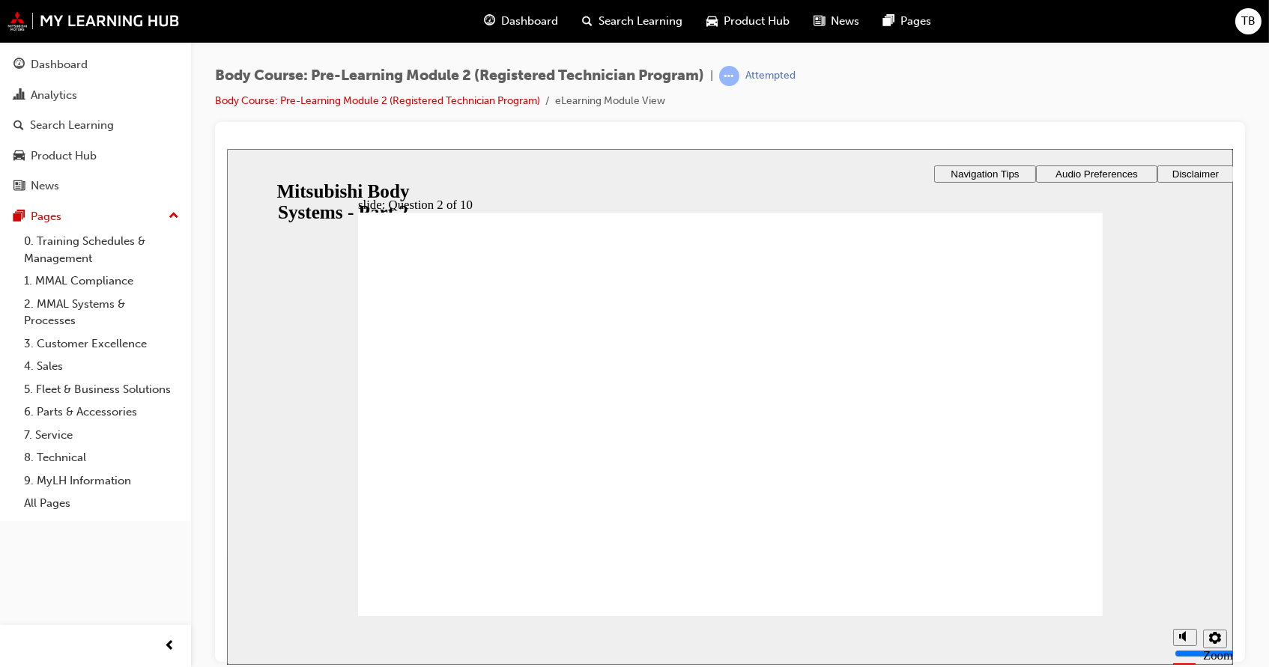
radio input "true"
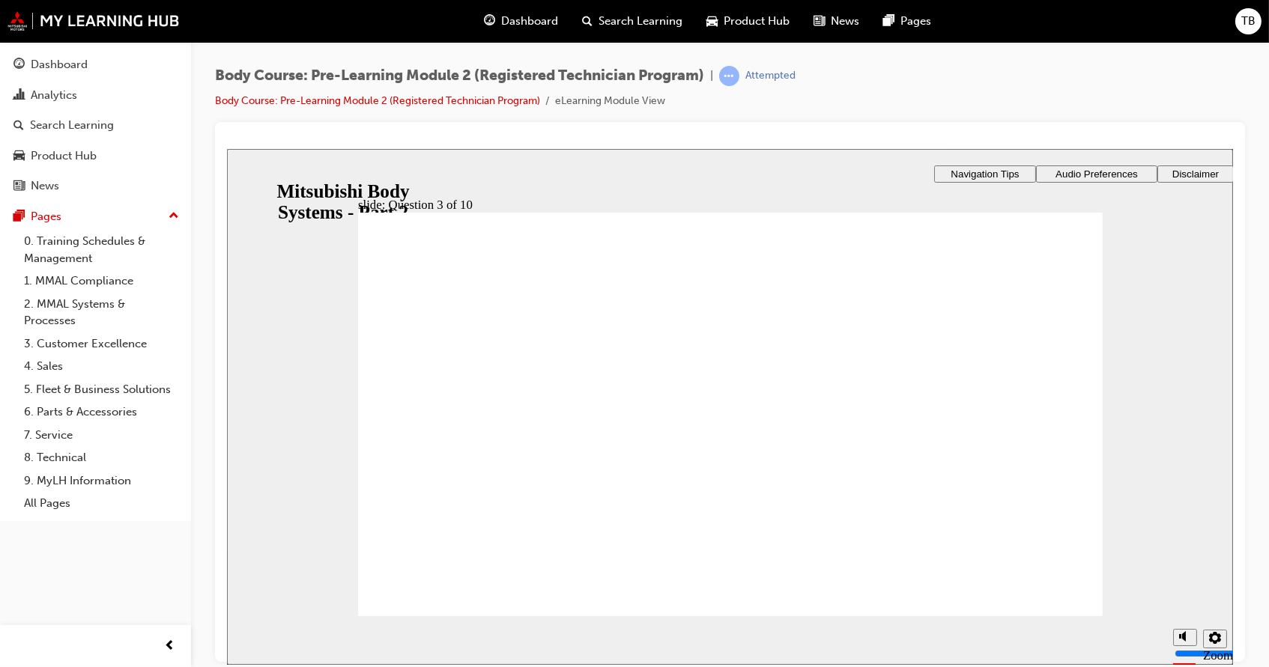
checkbox input "true"
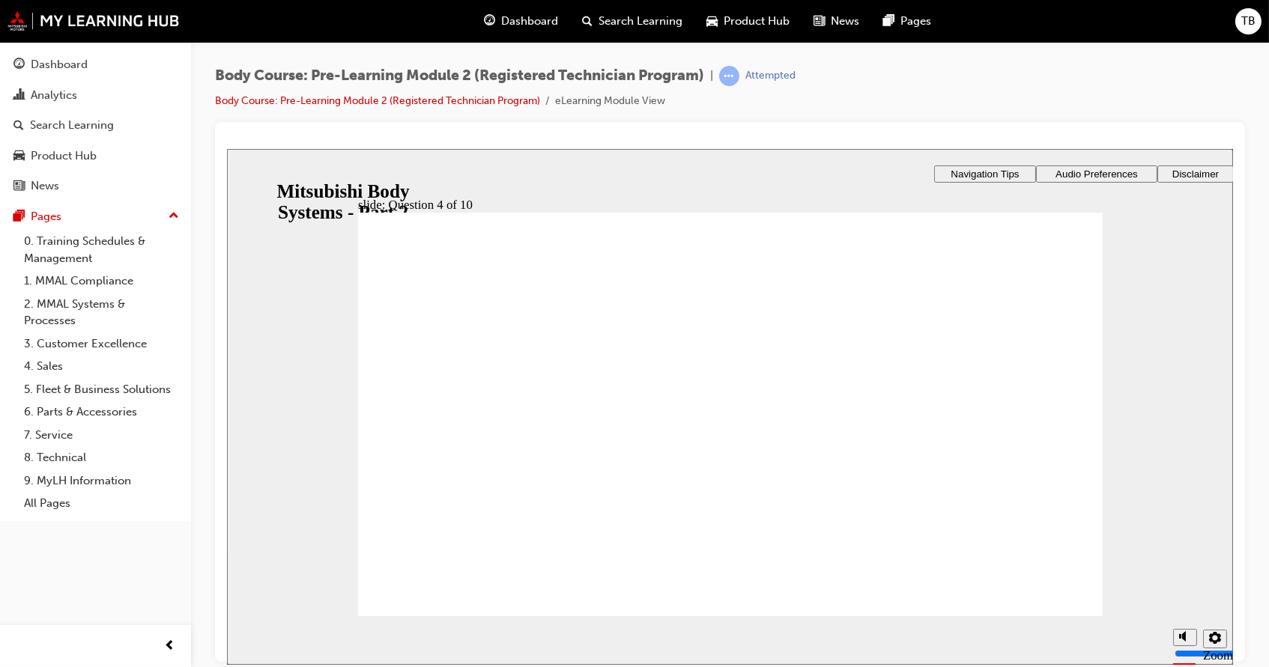
checkbox input "false"
checkbox input "true"
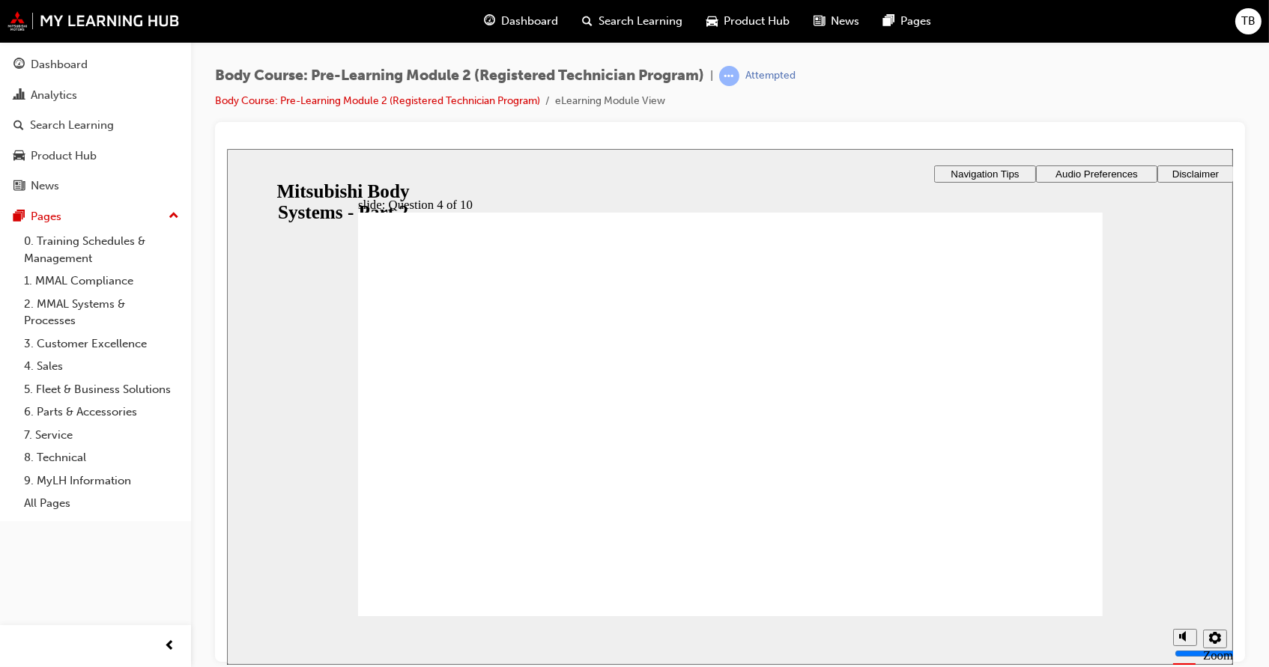
checkbox input "true"
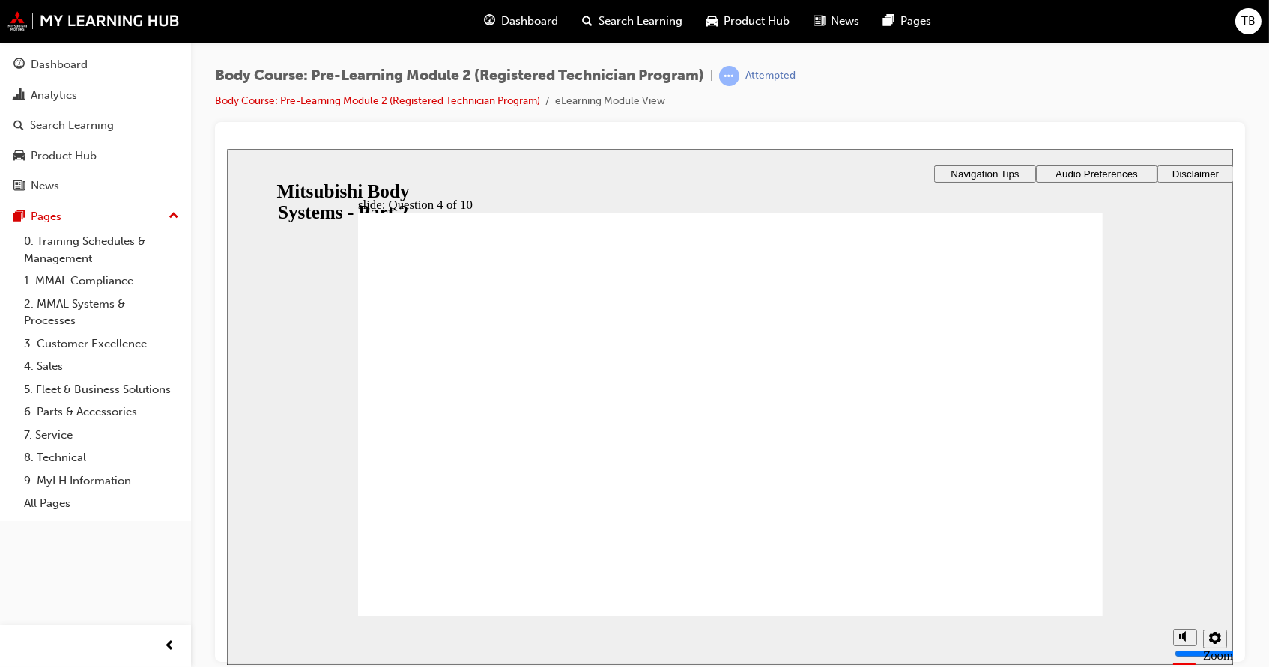
radio input "true"
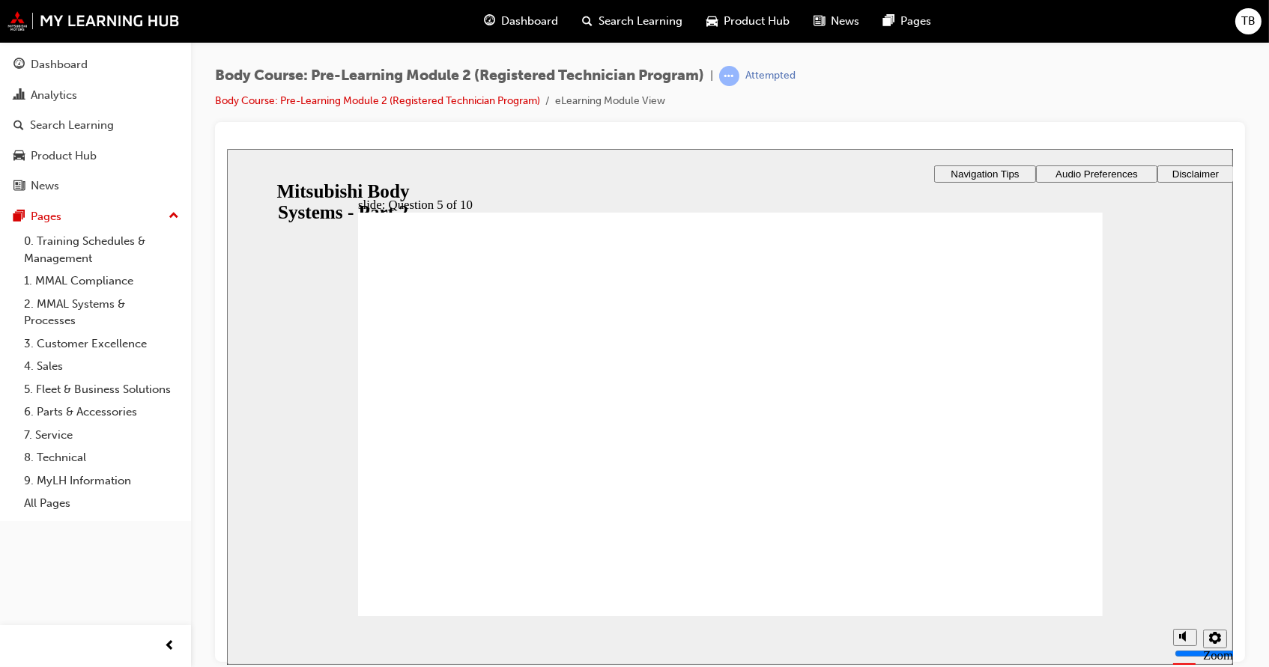
radio input "true"
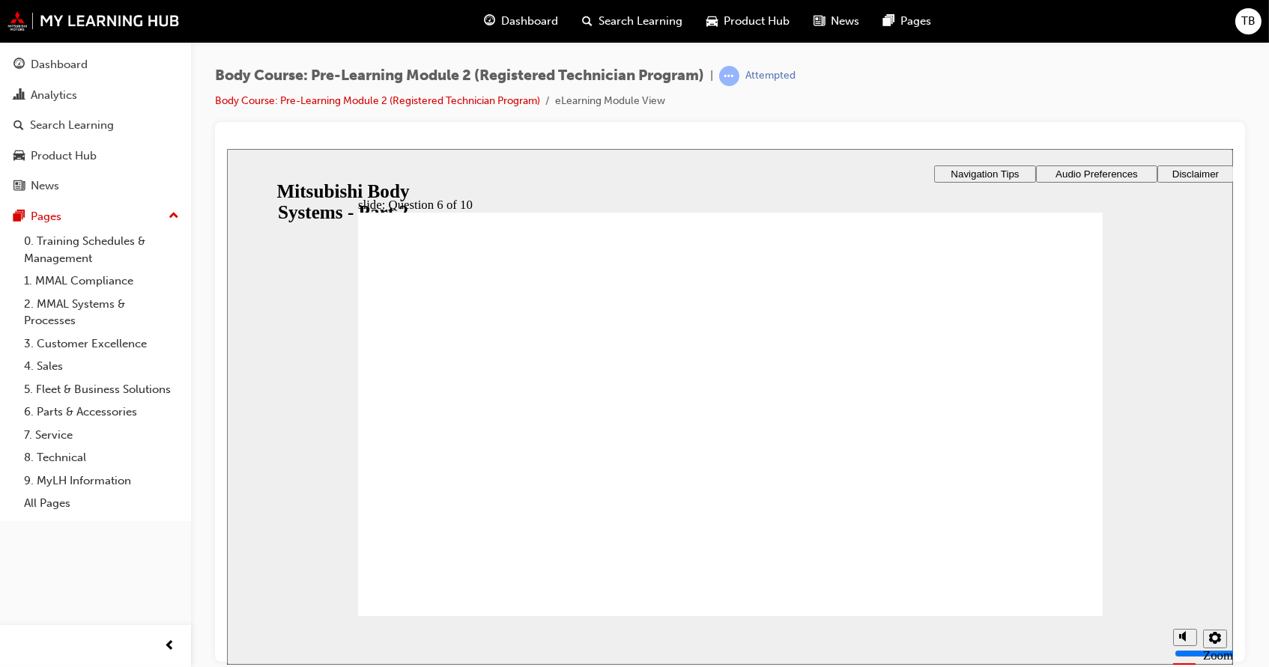
radio input "true"
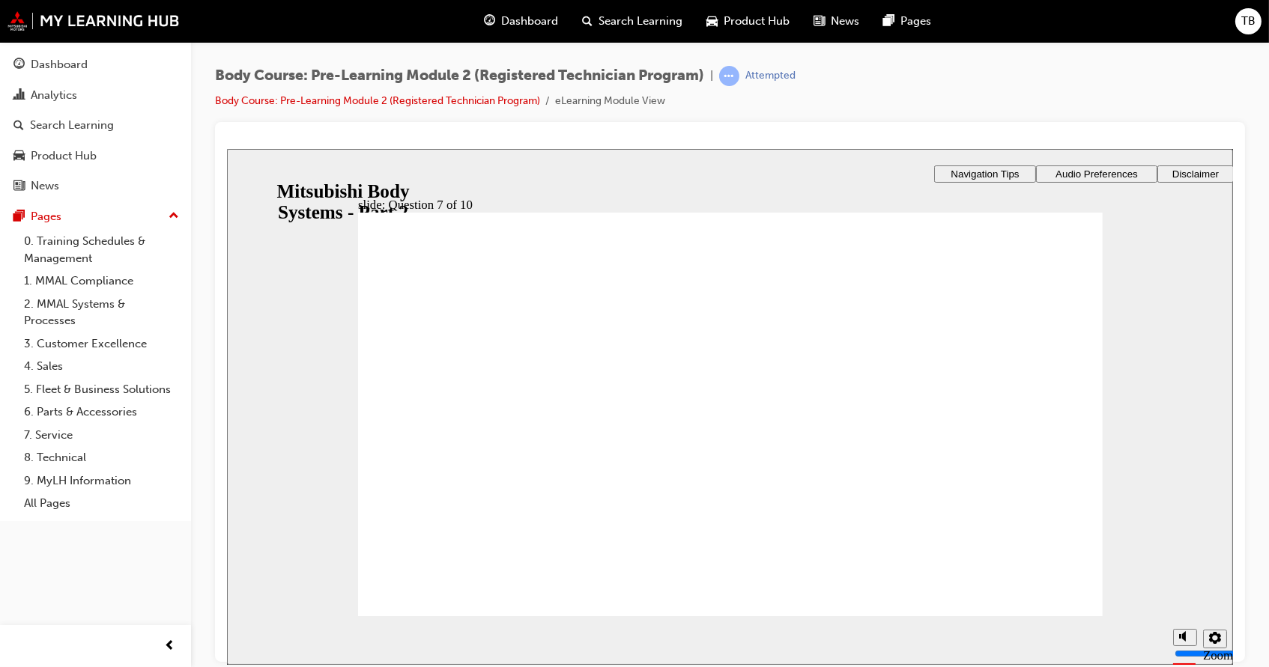
radio input "true"
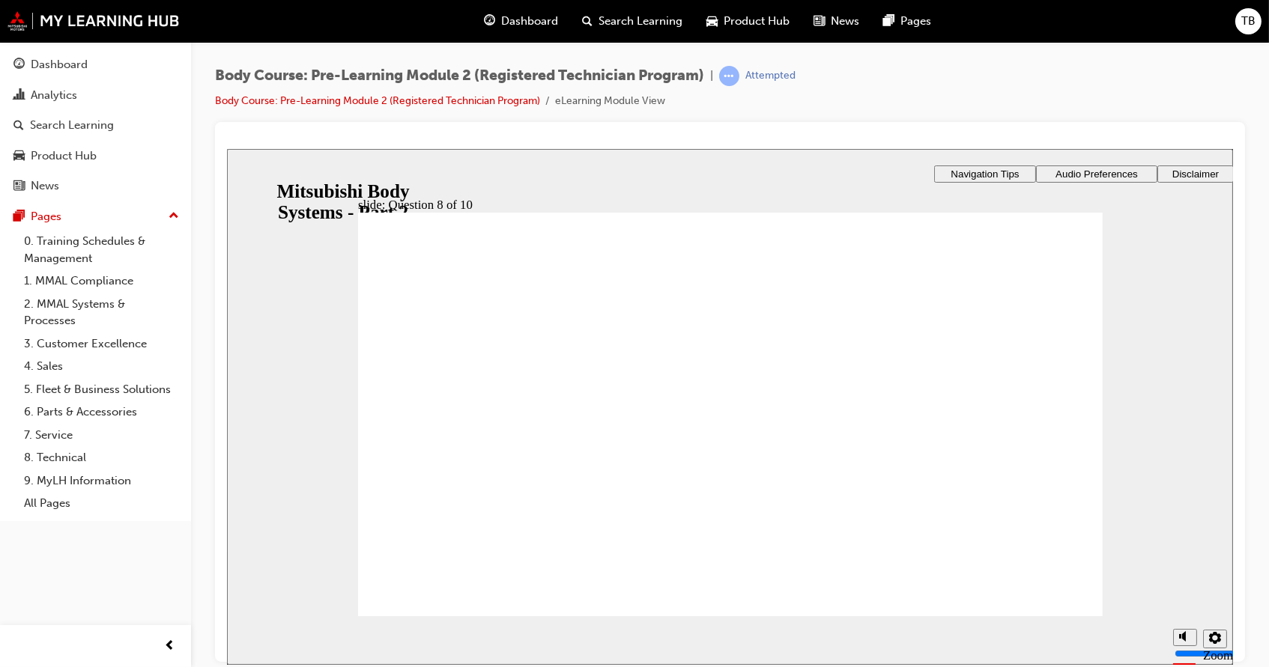
checkbox input "true"
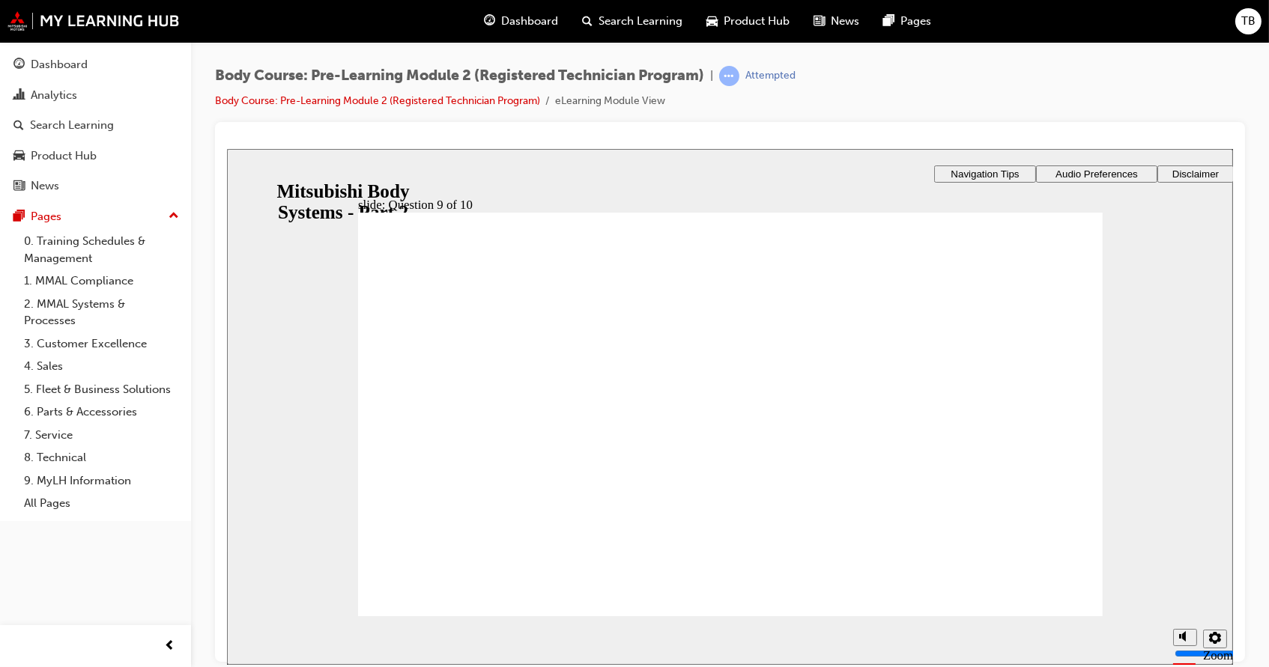
checkbox input "true"
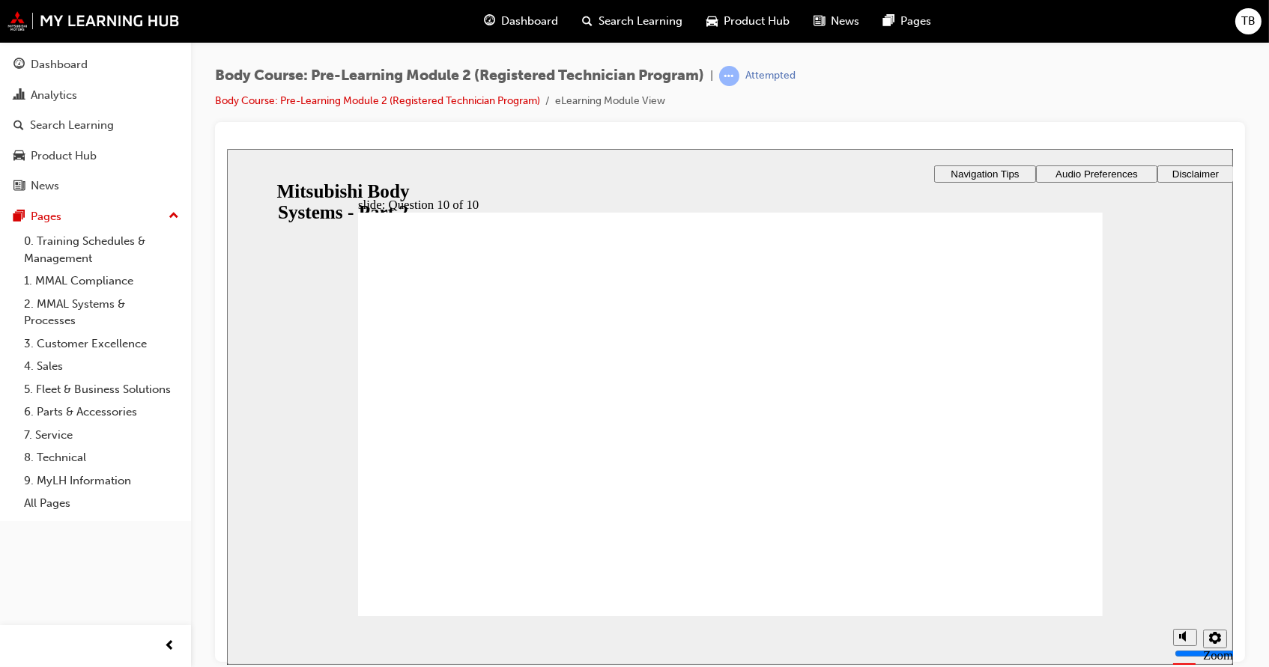
radio input "true"
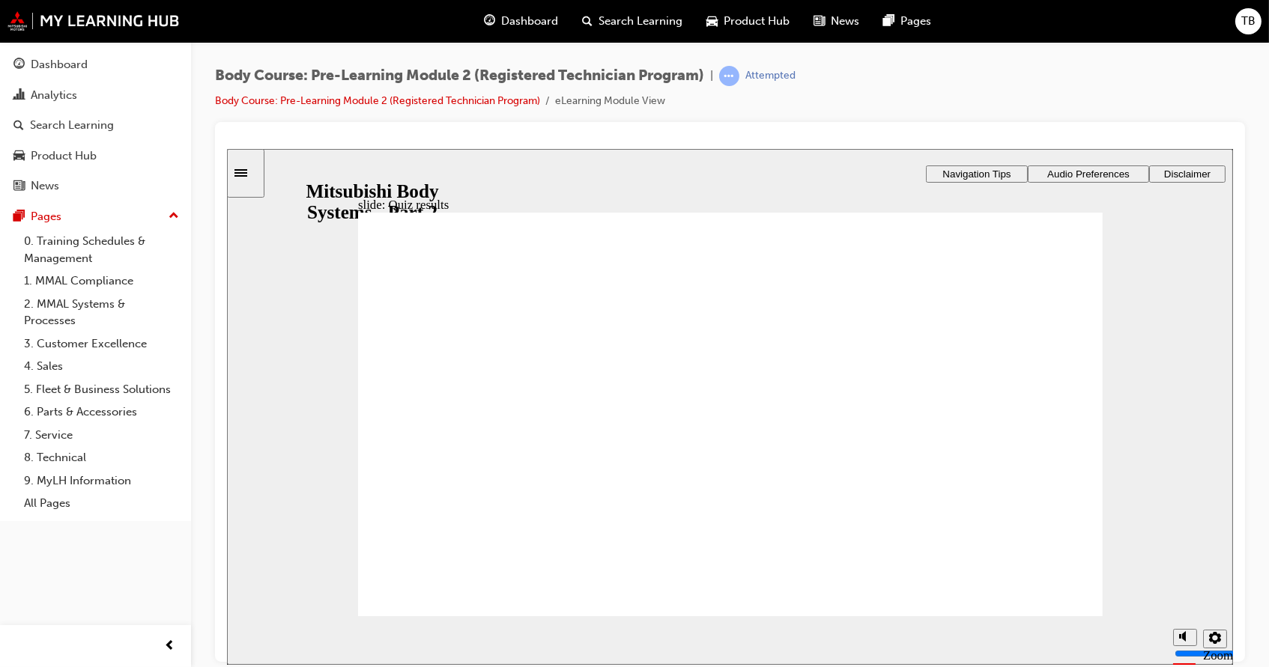
radio input "true"
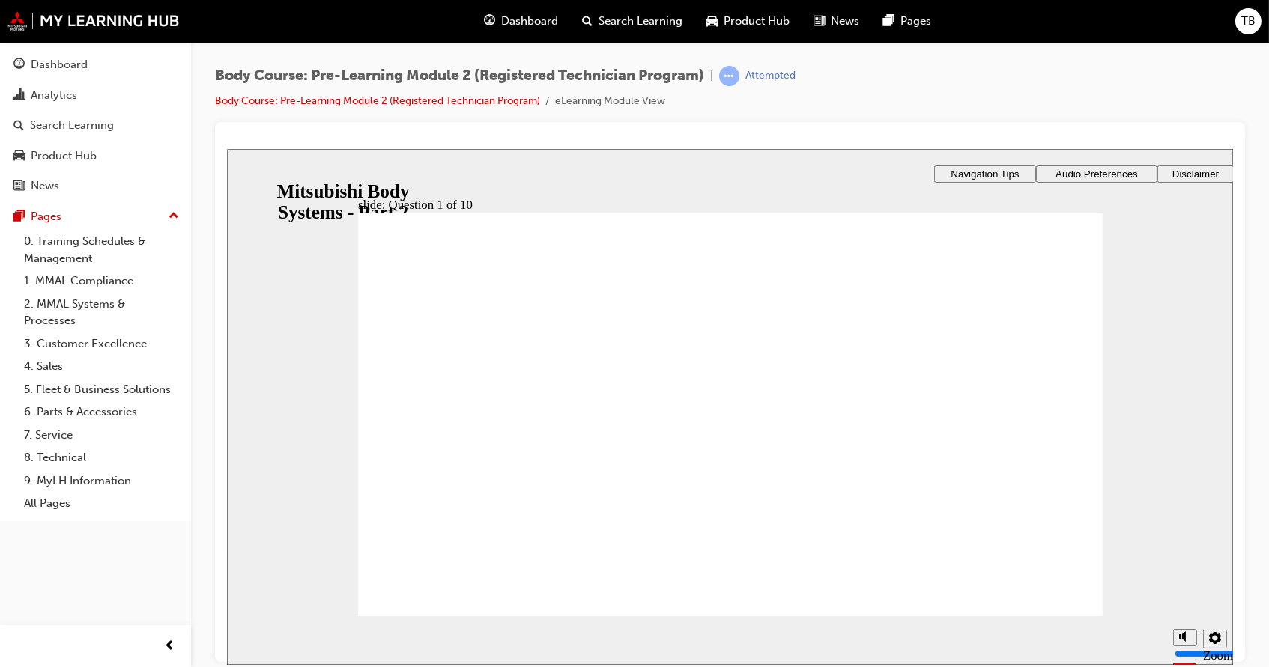
radio input "true"
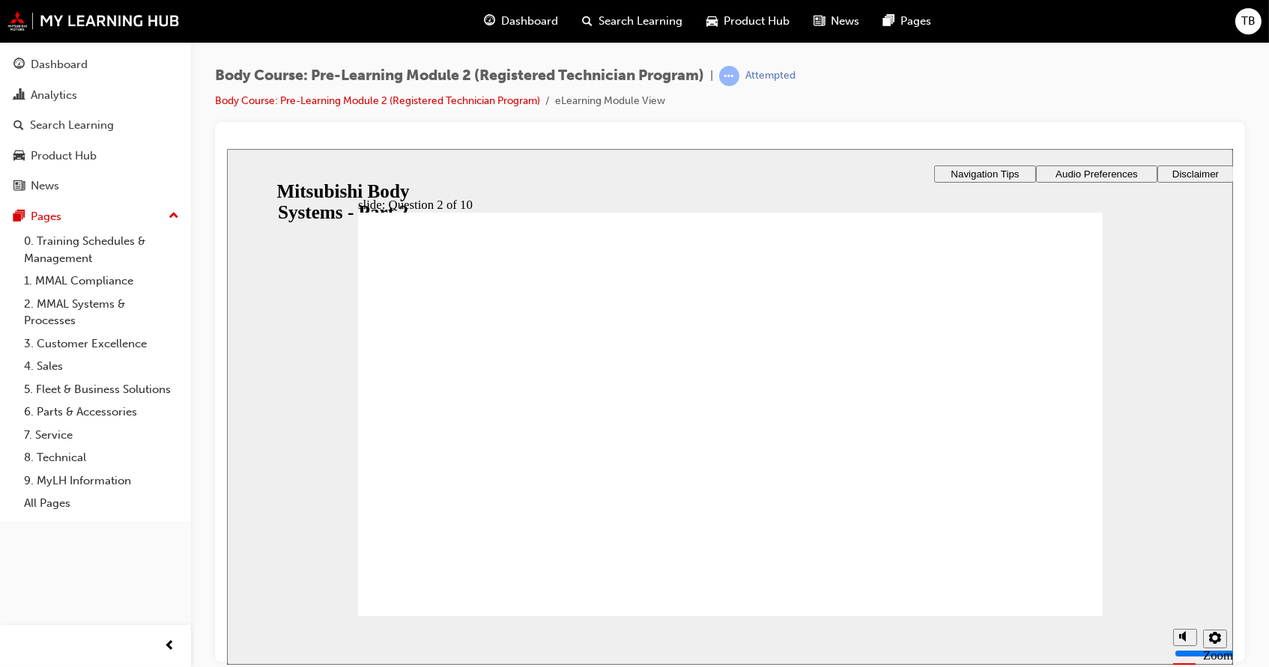
radio input "true"
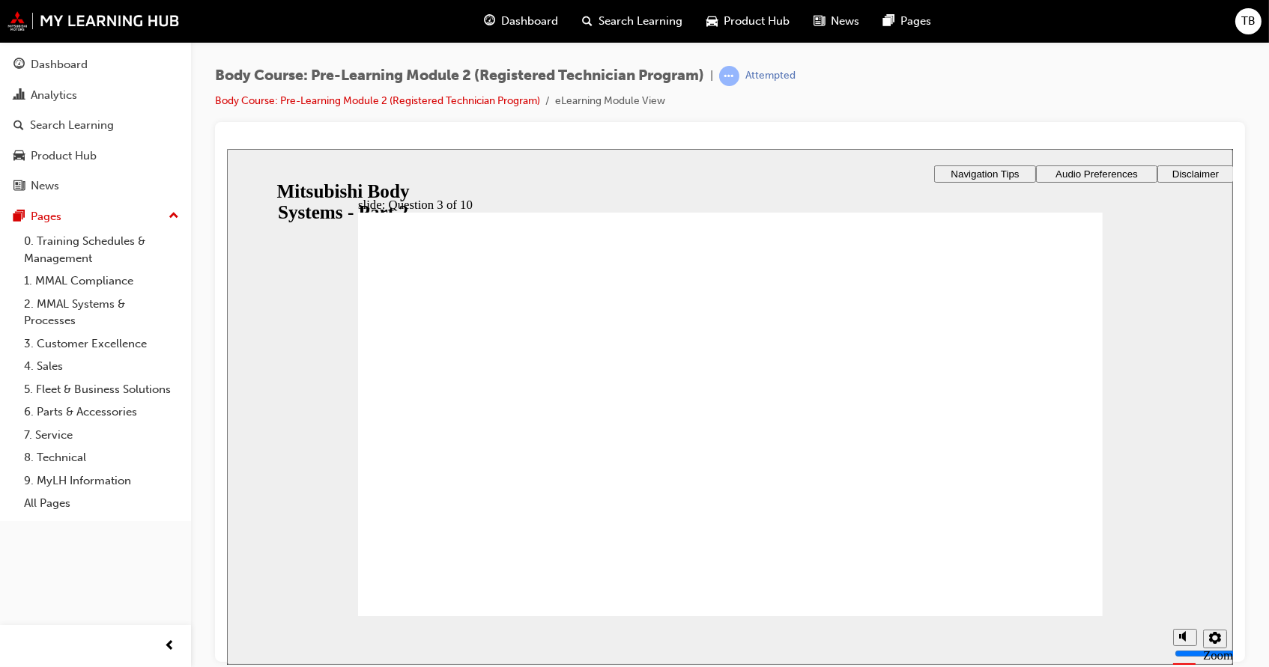
checkbox input "true"
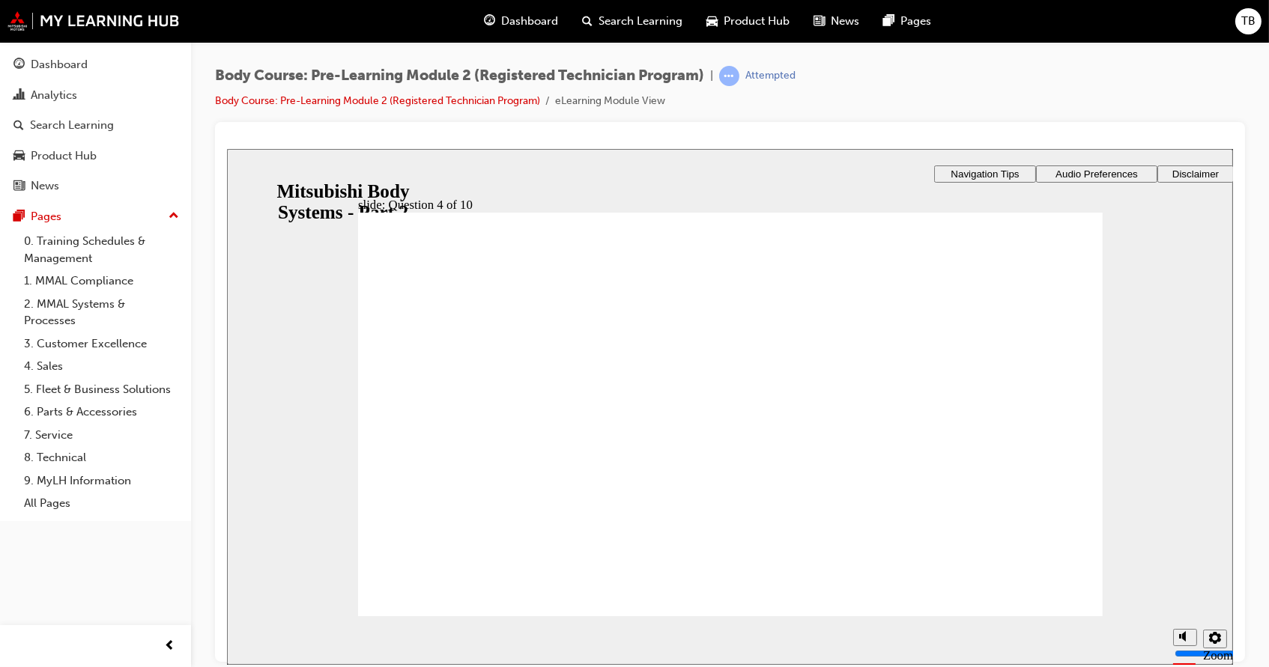
checkbox input "true"
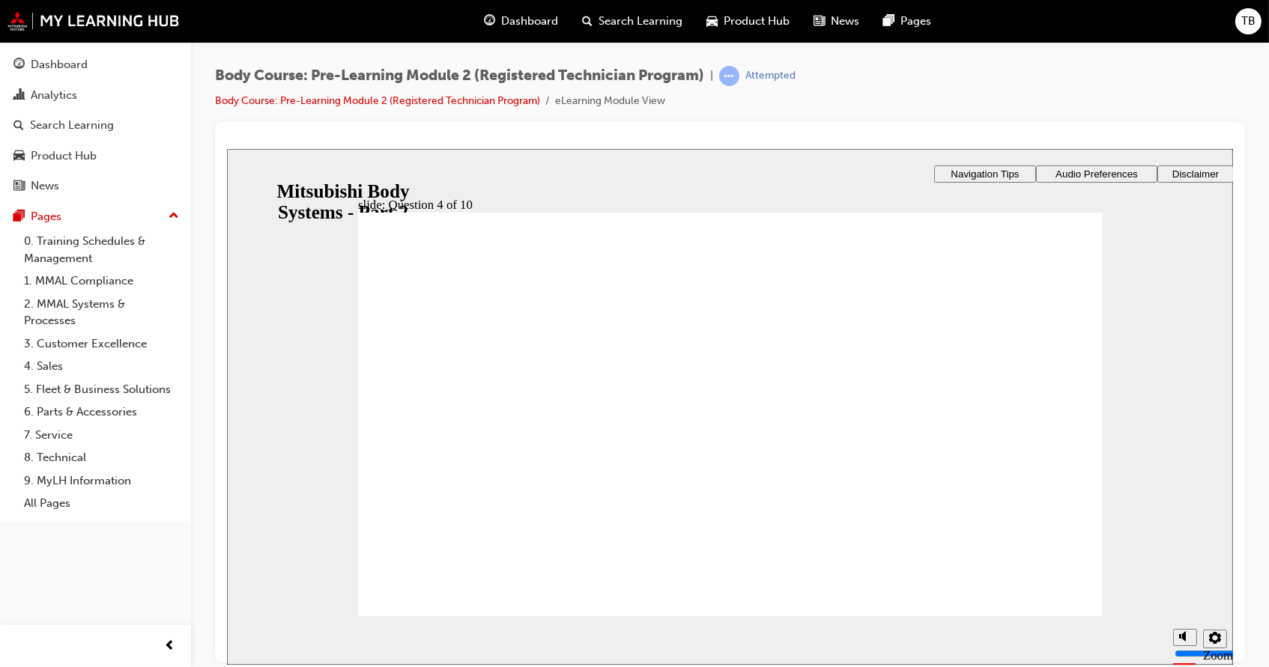
radio input "true"
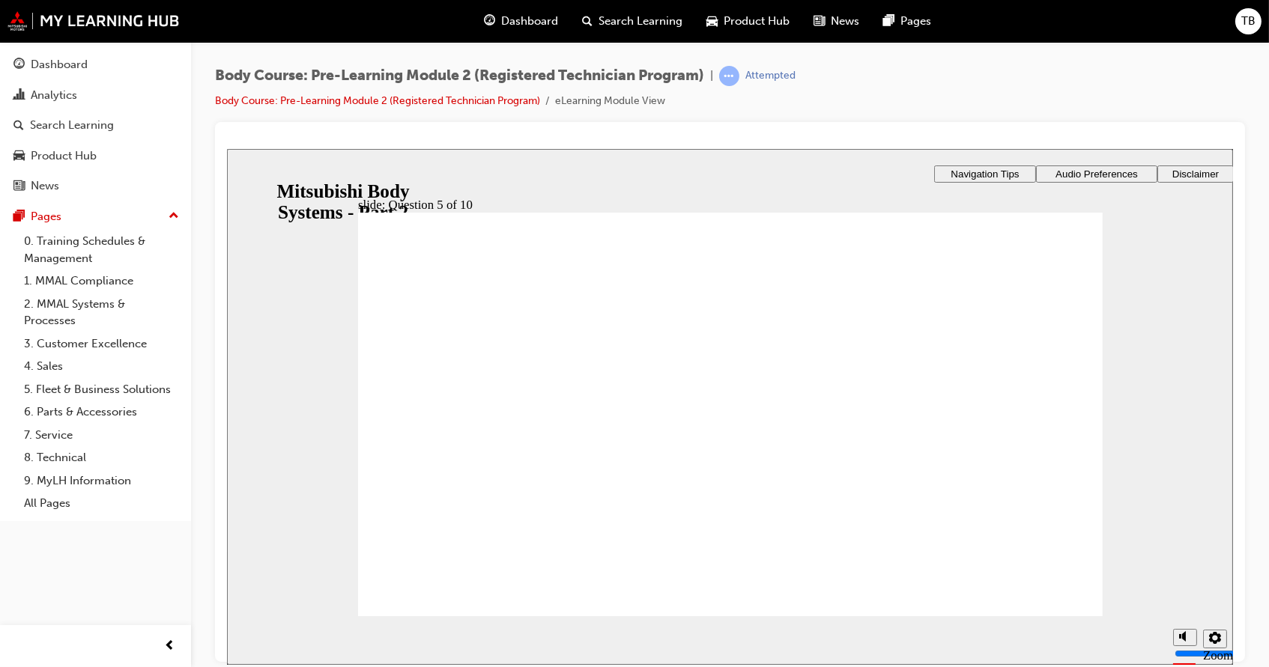
radio input "true"
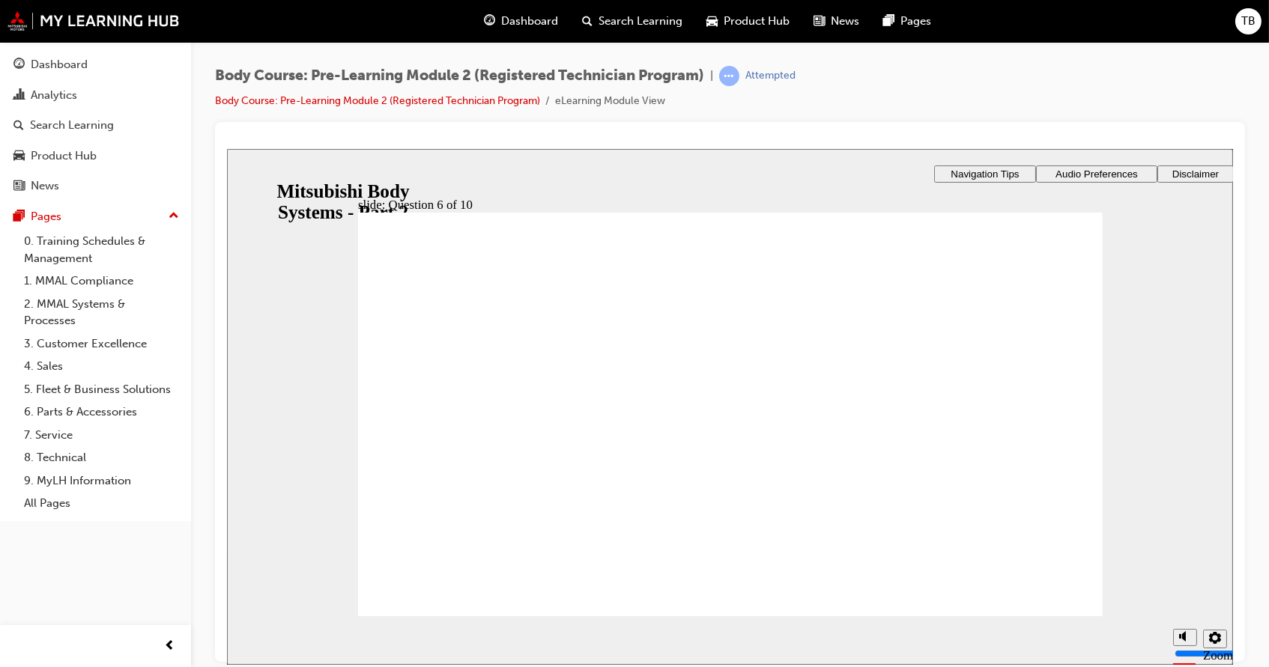
radio input "false"
radio input "true"
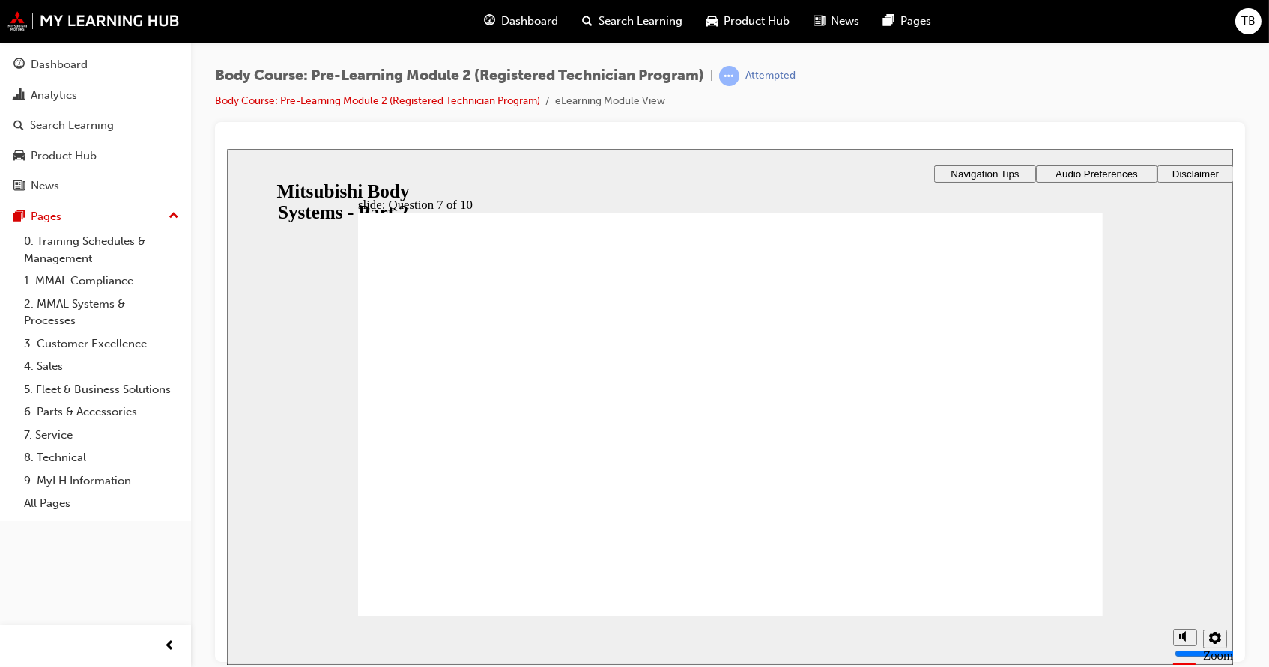
radio input "true"
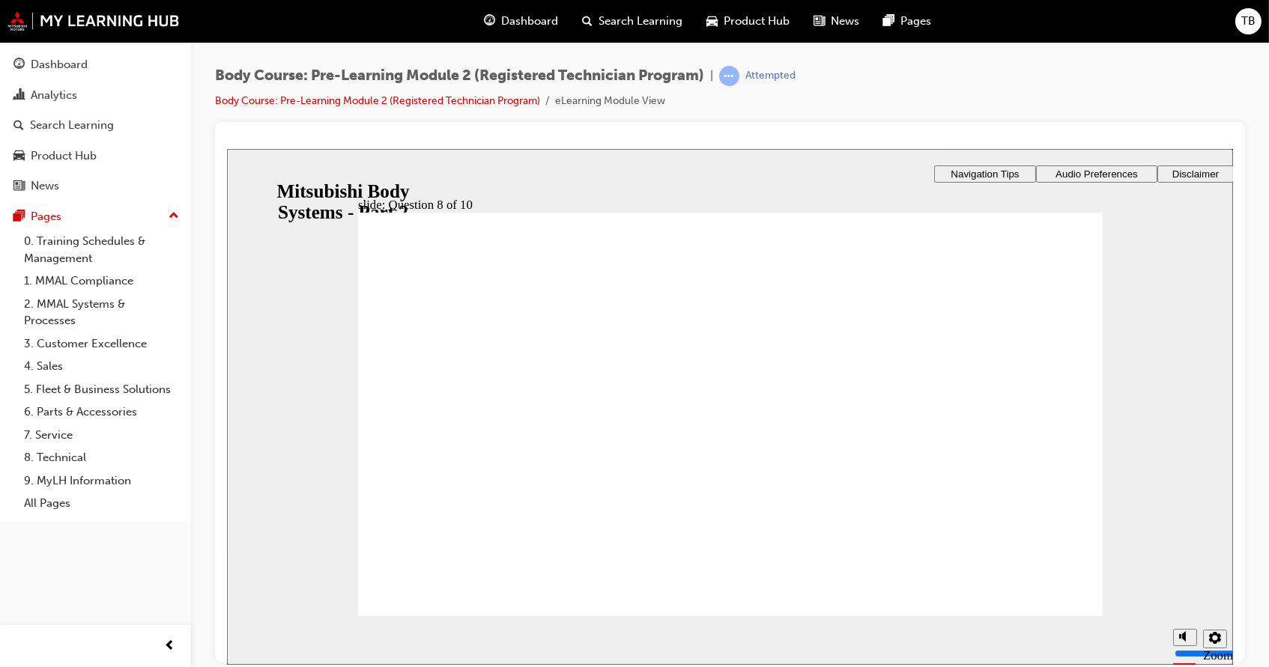
checkbox input "true"
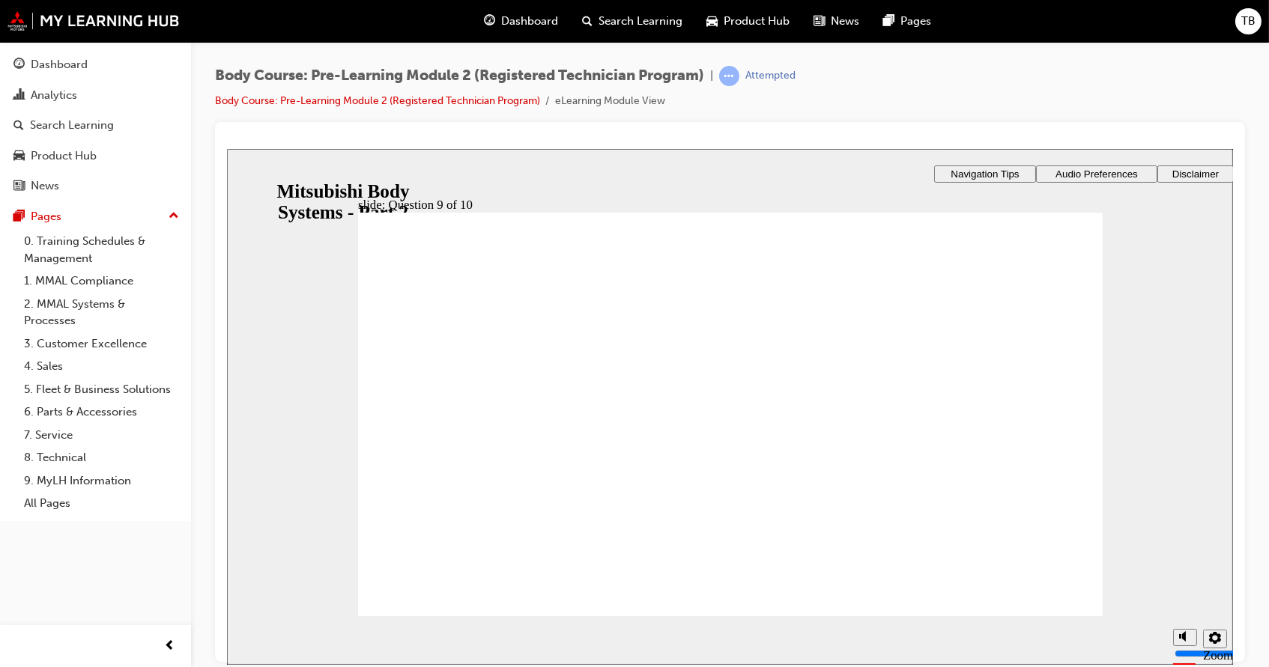
checkbox input "true"
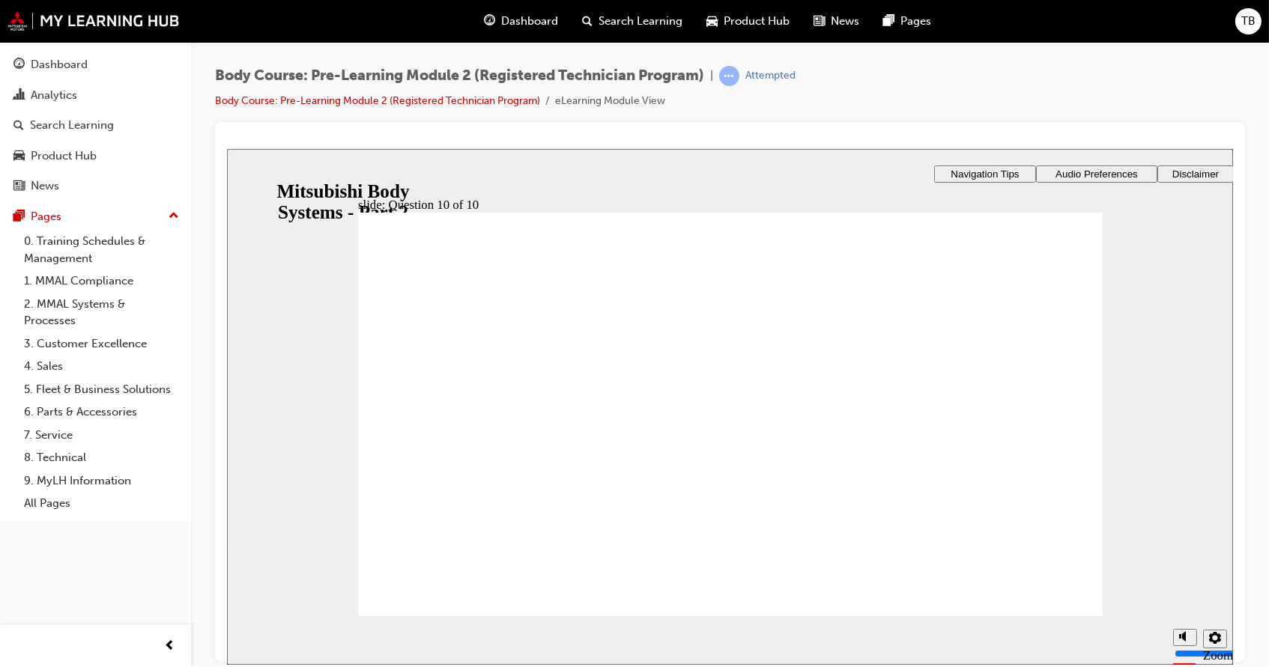
radio input "true"
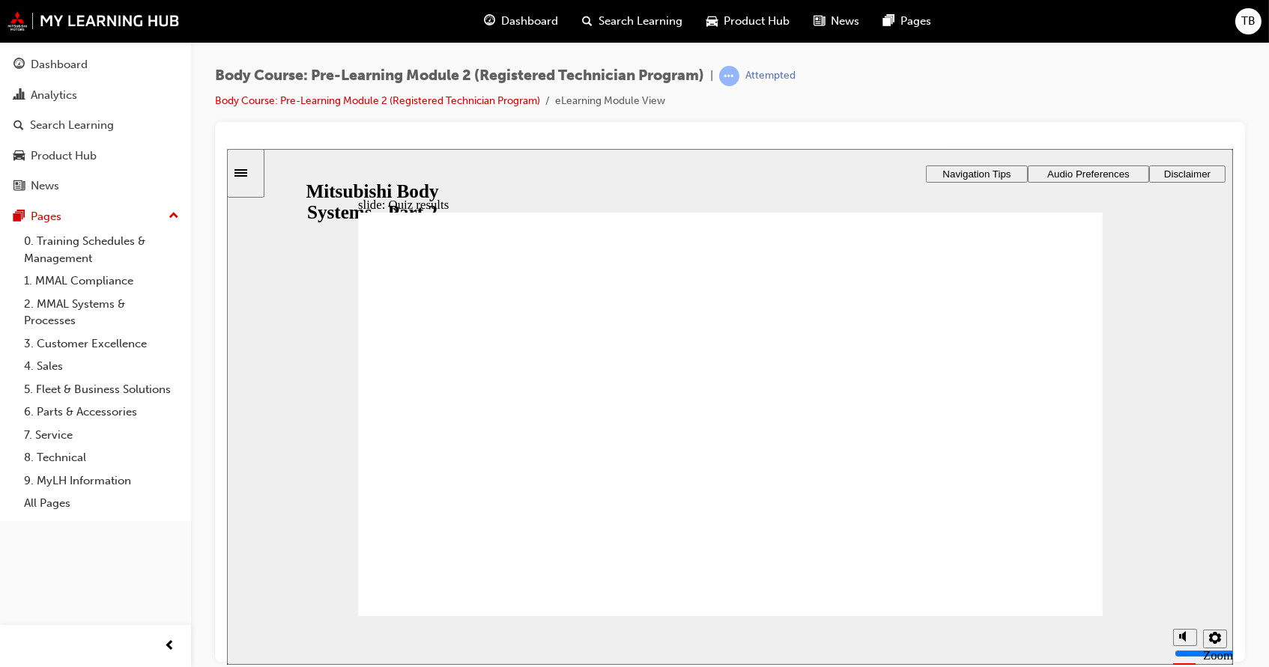
radio input "true"
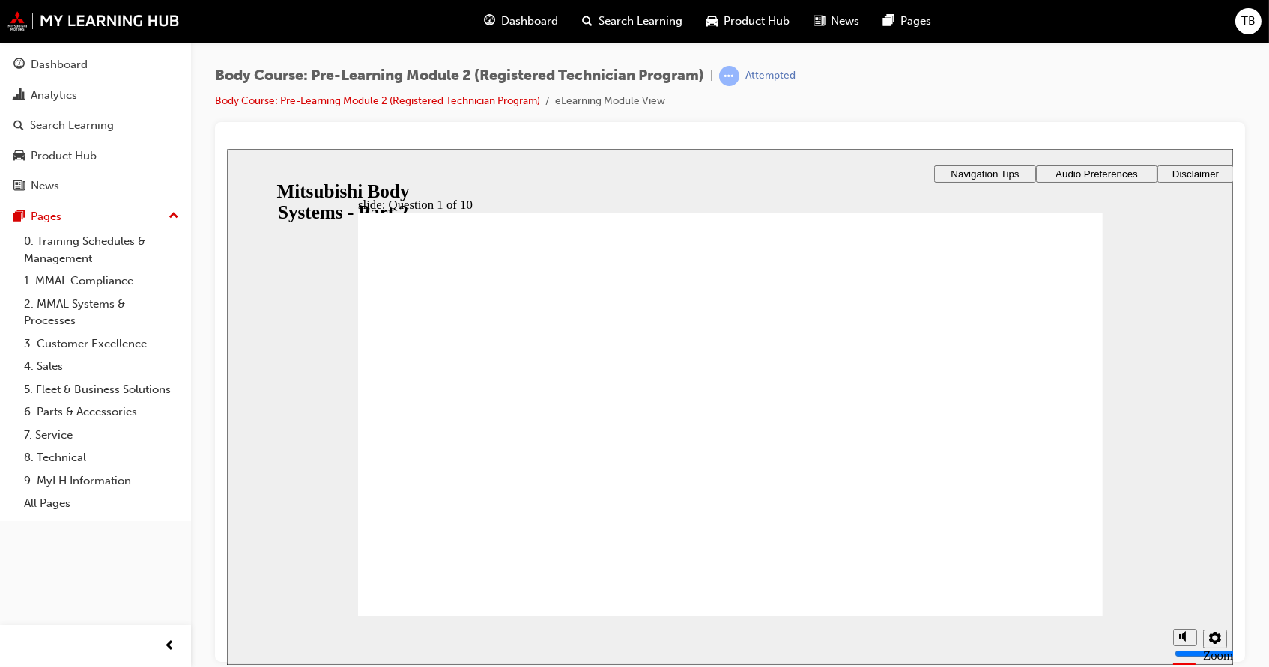
radio input "true"
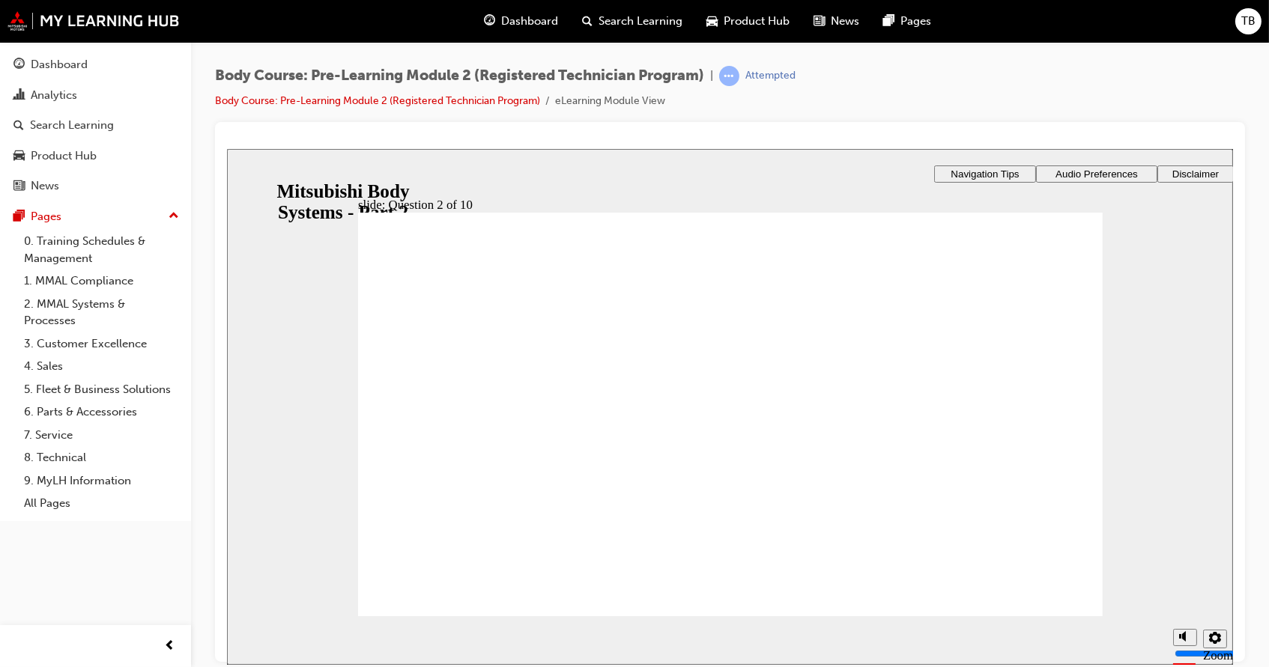
radio input "true"
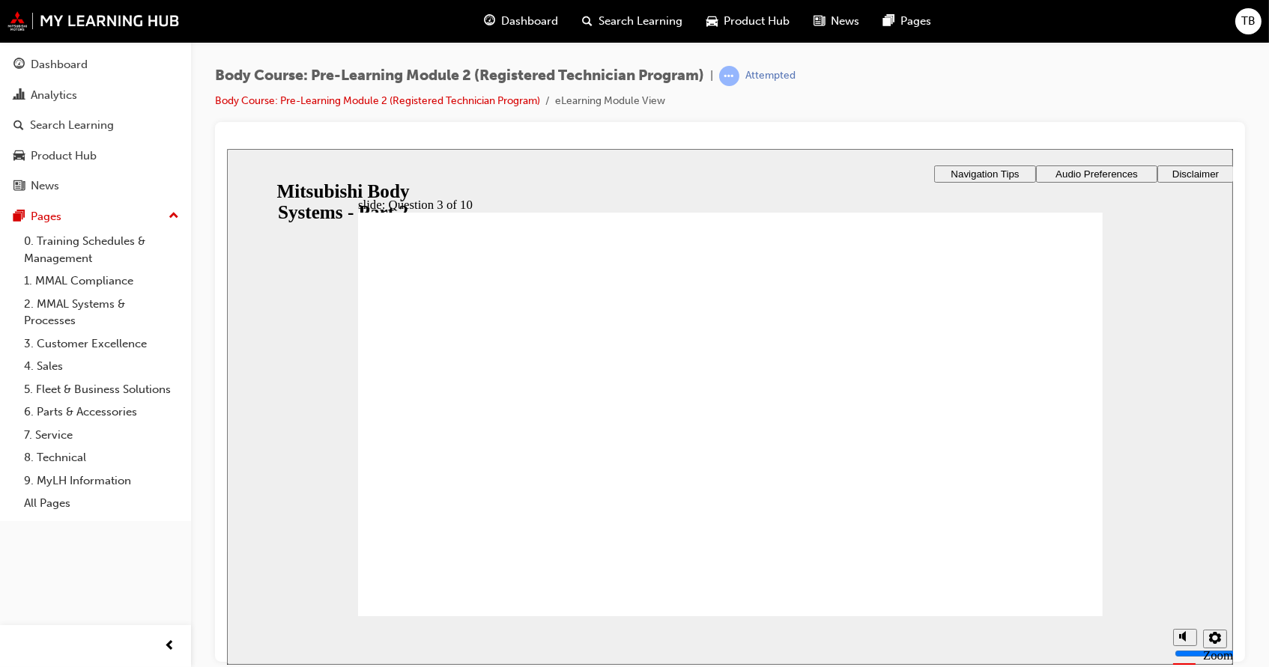
checkbox input "true"
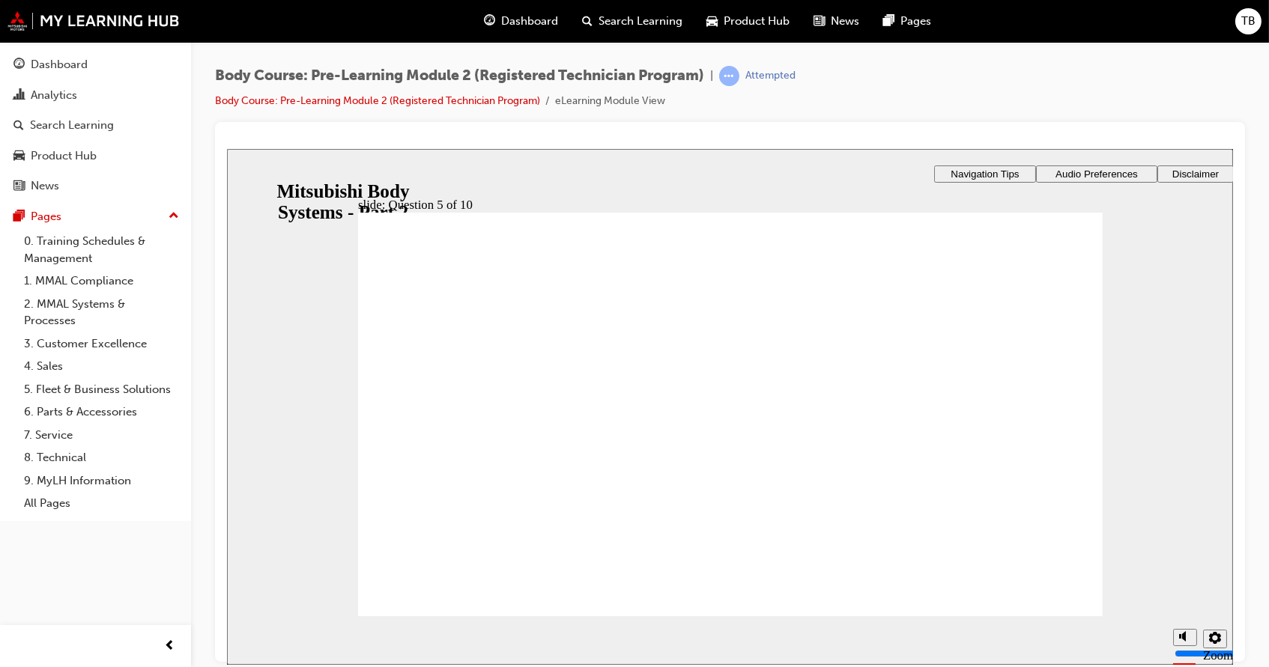
radio input "true"
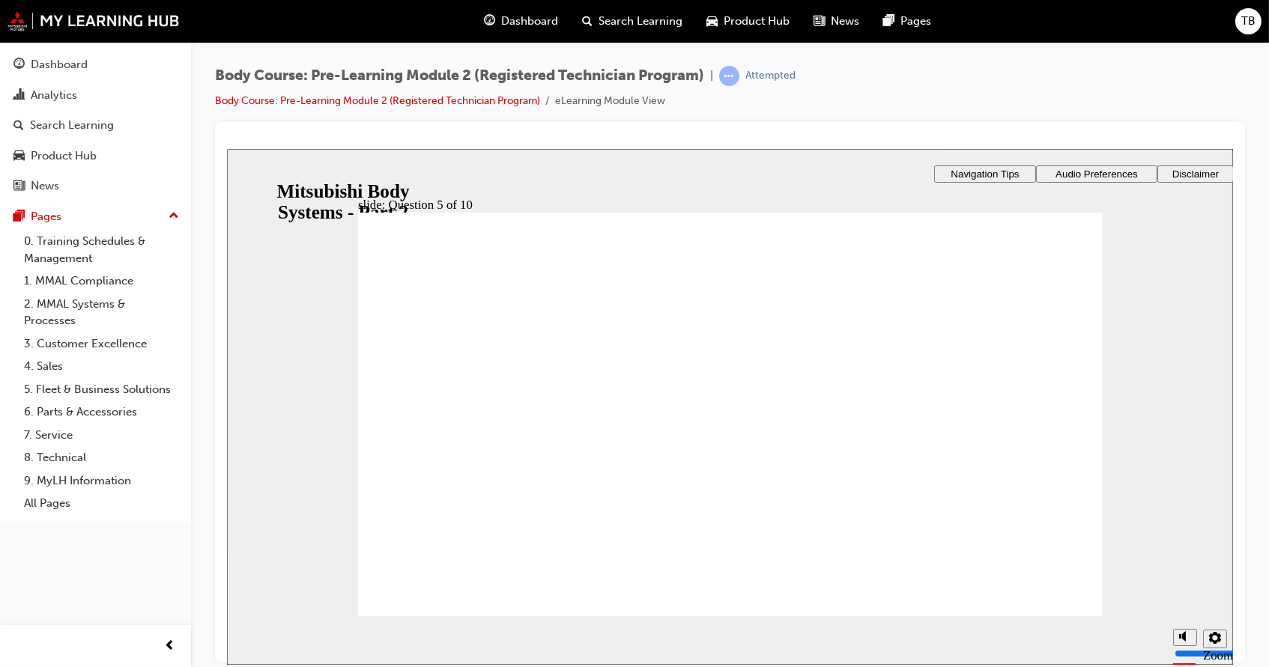
radio input "true"
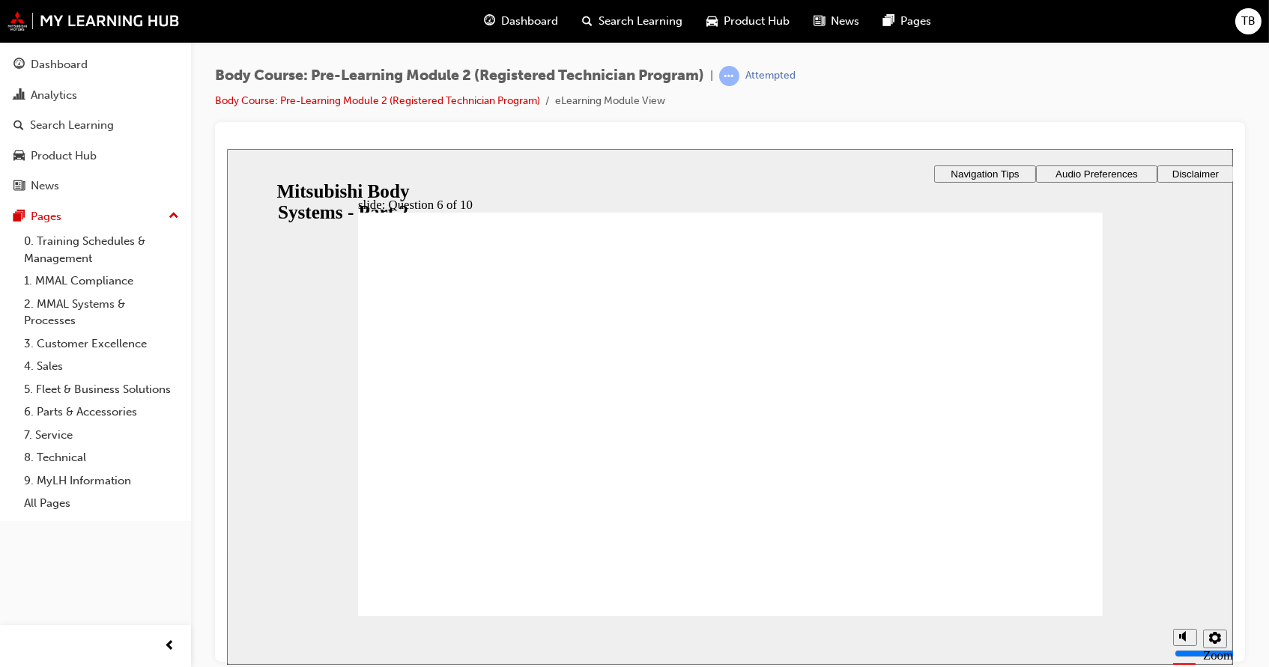
radio input "true"
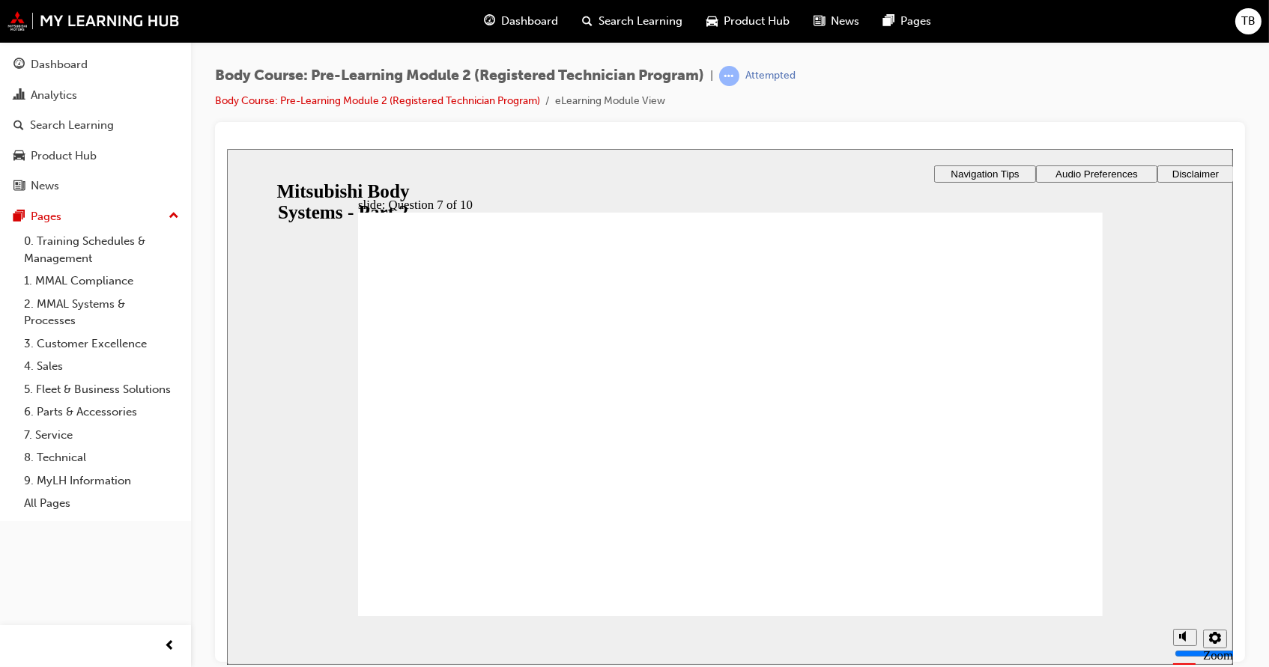
click at [1025, 634] on section "Playback Speed 2 1.75 1.5 1.25 Normal" at bounding box center [729, 640] width 1006 height 49
radio input "true"
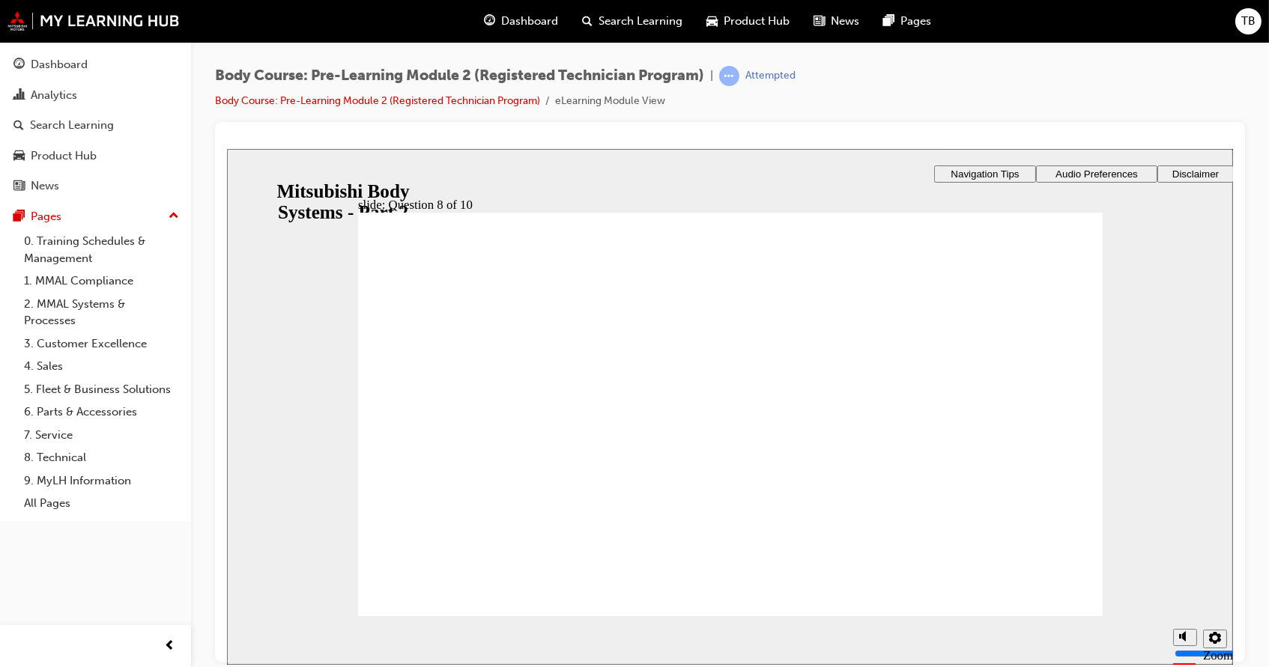
checkbox input "true"
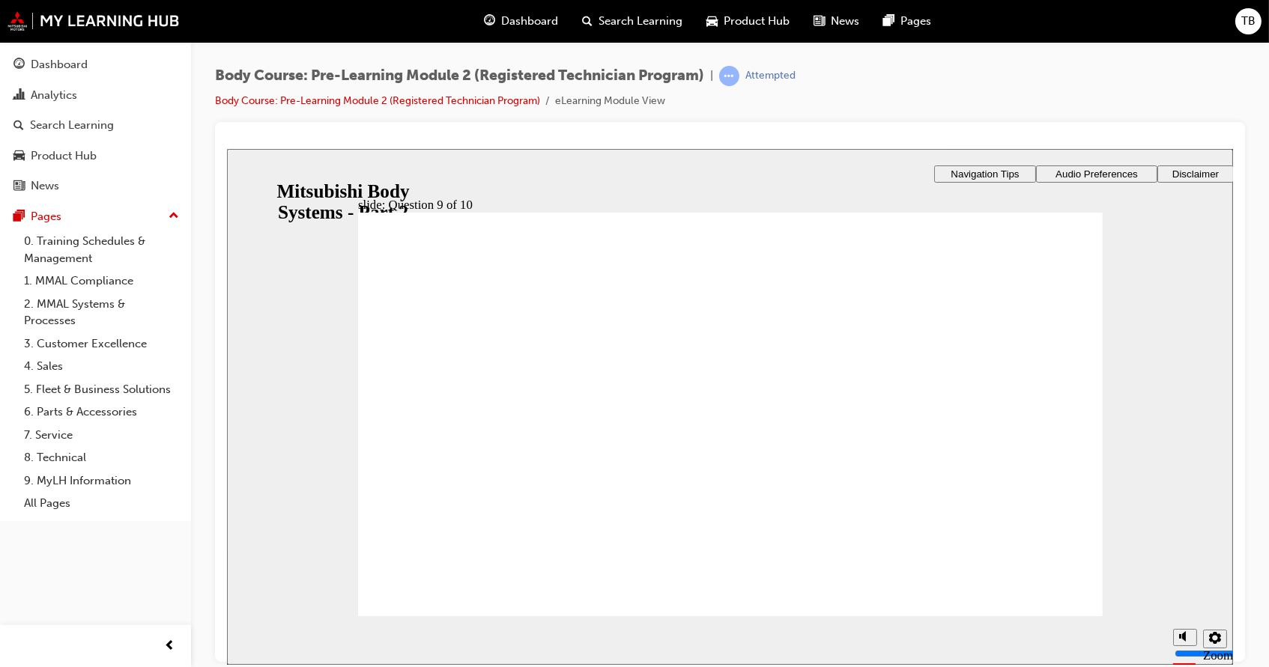
checkbox input "true"
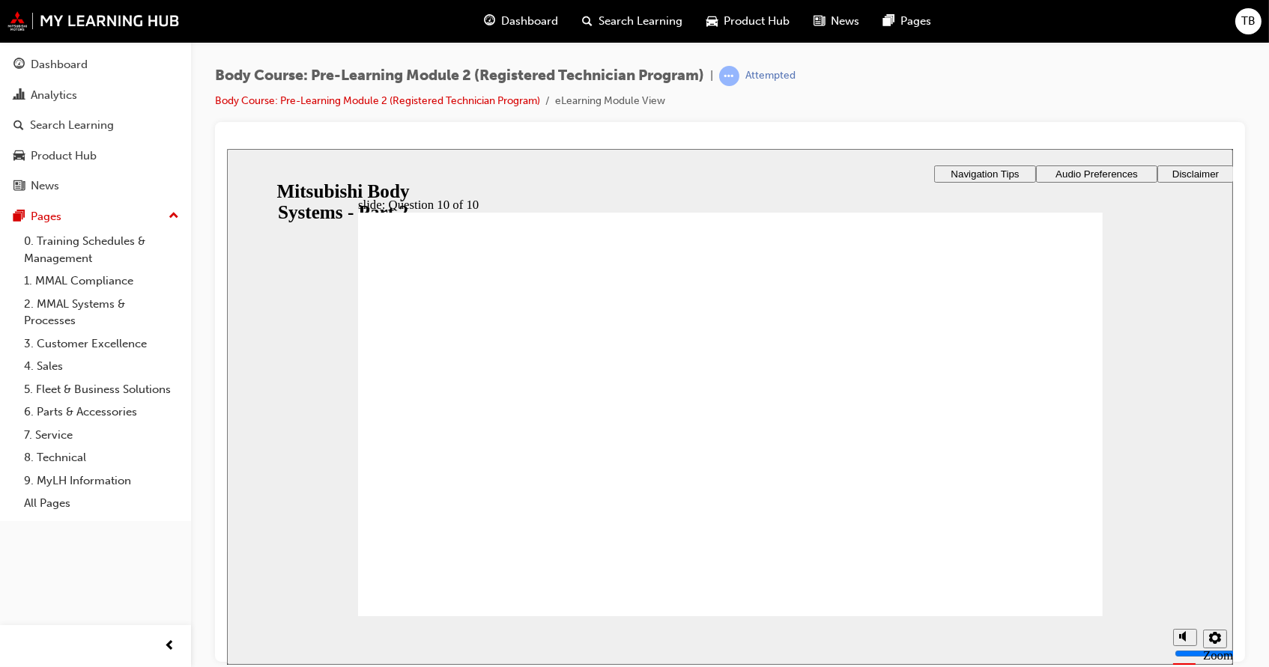
radio input "true"
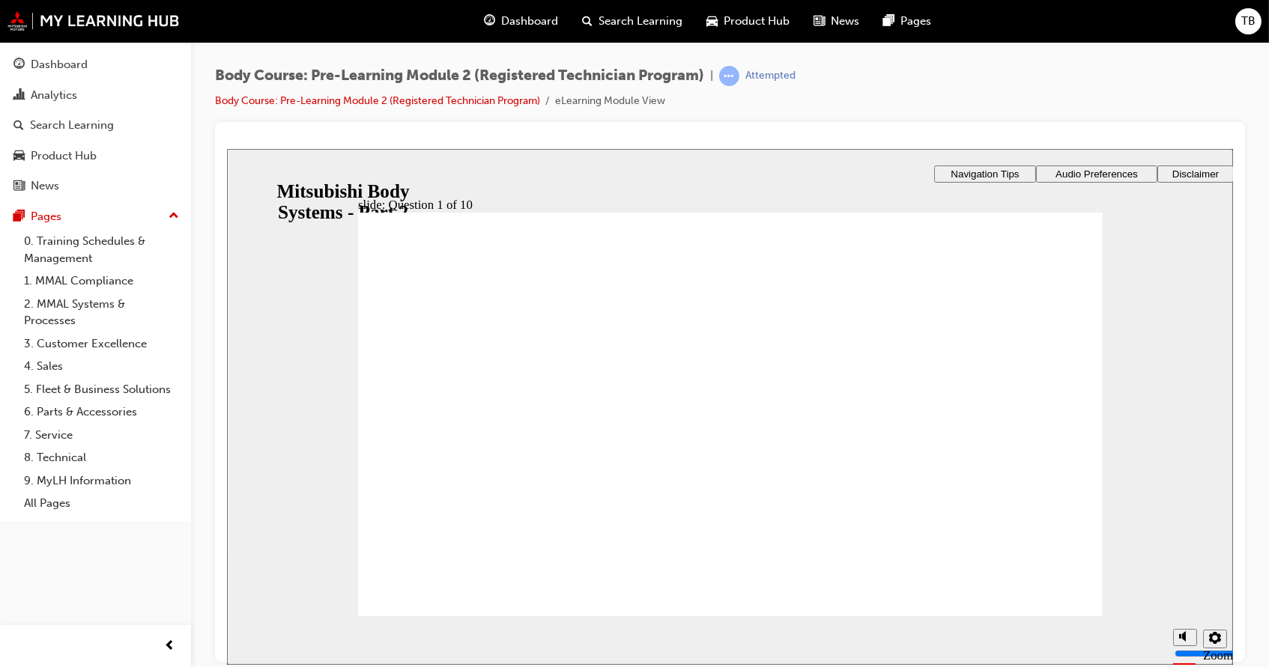
radio input "true"
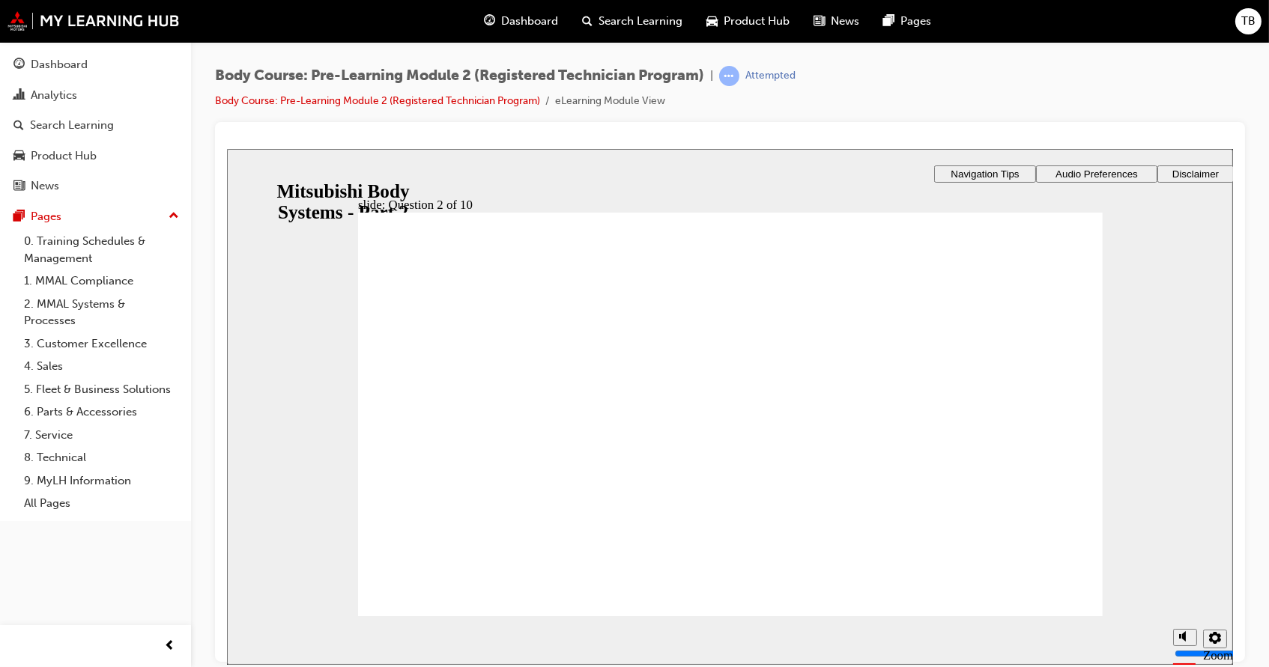
radio input "true"
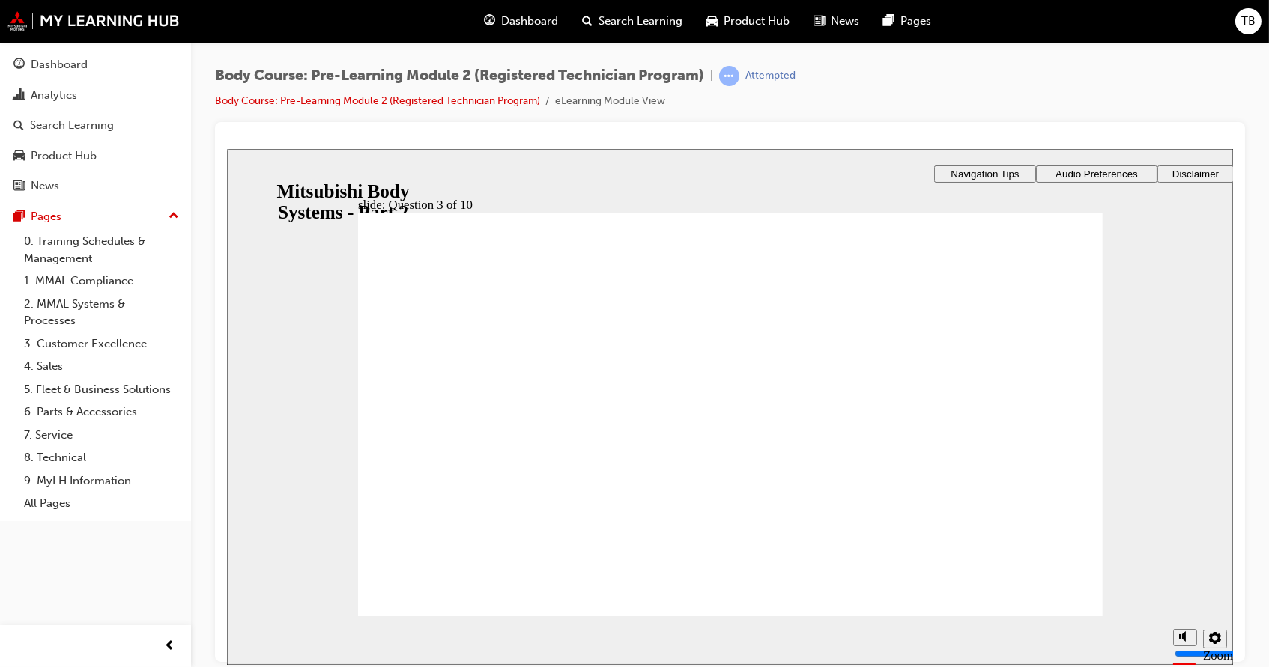
checkbox input "true"
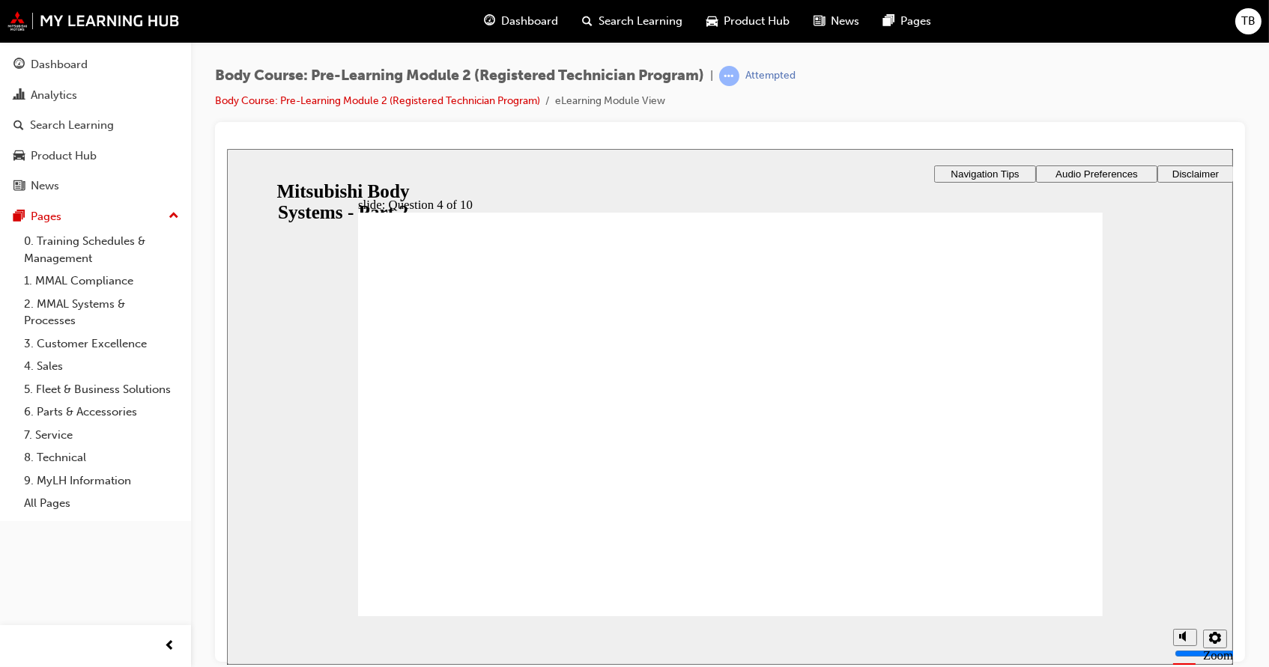
checkbox input "true"
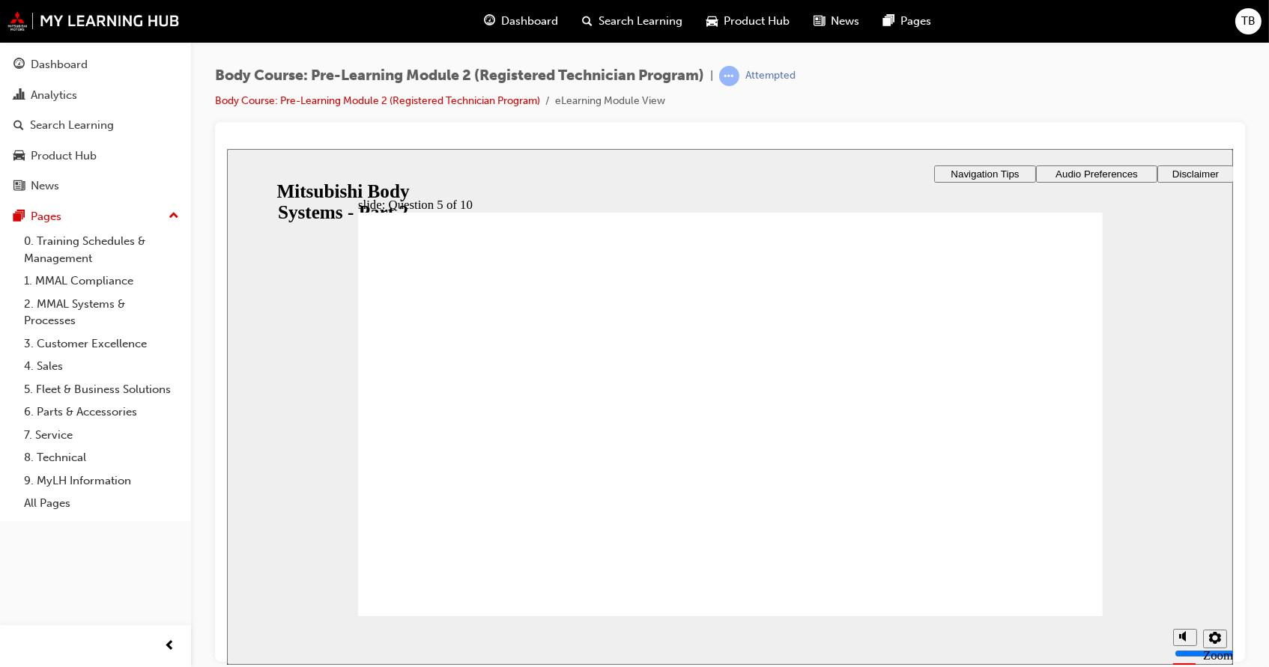
radio input "true"
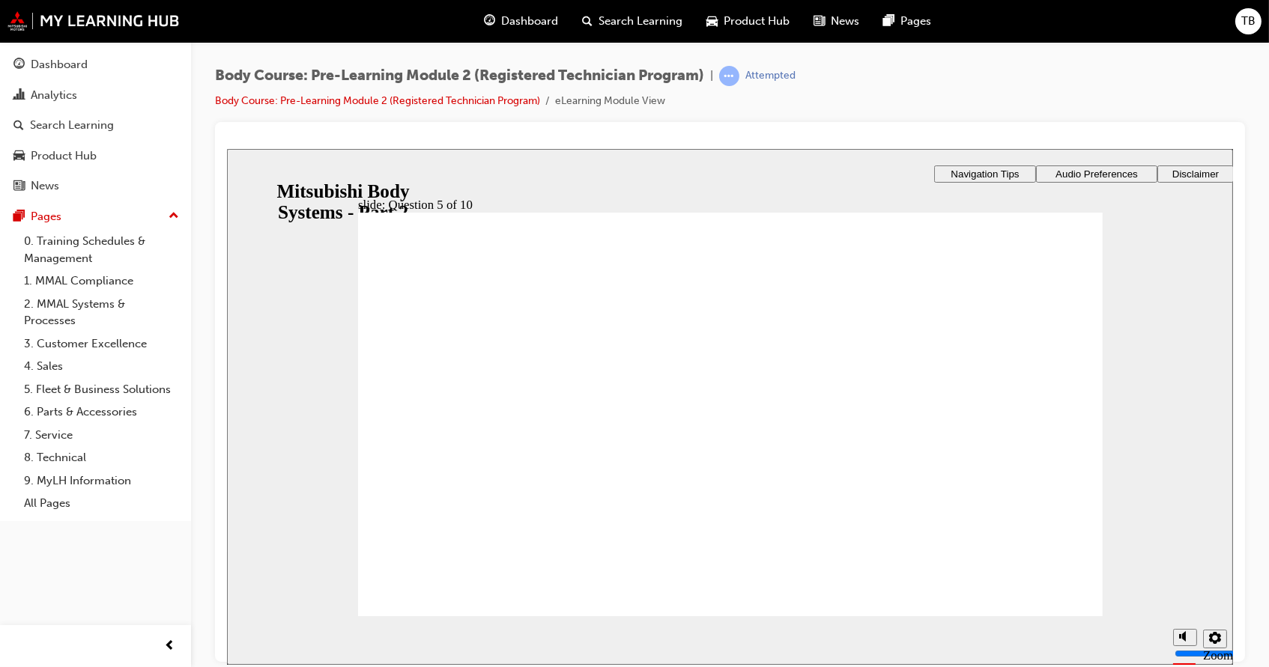
radio input "true"
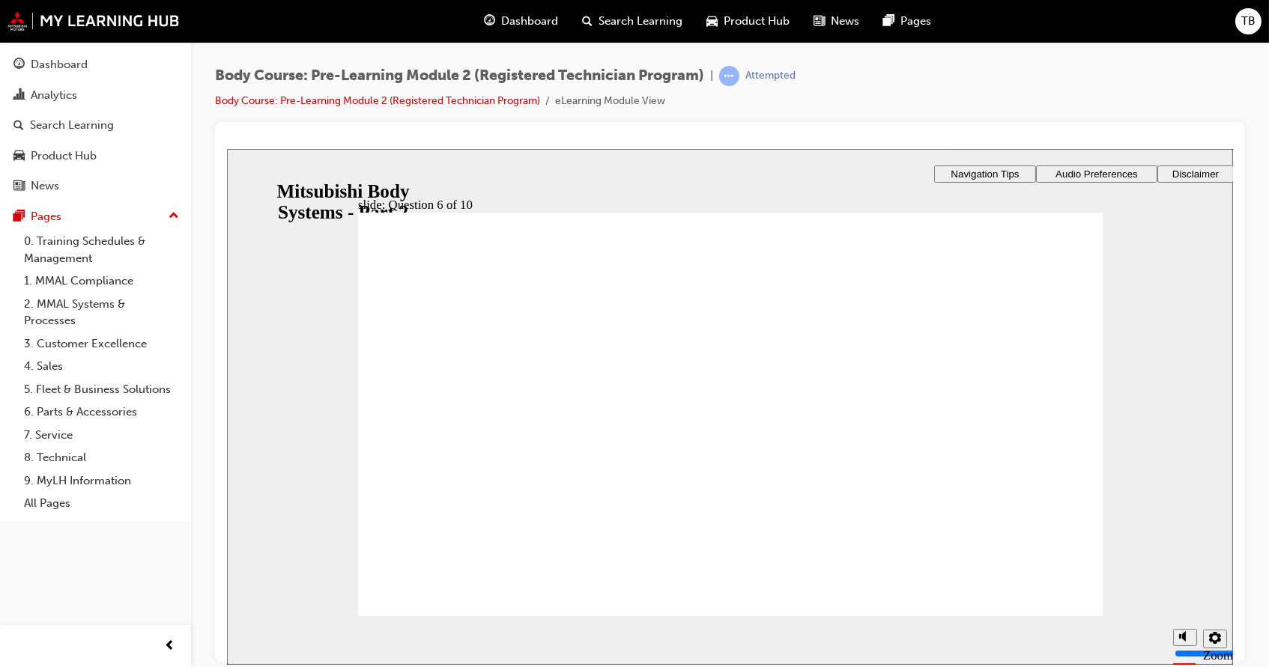
radio input "true"
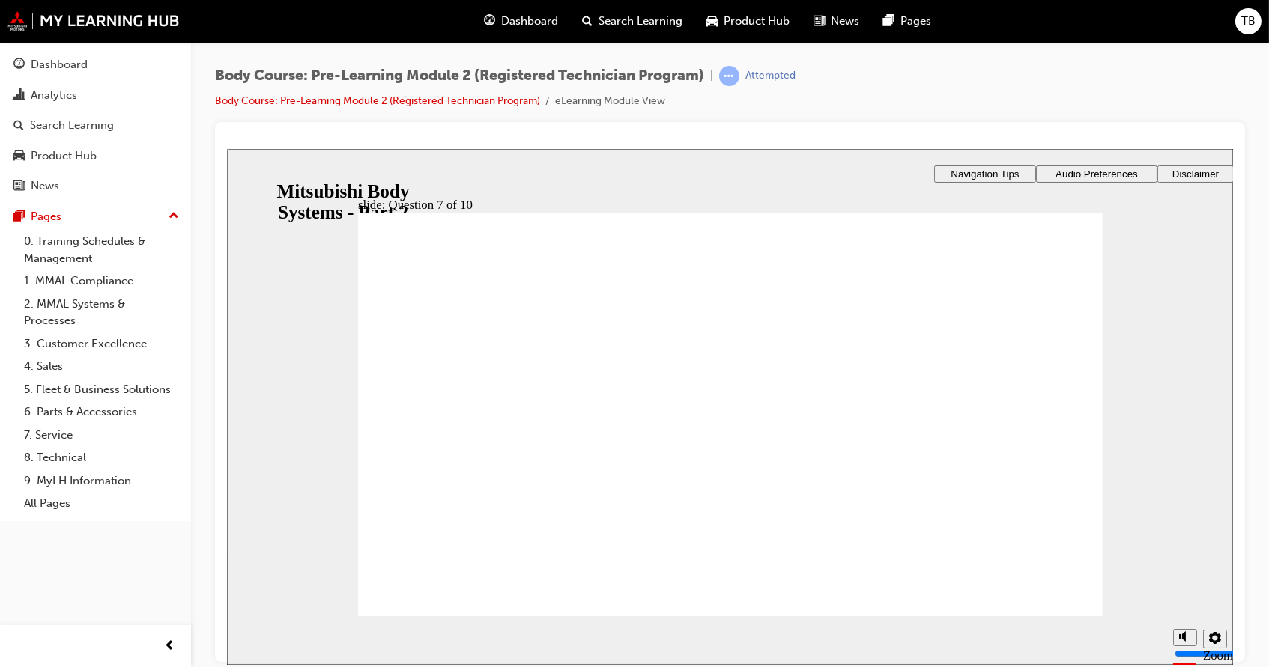
radio input "true"
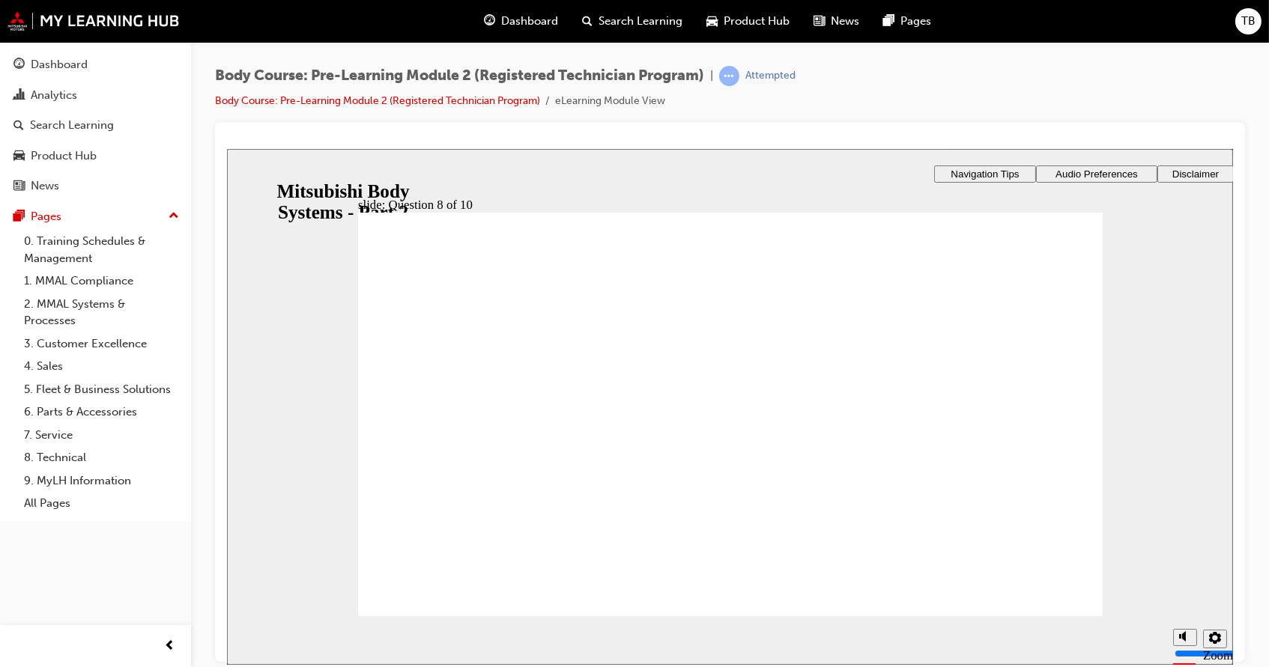
checkbox input "true"
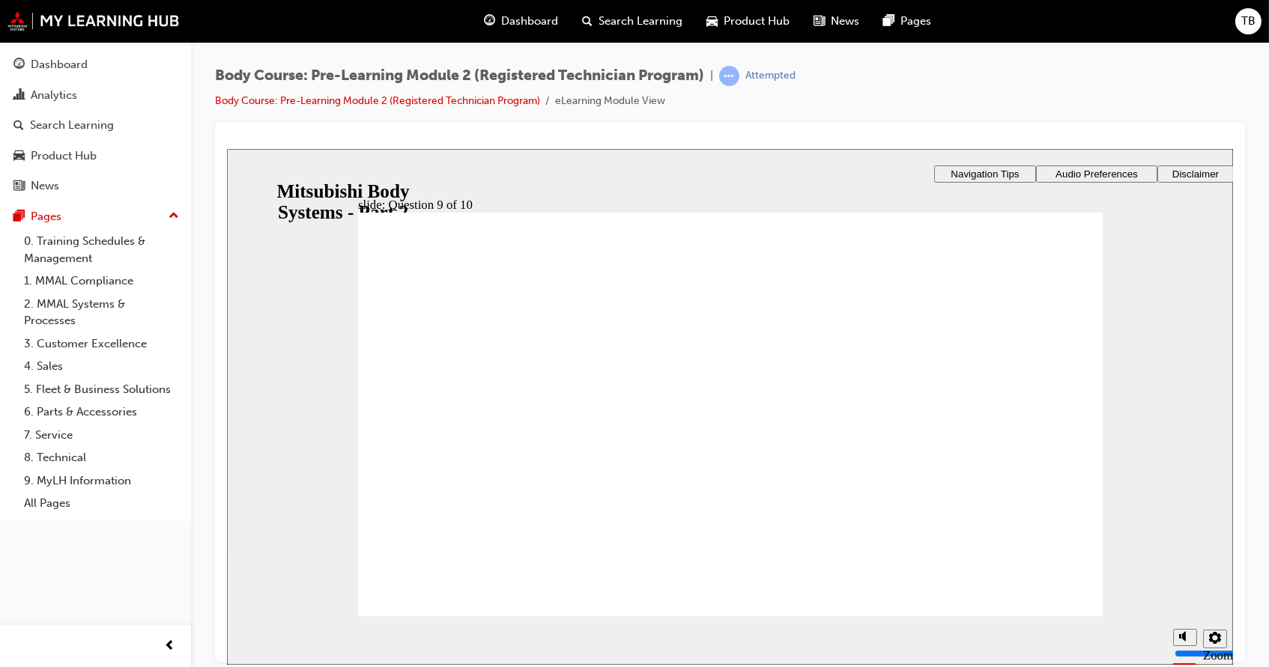
checkbox input "true"
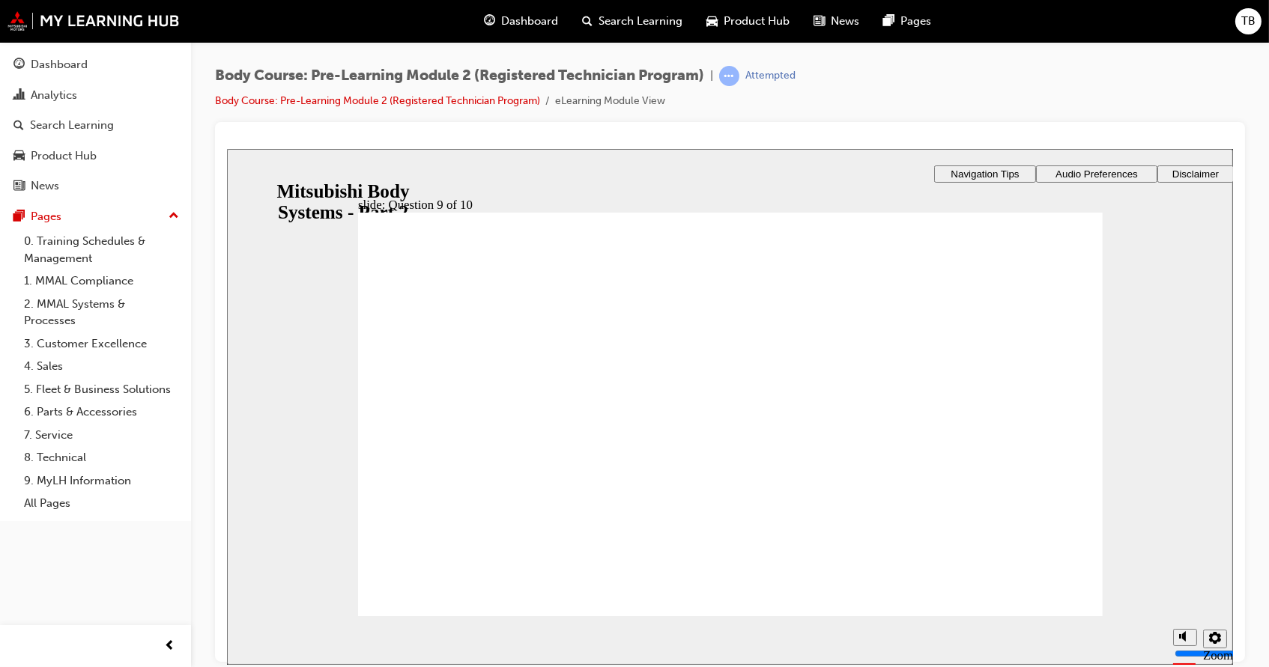
radio input "true"
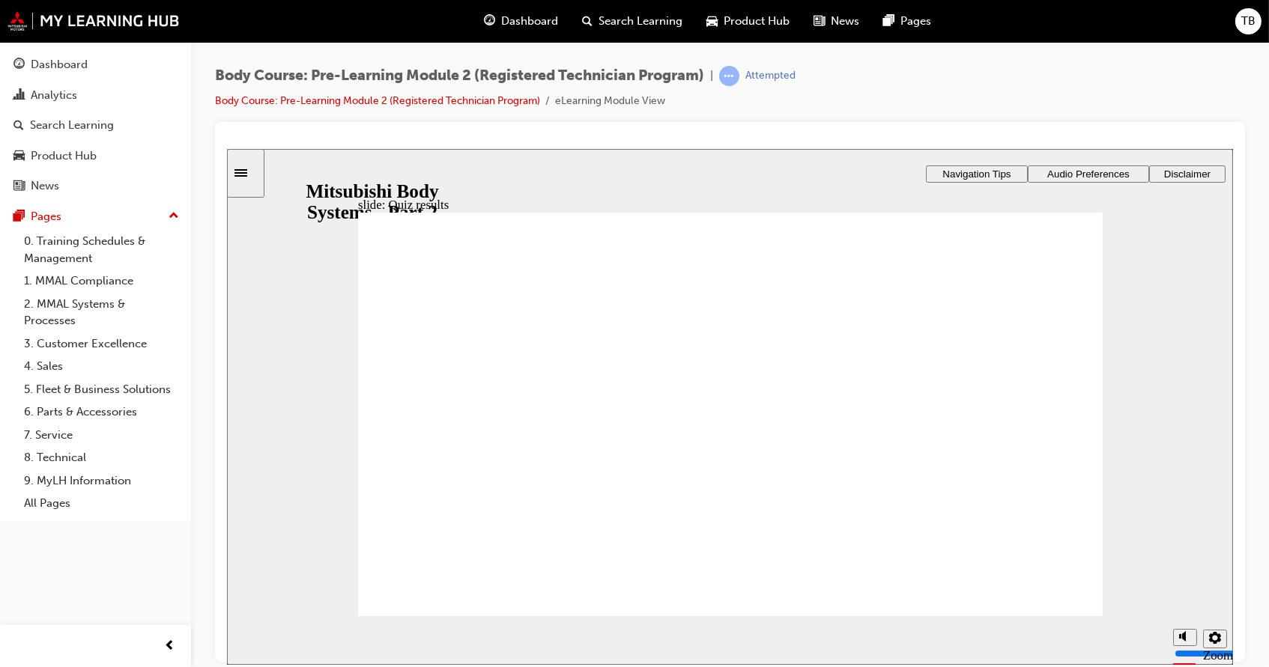
click at [85, 67] on div "Dashboard" at bounding box center [59, 64] width 57 height 17
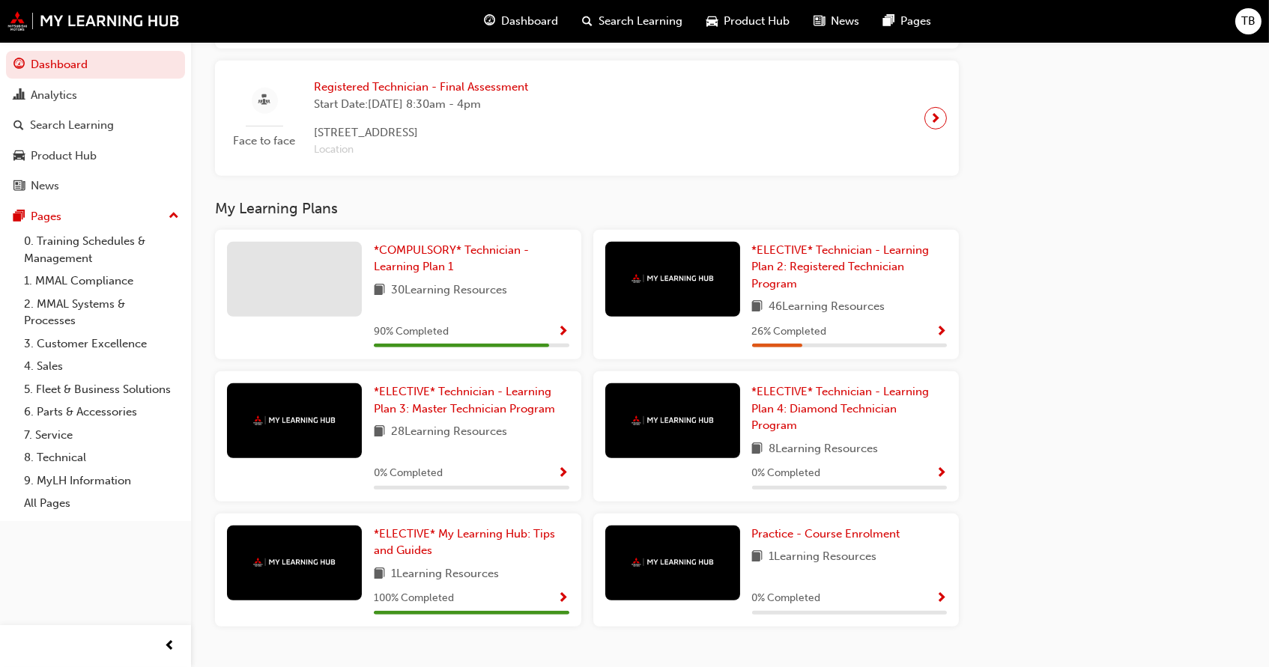
scroll to position [1568, 0]
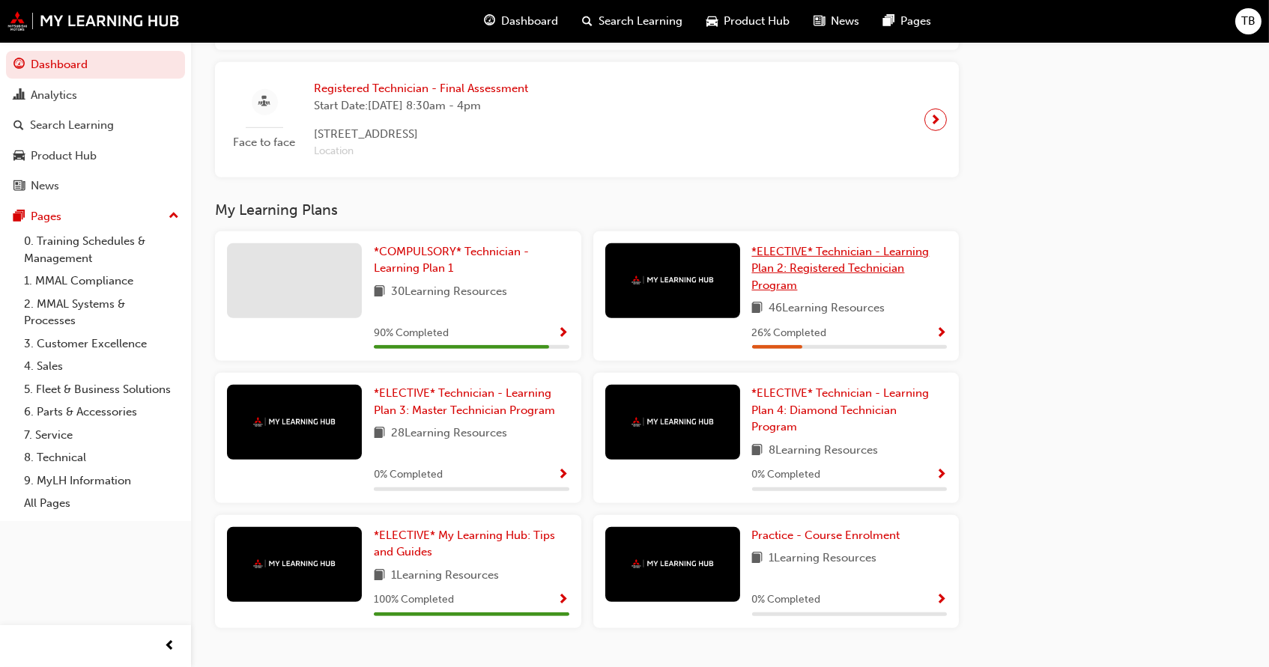
click at [804, 264] on span "*ELECTIVE* Technician - Learning Plan 2: Registered Technician Program" at bounding box center [840, 268] width 177 height 47
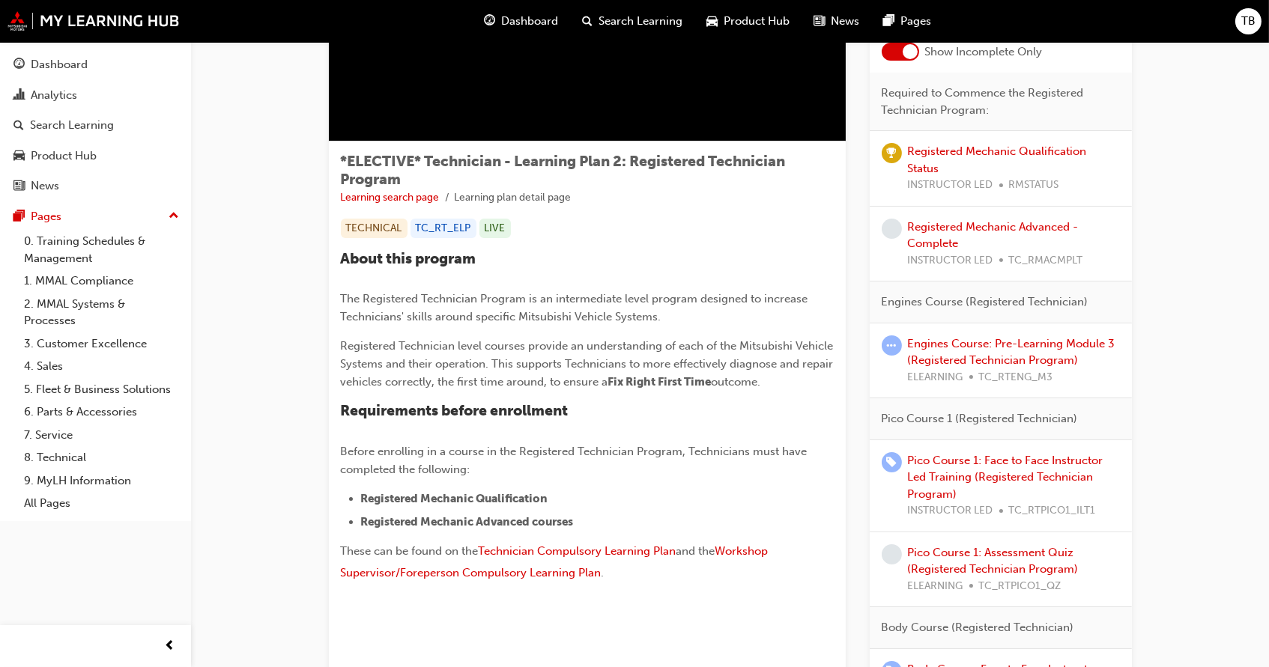
scroll to position [151, 0]
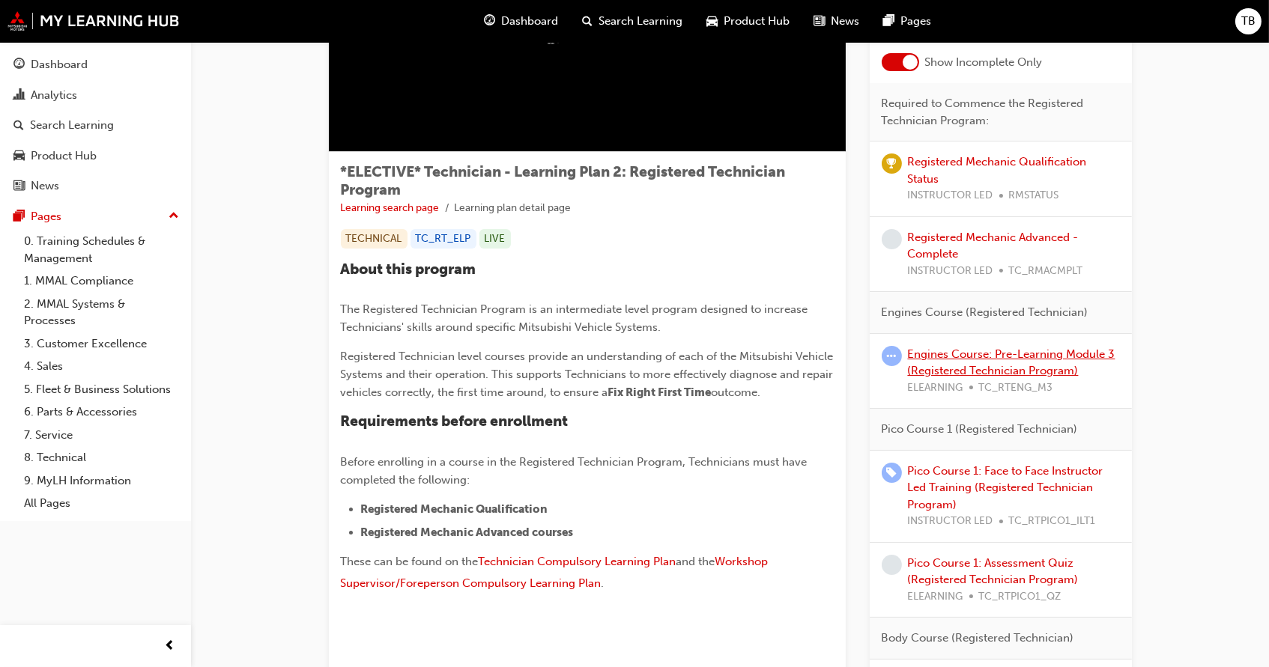
click at [1022, 356] on link "Engines Course: Pre-Learning Module 3 (Registered Technician Program)" at bounding box center [1011, 363] width 207 height 31
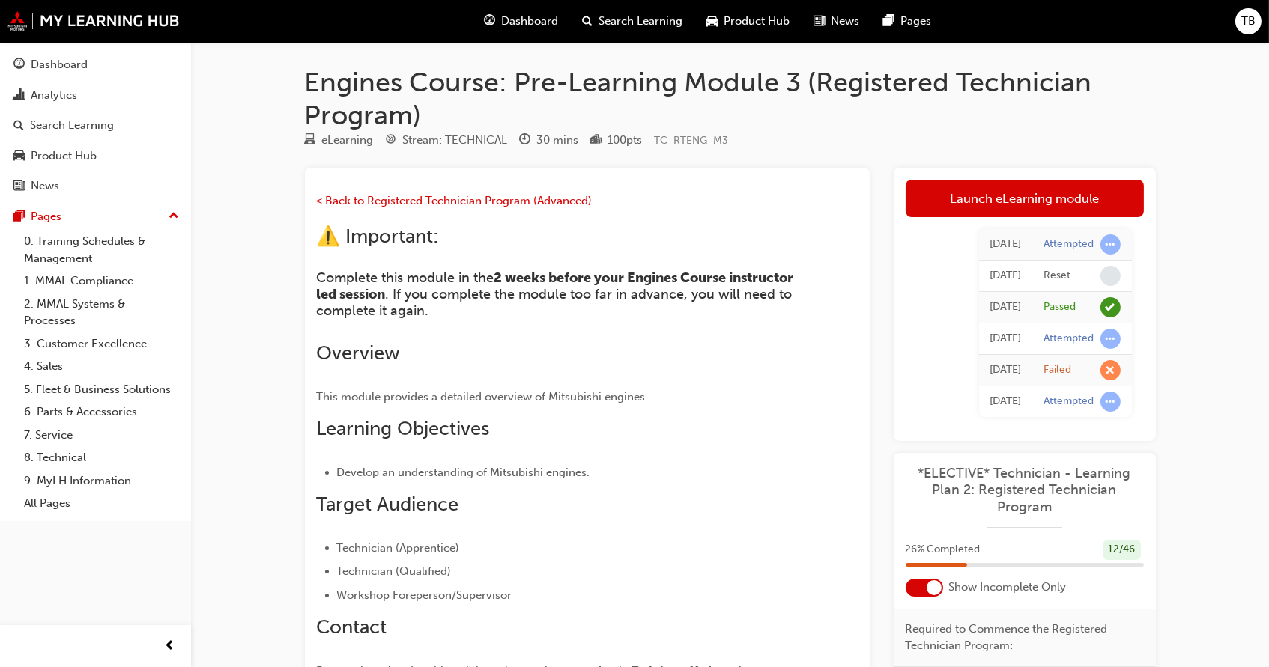
click at [1242, 24] on span "TB" at bounding box center [1248, 21] width 14 height 17
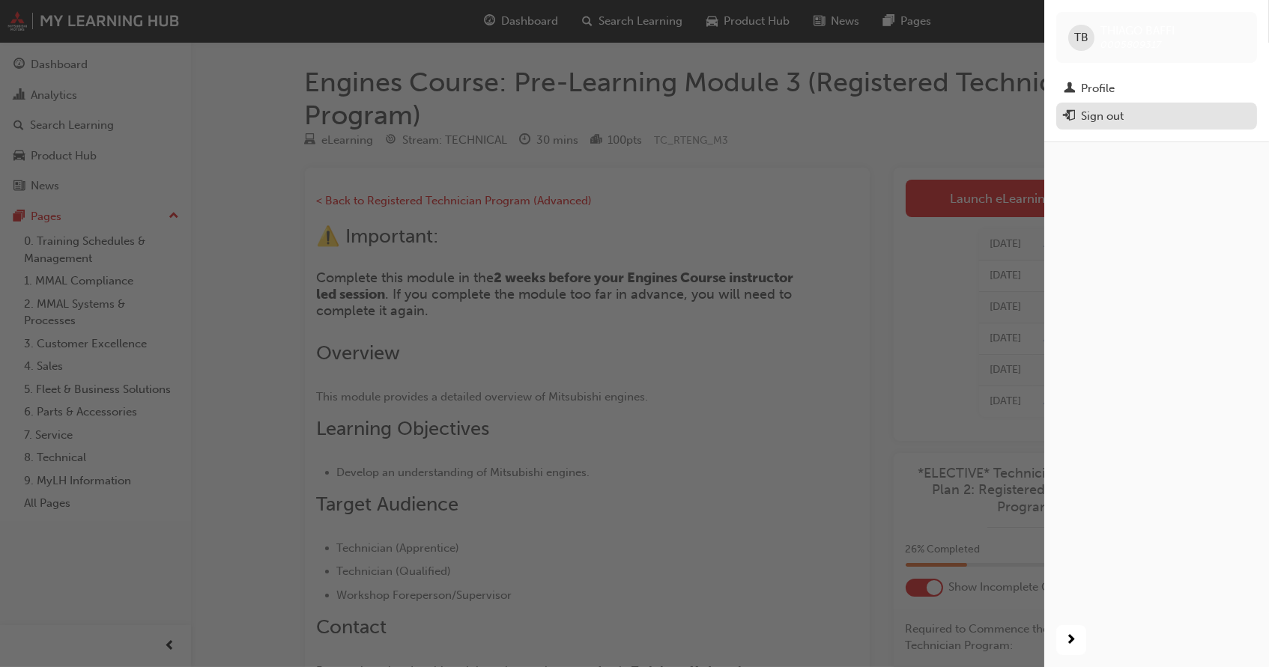
click at [1117, 121] on div "Sign out" at bounding box center [1102, 116] width 43 height 17
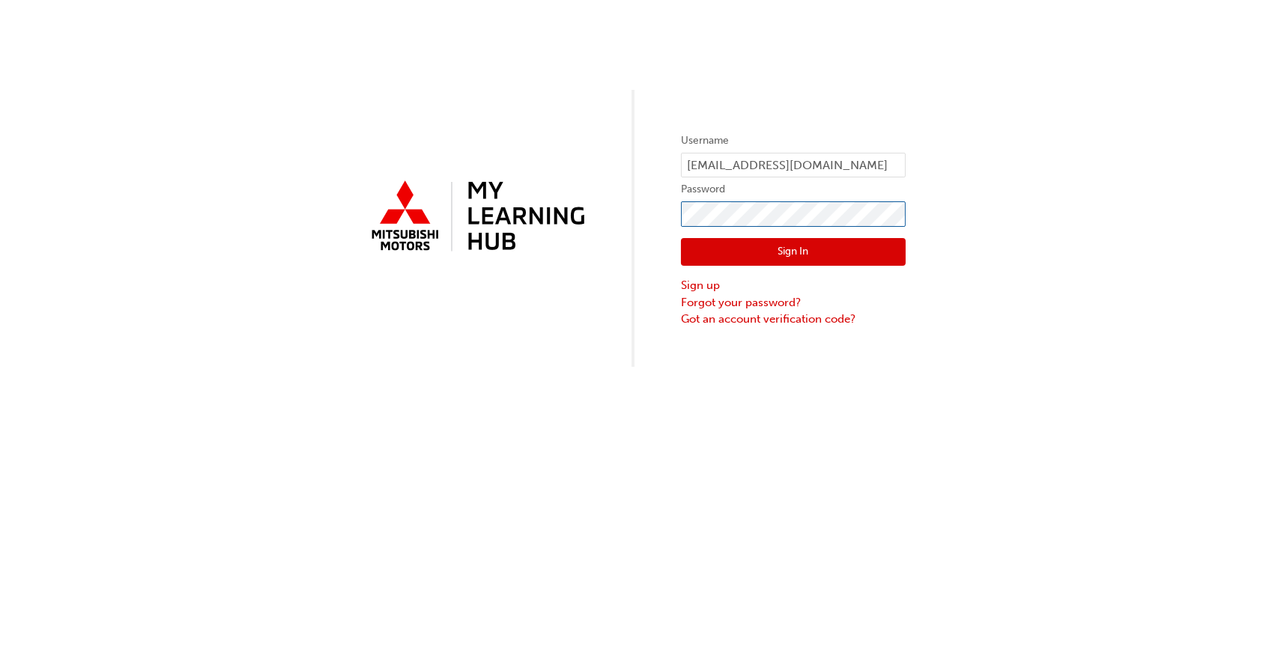
click at [792, 252] on button "Sign In" at bounding box center [793, 252] width 225 height 28
